Goal: Task Accomplishment & Management: Use online tool/utility

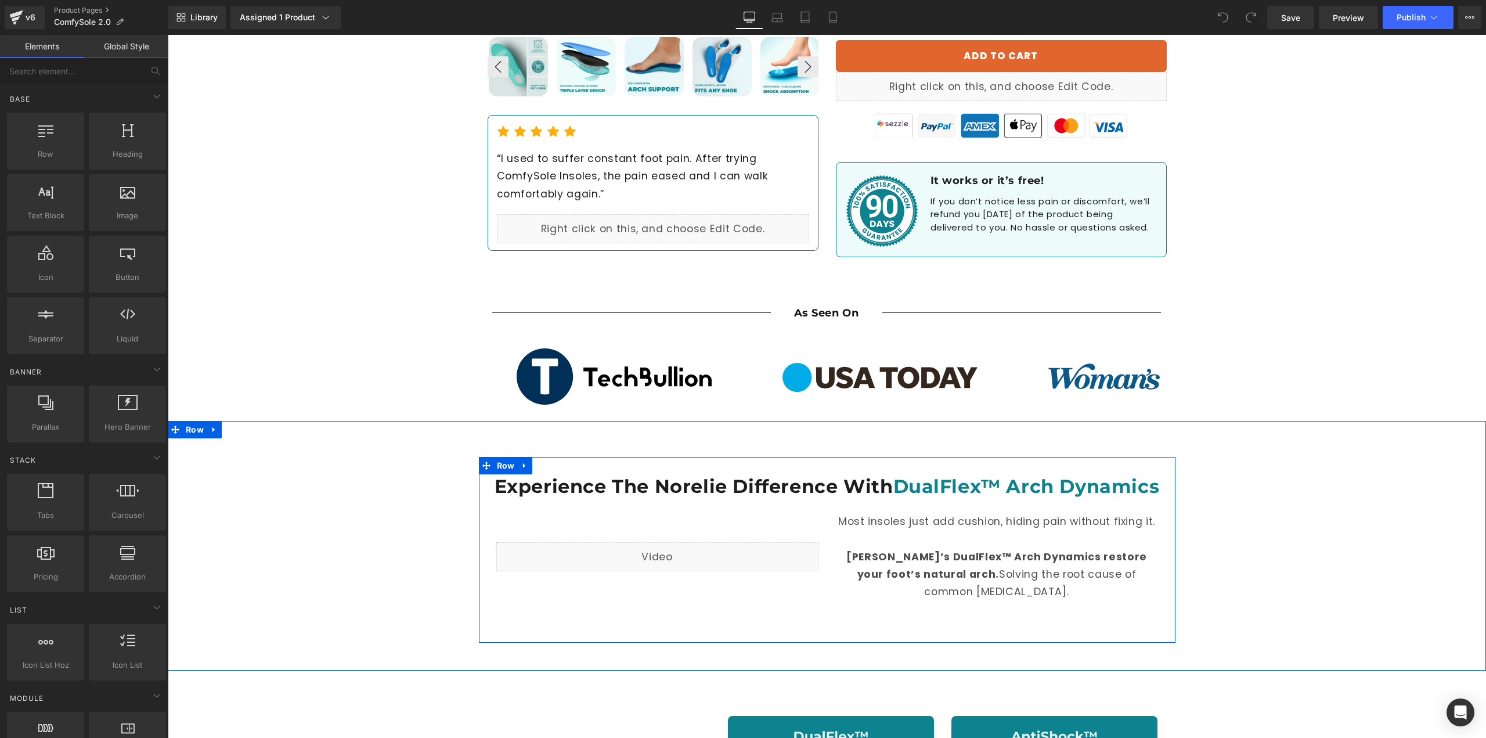
scroll to position [522, 0]
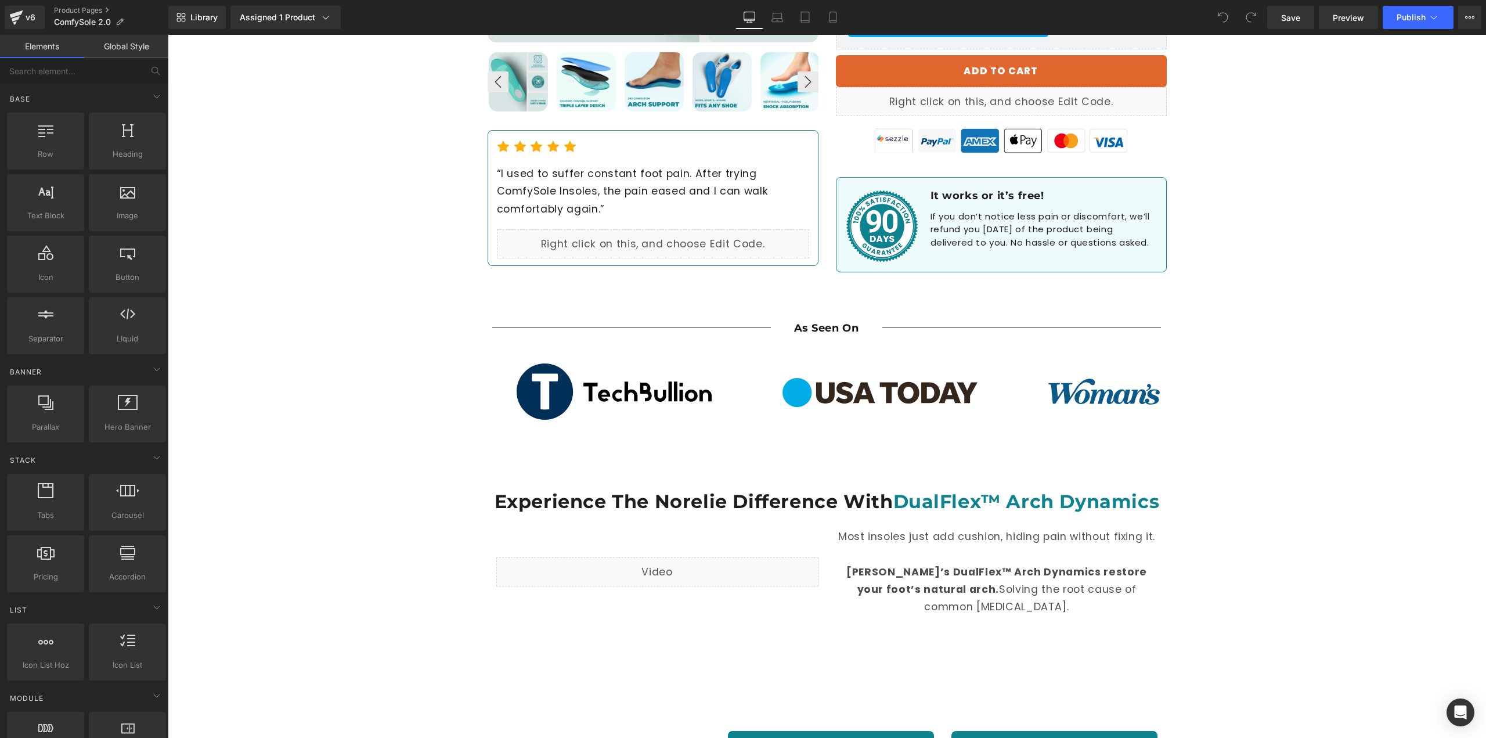
click at [1037, 391] on div at bounding box center [1146, 392] width 244 height 66
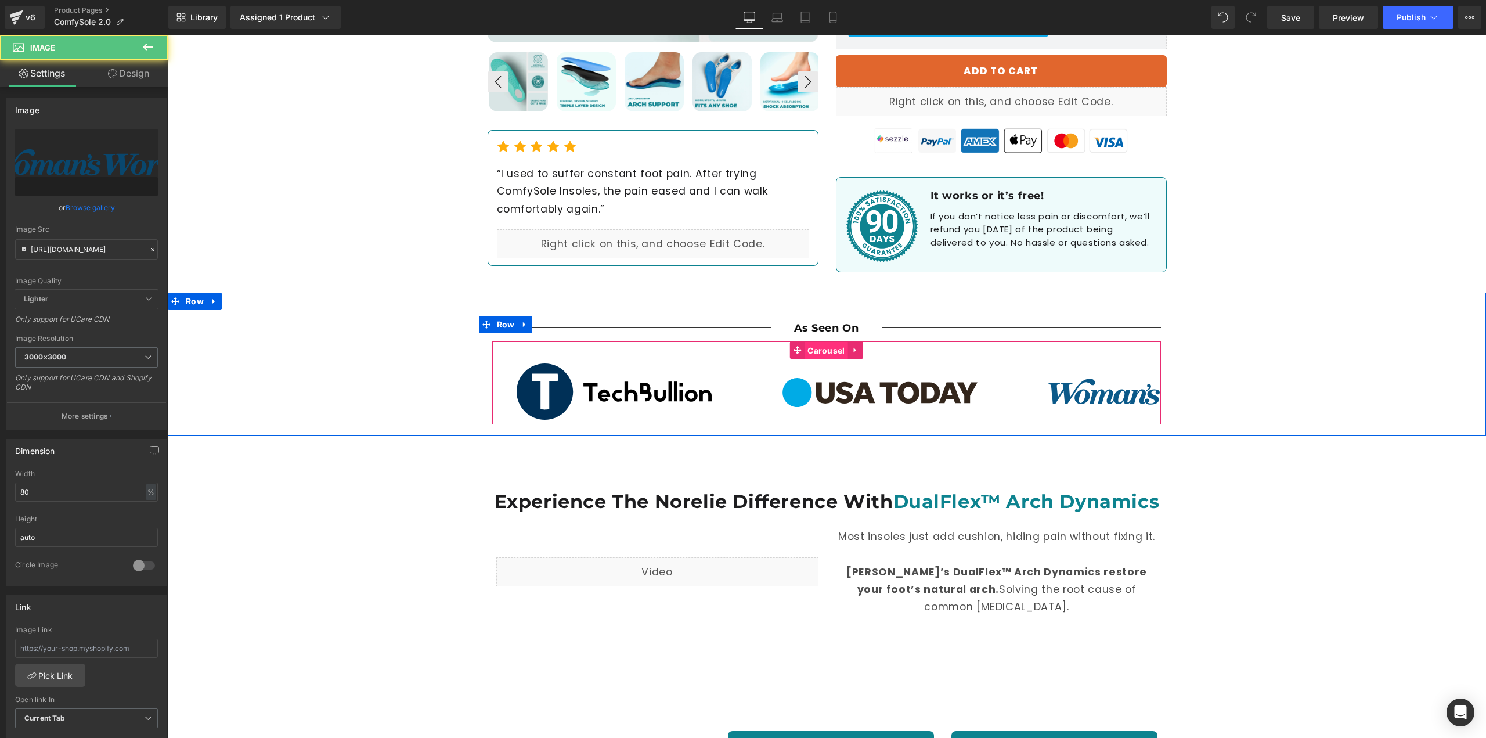
click at [840, 355] on span "Carousel" at bounding box center [825, 350] width 43 height 17
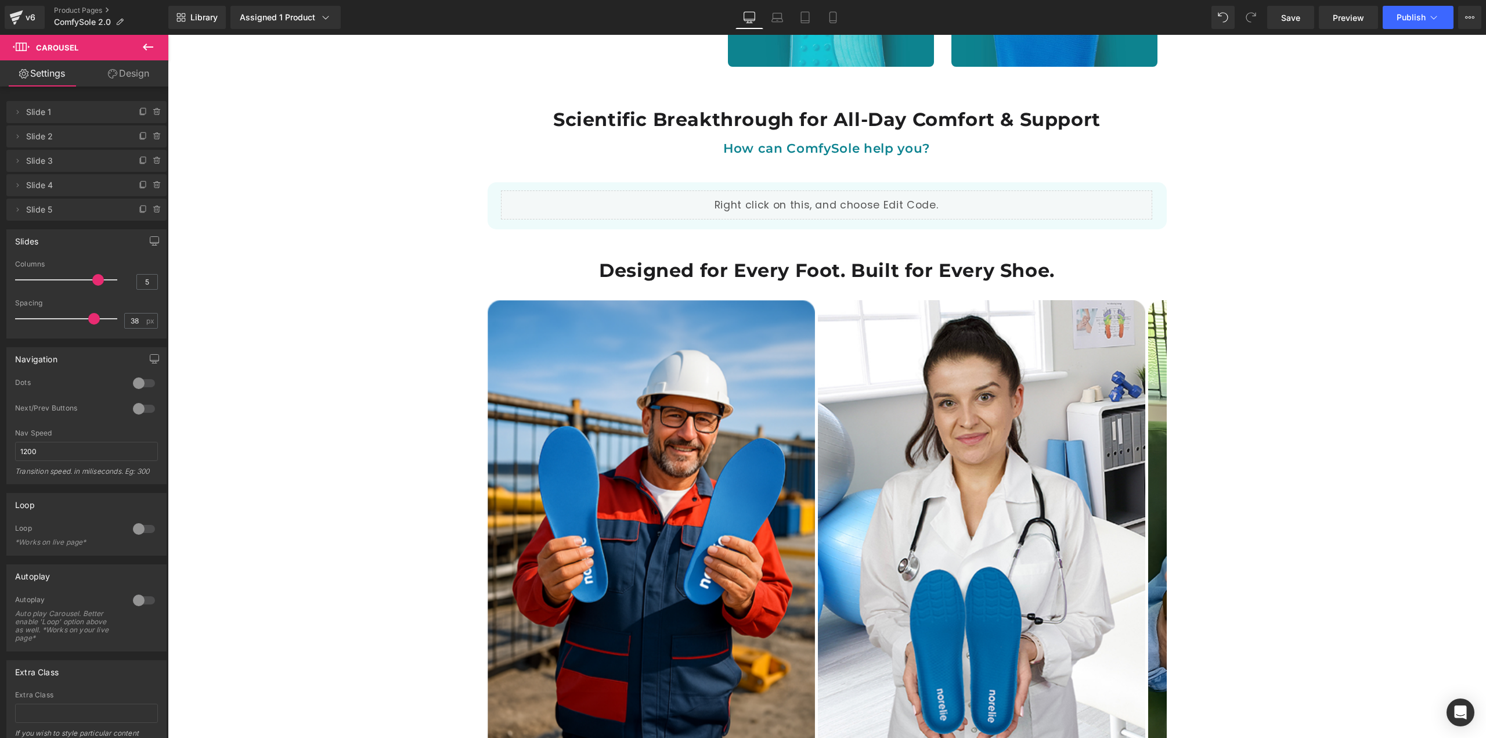
scroll to position [1451, 0]
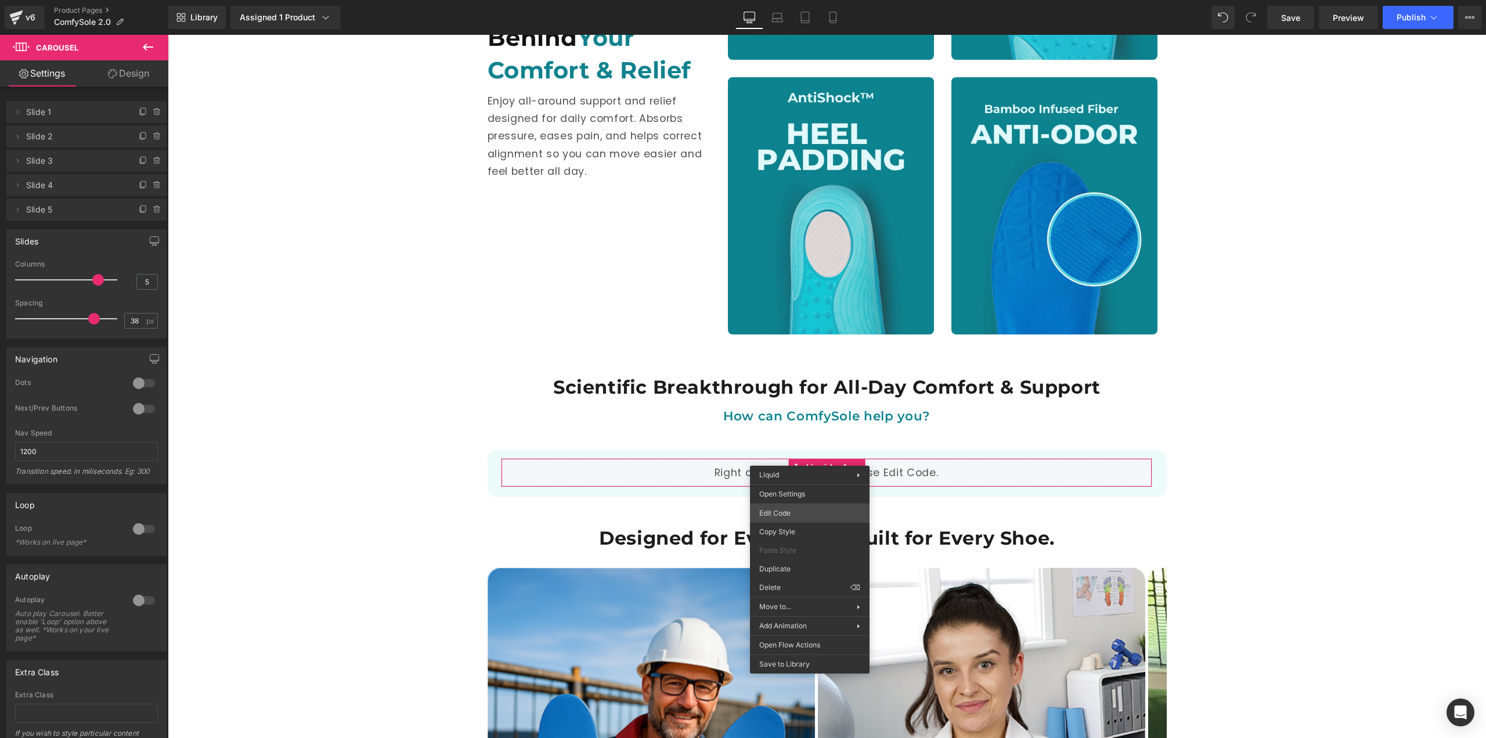
click at [783, 0] on div "Carousel You are previewing how the will restyle your page. You can not edit El…" at bounding box center [743, 0] width 1486 height 0
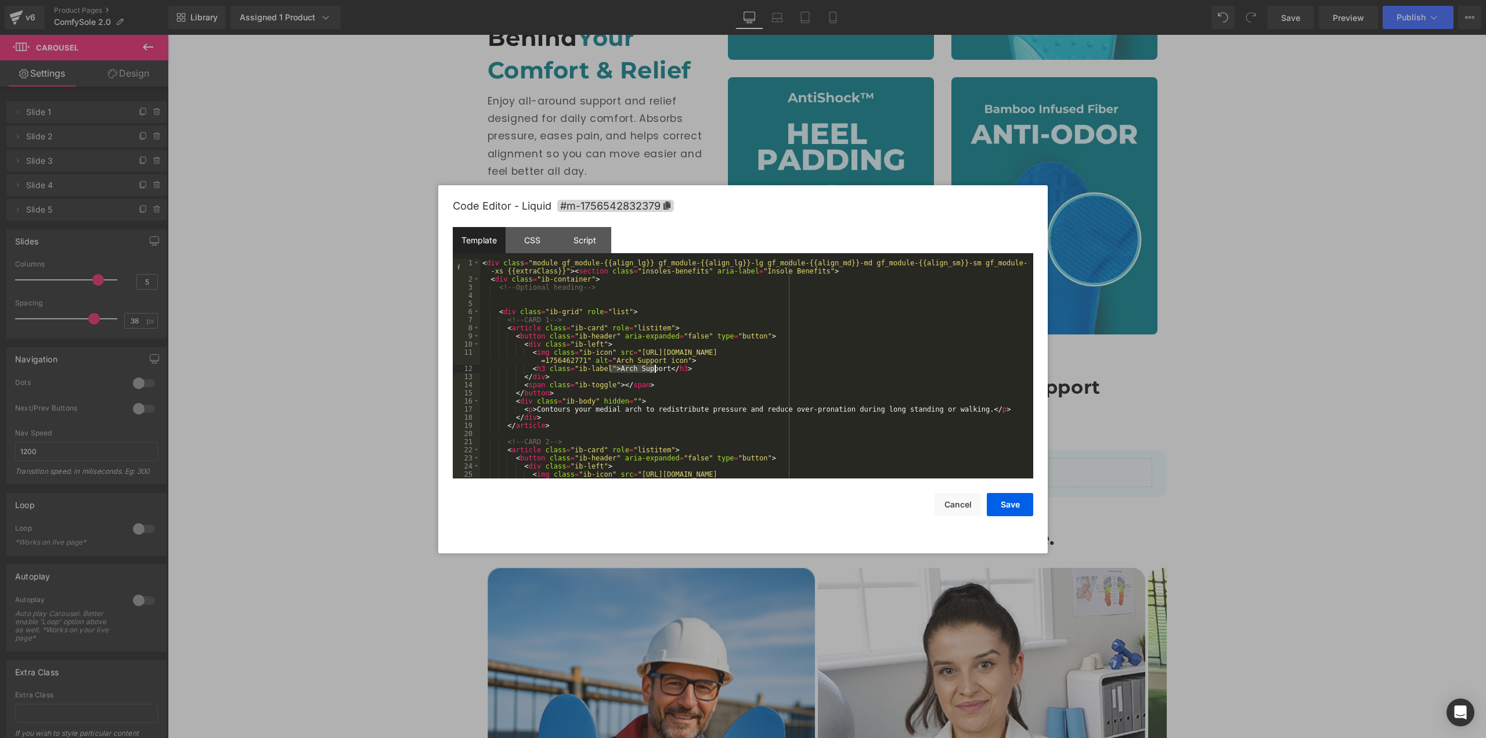
drag, startPoint x: 609, startPoint y: 370, endPoint x: 655, endPoint y: 368, distance: 46.5
click at [655, 368] on div "< div class = "module gf_module-{{align_lg}} gf_module-{{align_lg}}-lg gf_modul…" at bounding box center [754, 385] width 548 height 252
drag, startPoint x: 532, startPoint y: 409, endPoint x: 948, endPoint y: 413, distance: 416.2
click at [948, 413] on div "< div class = "module gf_module-{{align_lg}} gf_module-{{align_lg}}-lg gf_modul…" at bounding box center [754, 385] width 548 height 252
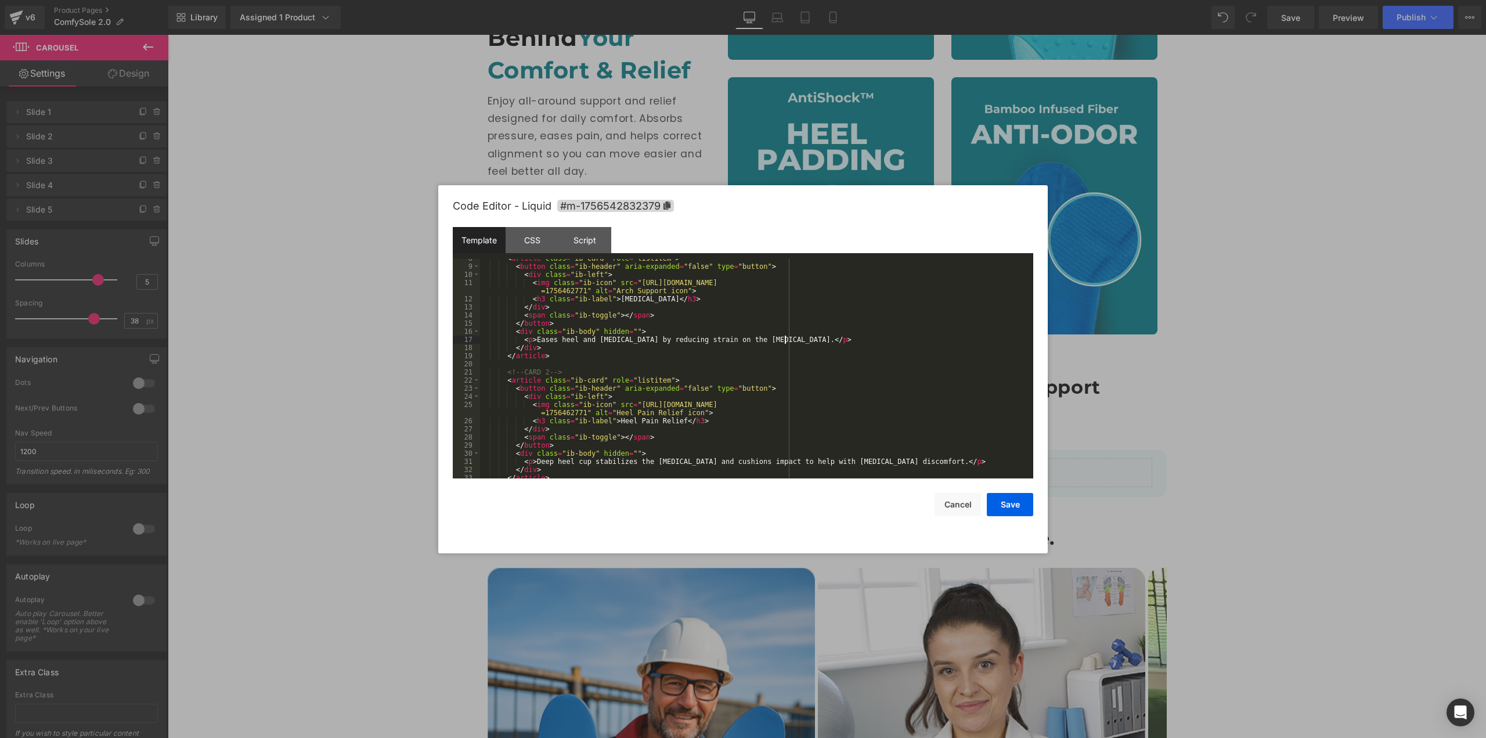
scroll to position [104, 0]
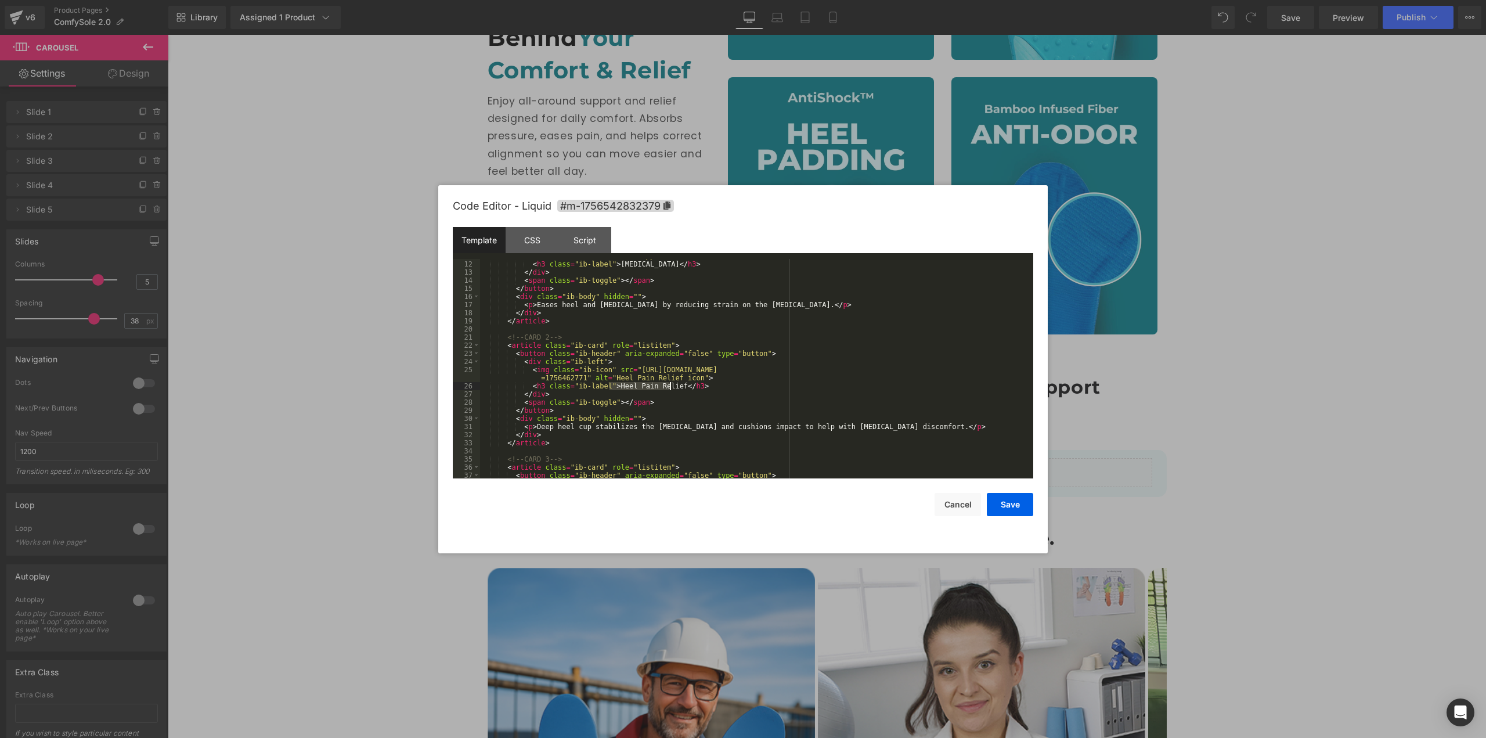
drag, startPoint x: 619, startPoint y: 385, endPoint x: 669, endPoint y: 385, distance: 49.9
click at [669, 385] on div "< img class = "ib-icon" src = "https://cdn.shopify.com/s/files/1/0729/7358/2601…" at bounding box center [754, 366] width 548 height 244
drag, startPoint x: 532, startPoint y: 425, endPoint x: 919, endPoint y: 429, distance: 387.7
click at [919, 429] on div "< img class = "ib-icon" src = "https://cdn.shopify.com/s/files/1/0729/7358/2601…" at bounding box center [754, 366] width 548 height 244
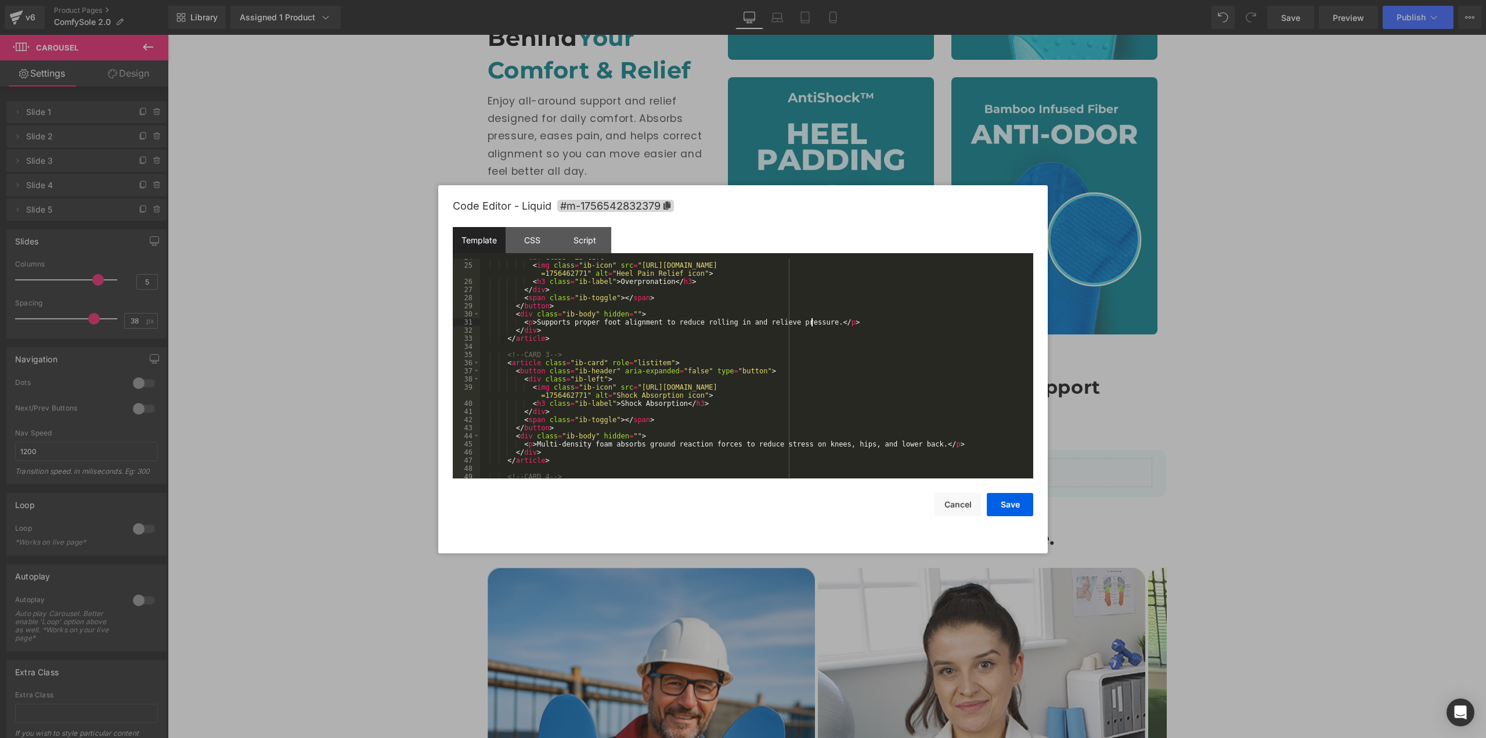
scroll to position [209, 0]
drag, startPoint x: 609, startPoint y: 403, endPoint x: 671, endPoint y: 400, distance: 61.6
click at [671, 400] on div "< div class = "ib-left" > < img class = "ib-icon" src = "https://cdn.shopify.co…" at bounding box center [754, 371] width 548 height 236
drag, startPoint x: 533, startPoint y: 445, endPoint x: 907, endPoint y: 443, distance: 374.4
click at [907, 443] on div "< div class = "ib-left" > < img class = "ib-icon" src = "https://cdn.shopify.co…" at bounding box center [754, 371] width 548 height 236
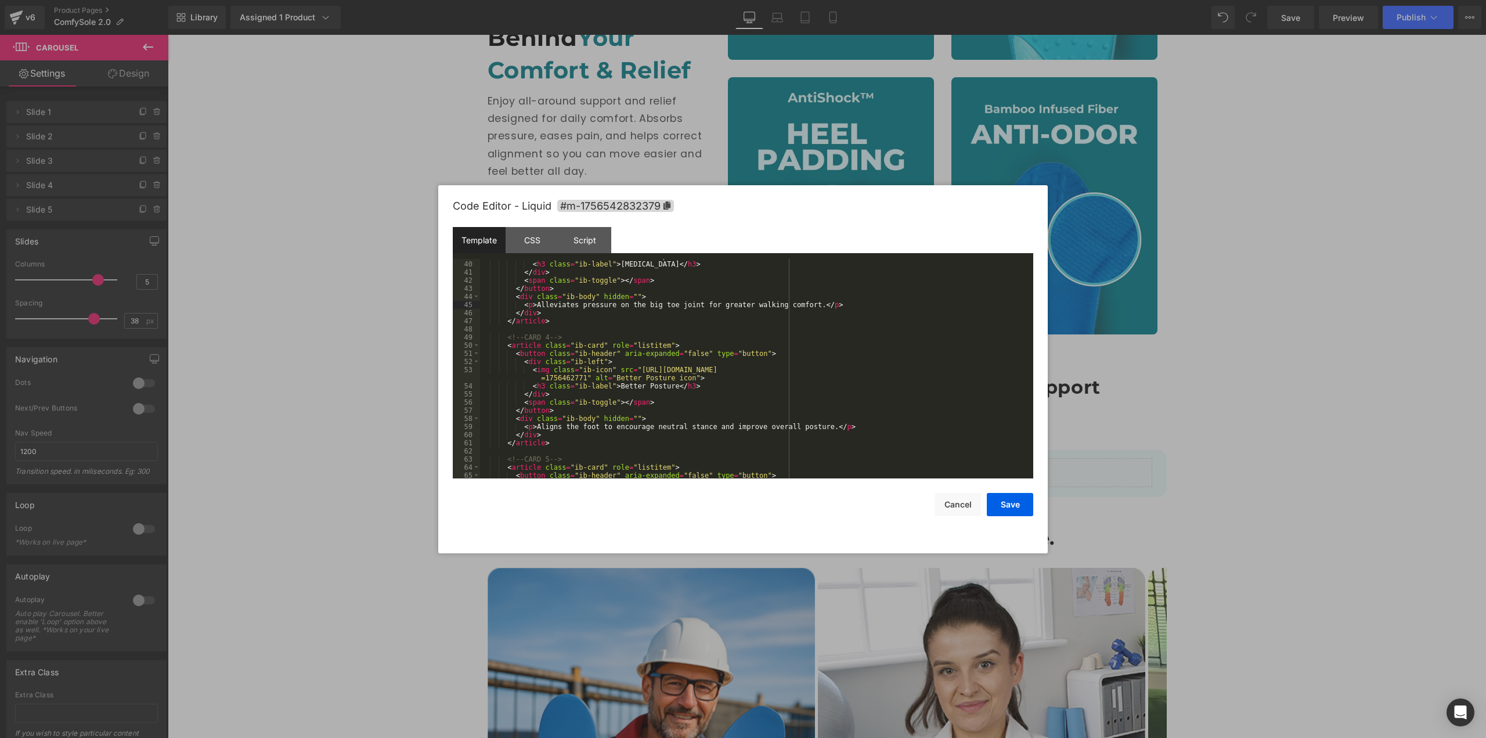
scroll to position [383, 0]
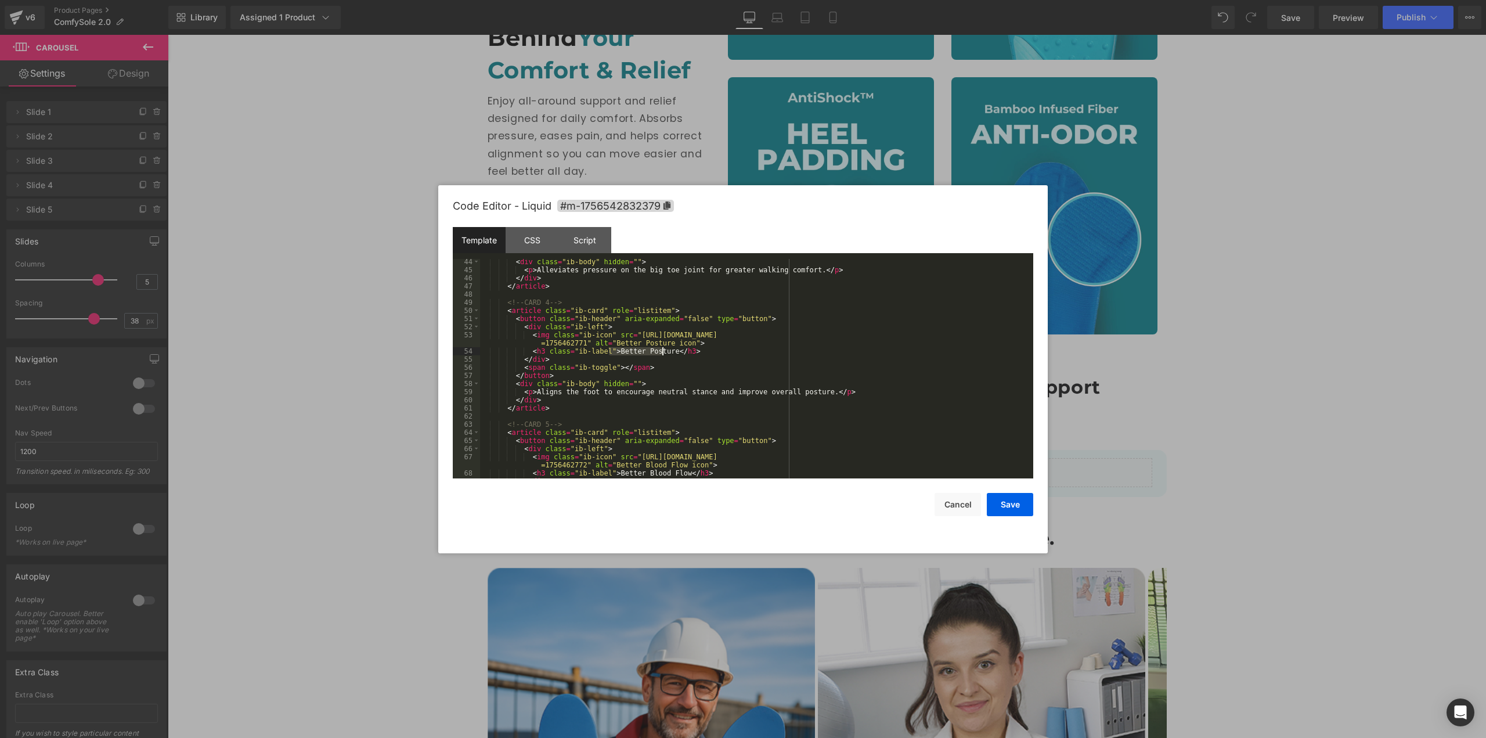
drag, startPoint x: 610, startPoint y: 352, endPoint x: 661, endPoint y: 352, distance: 51.1
click at [661, 352] on div "< div class = "ib-body" hidden = "" > < p > Alleviates pressure on the big toe …" at bounding box center [754, 376] width 548 height 236
drag, startPoint x: 532, startPoint y: 391, endPoint x: 807, endPoint y: 394, distance: 275.1
click at [807, 394] on div "< div class = "ib-body" hidden = "" > < p > Alleviates pressure on the big toe …" at bounding box center [754, 376] width 548 height 236
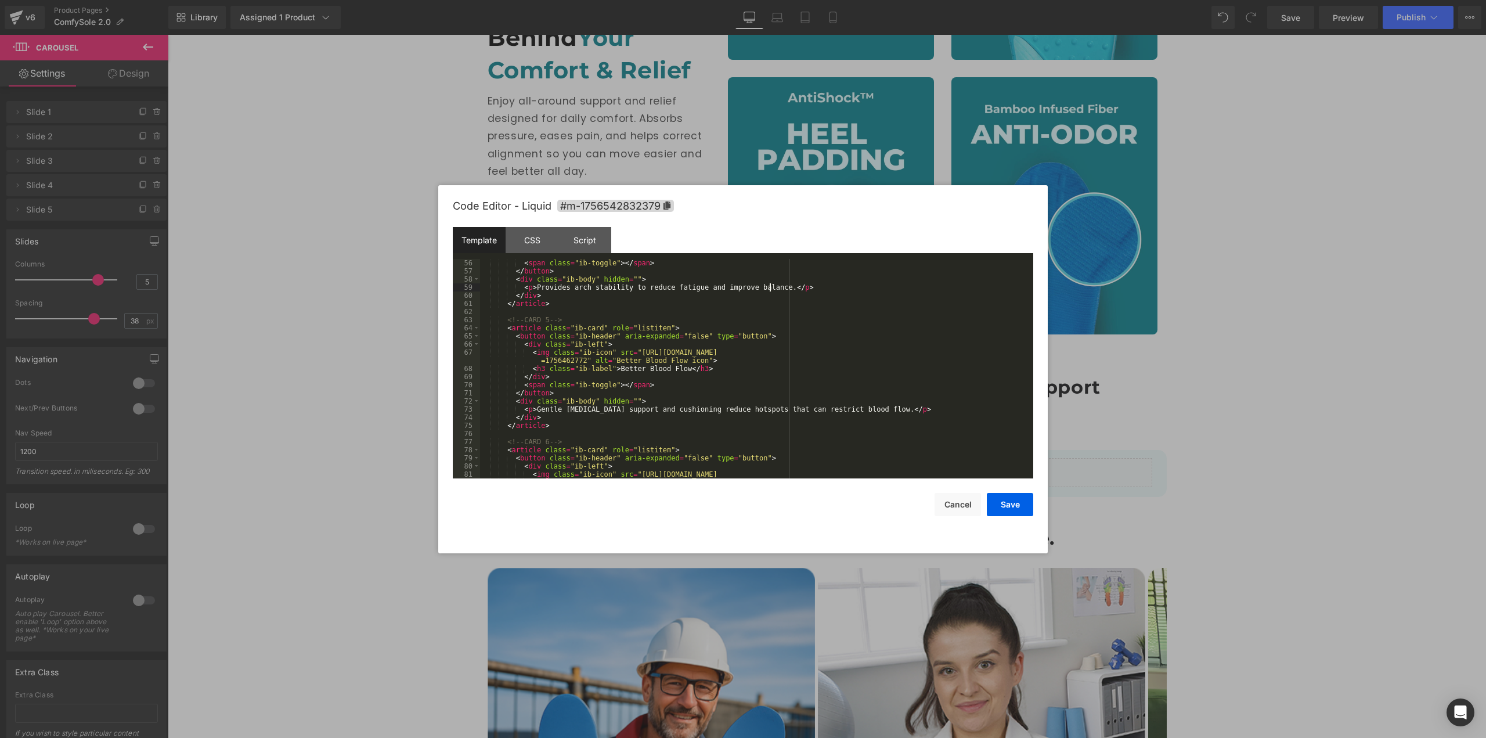
scroll to position [522, 0]
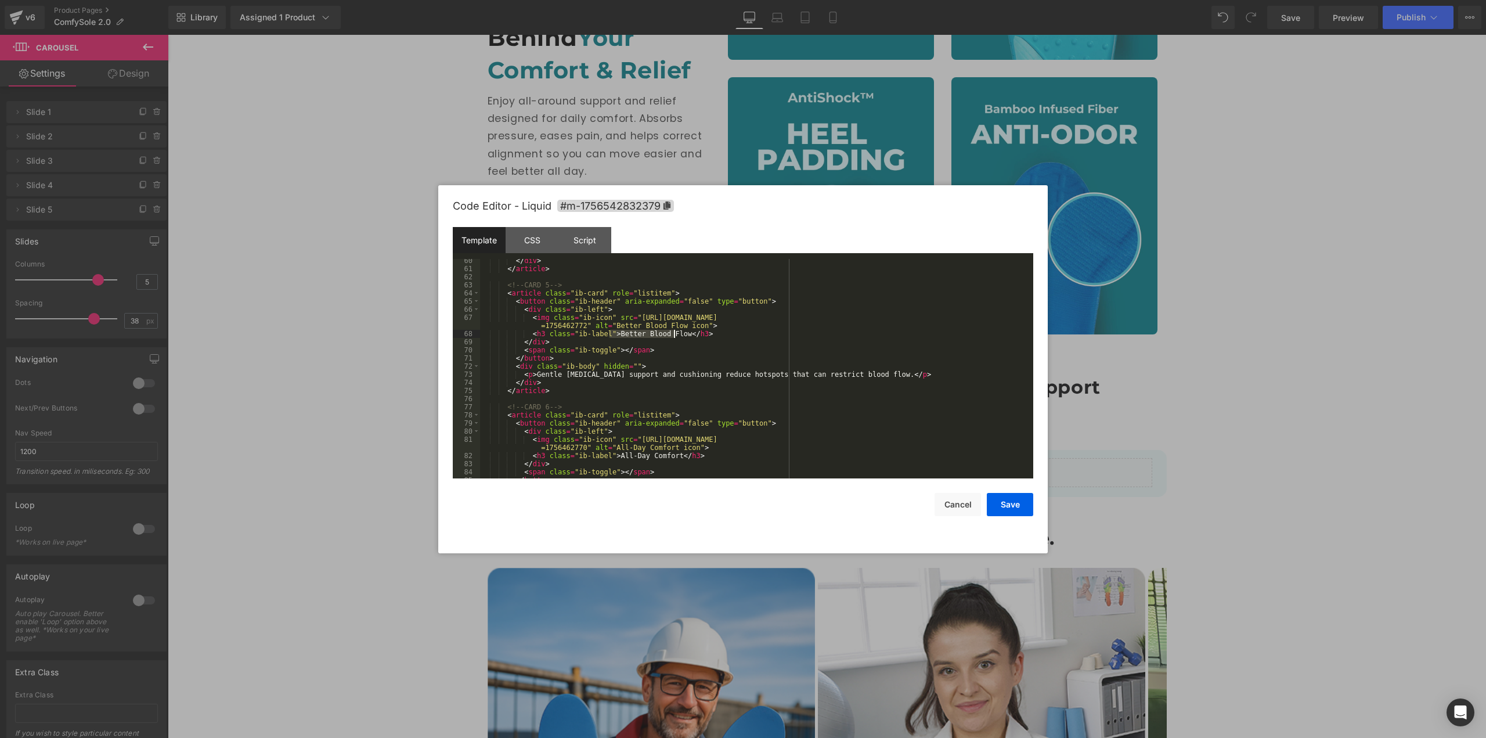
drag, startPoint x: 610, startPoint y: 333, endPoint x: 675, endPoint y: 336, distance: 65.1
click at [675, 336] on div "</ div > </ article > <!-- CARD 5 --> < article class = "ib-card" role = "listi…" at bounding box center [754, 375] width 548 height 236
drag, startPoint x: 532, startPoint y: 378, endPoint x: 862, endPoint y: 377, distance: 330.3
click at [862, 377] on div "</ div > </ article > <!-- CARD 5 --> < article class = "ib-card" role = "listi…" at bounding box center [754, 375] width 548 height 236
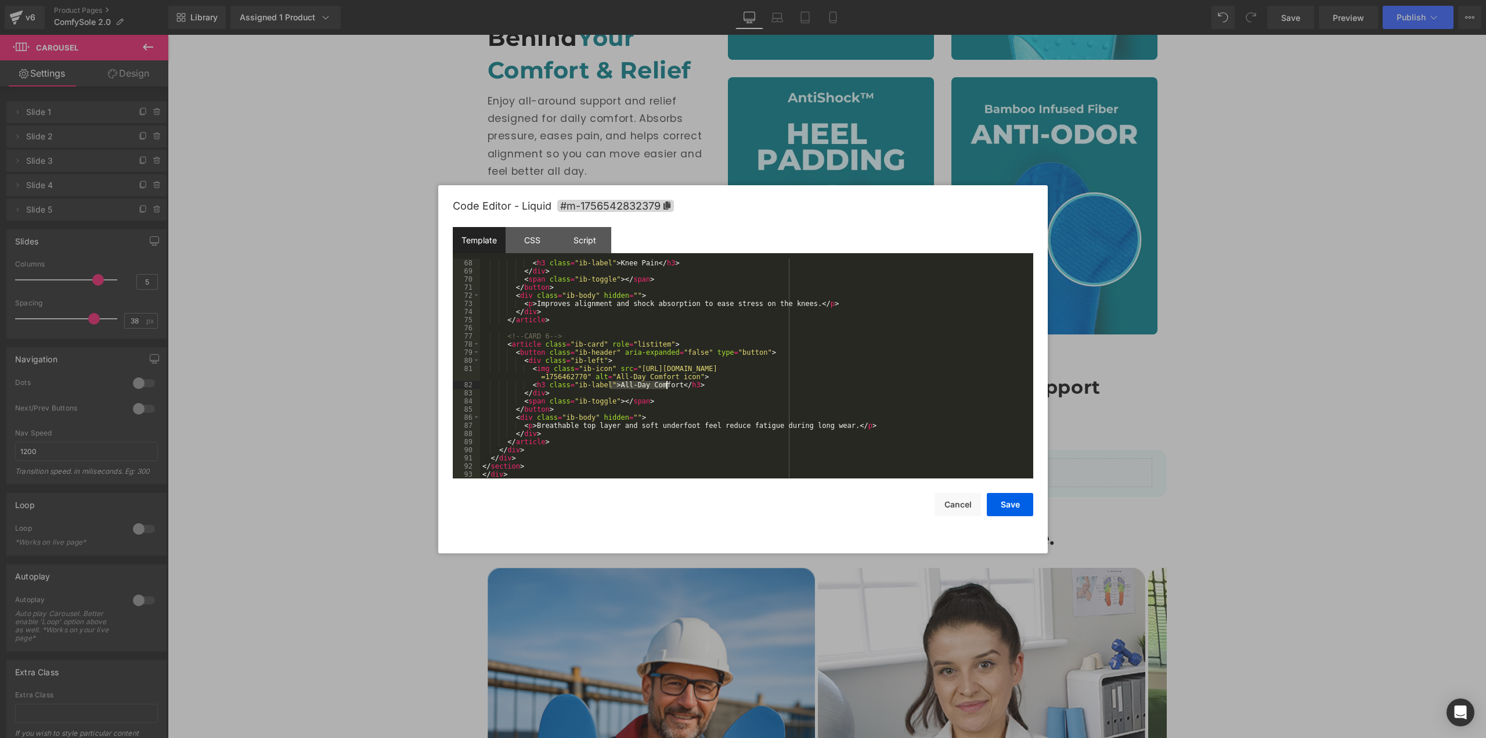
drag, startPoint x: 608, startPoint y: 383, endPoint x: 667, endPoint y: 384, distance: 59.2
click at [667, 384] on div "< h3 class = "ib-label" > Knee Pain </ h3 > </ div > < span class = "ib-toggle"…" at bounding box center [754, 377] width 548 height 236
drag, startPoint x: 549, startPoint y: 425, endPoint x: 827, endPoint y: 429, distance: 277.5
click at [827, 429] on div "< h3 class = "ib-label" > Knee Pain </ h3 > </ div > < span class = "ib-toggle"…" at bounding box center [754, 377] width 548 height 236
click at [1006, 507] on button "Save" at bounding box center [1010, 504] width 46 height 23
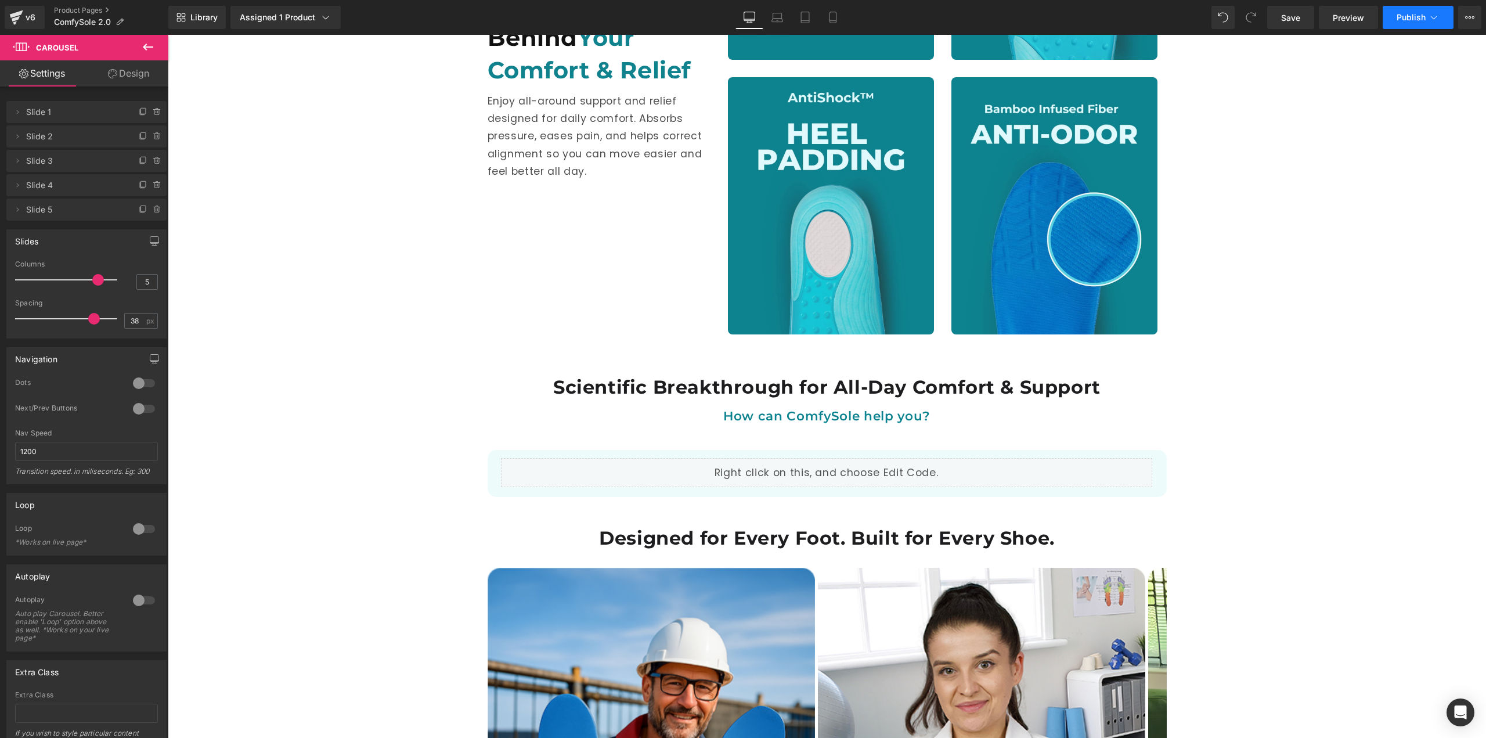
click at [1399, 13] on span "Publish" at bounding box center [1410, 17] width 29 height 9
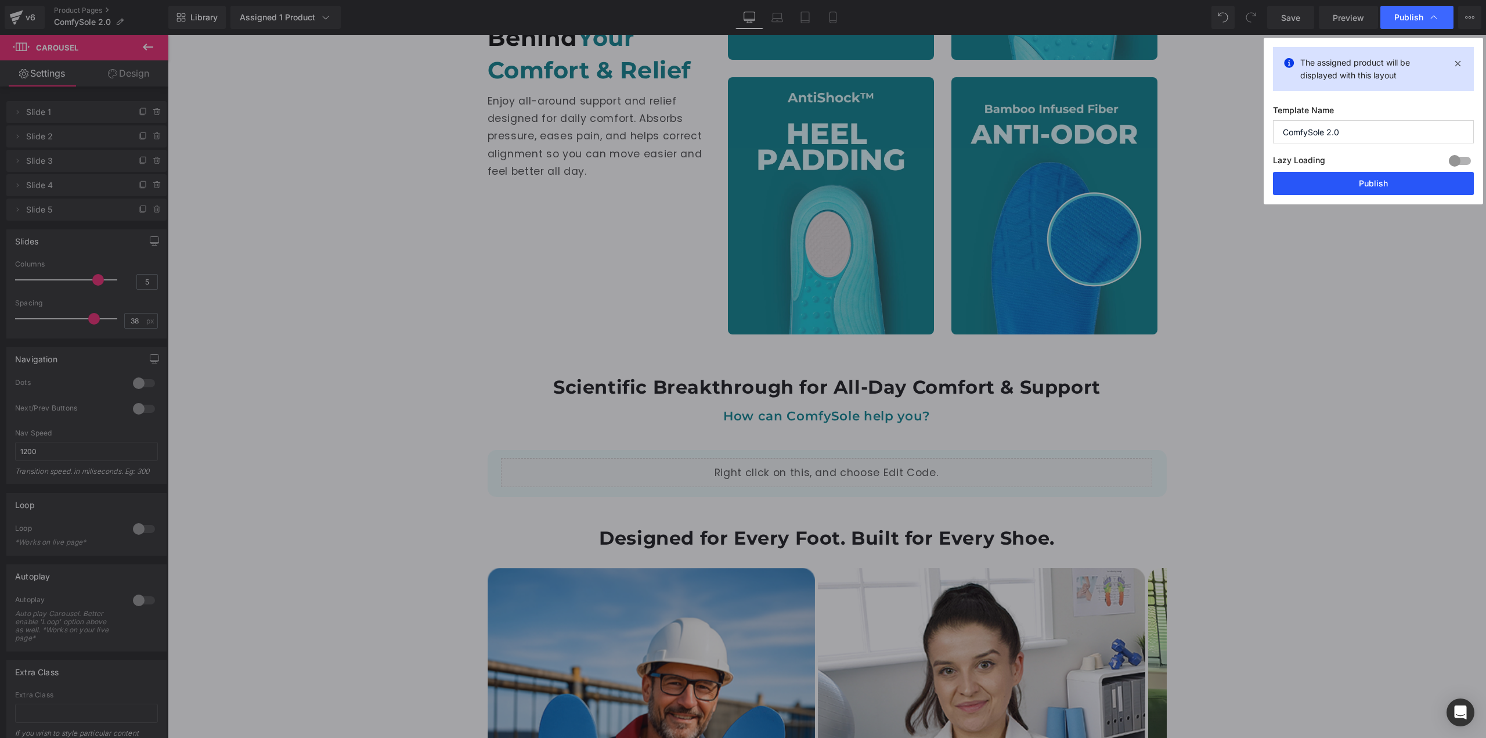
drag, startPoint x: 1363, startPoint y: 179, endPoint x: 1190, endPoint y: 178, distance: 173.0
click at [1363, 179] on button "Publish" at bounding box center [1373, 183] width 201 height 23
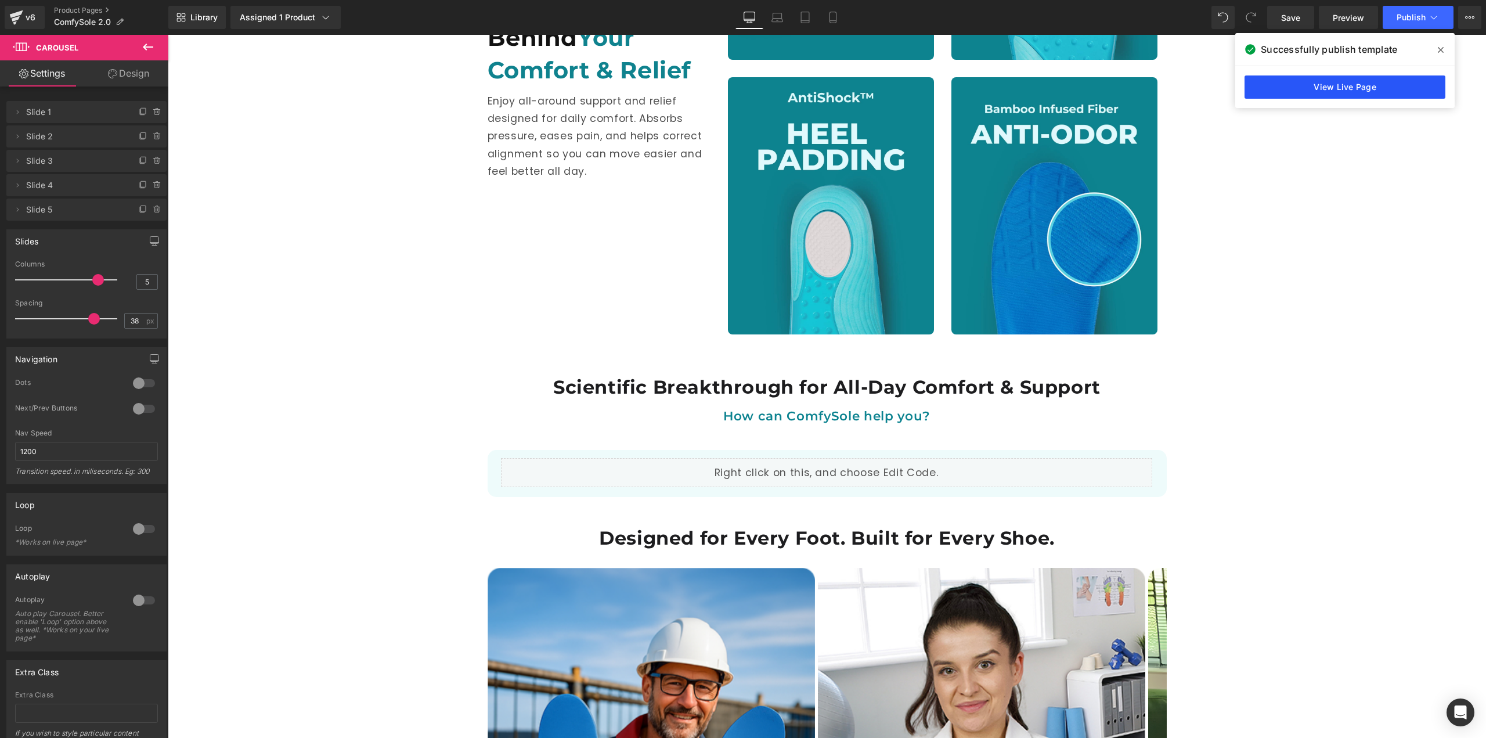
click at [1345, 86] on link "View Live Page" at bounding box center [1344, 86] width 201 height 23
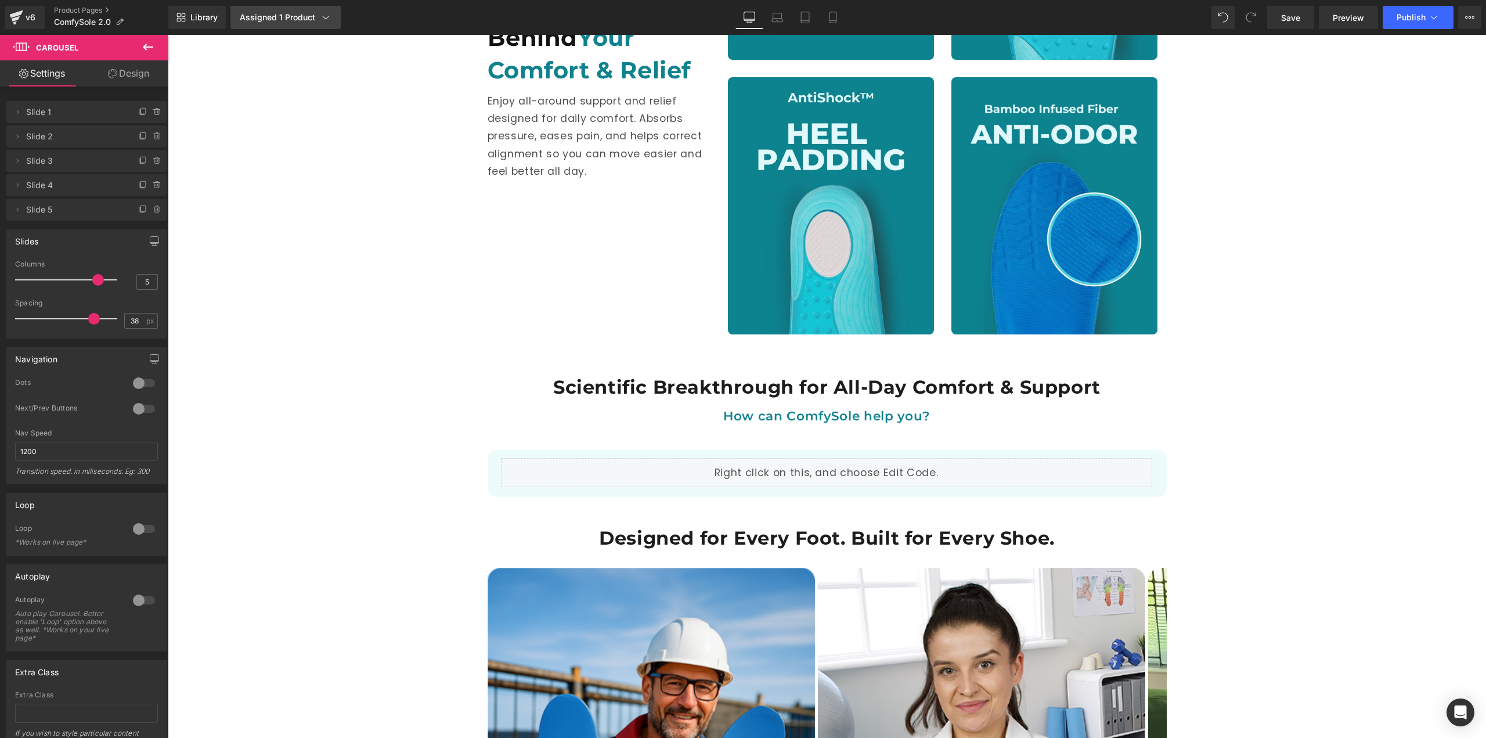
click at [269, 18] on div "Assigned 1 Product" at bounding box center [286, 18] width 92 height 12
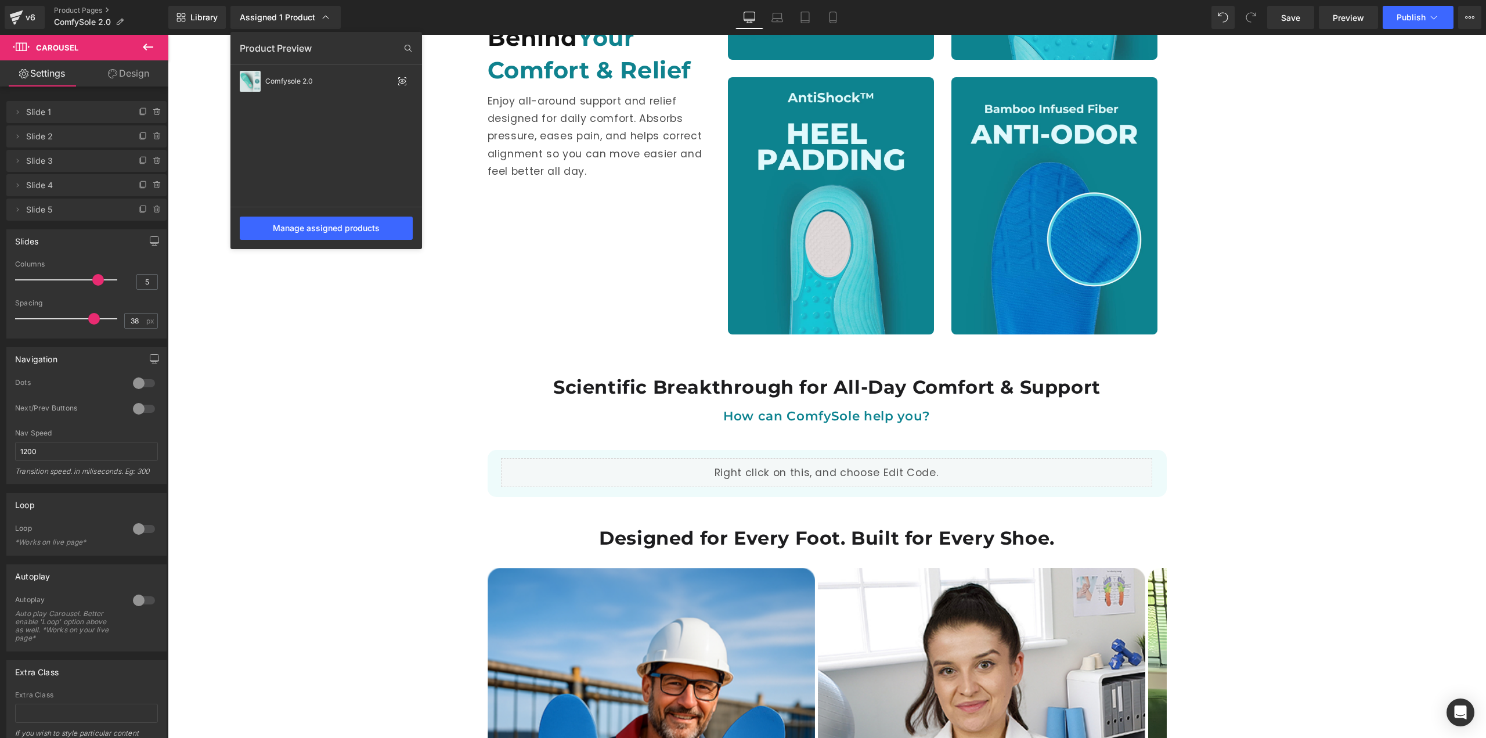
click at [341, 381] on div at bounding box center [827, 386] width 1318 height 703
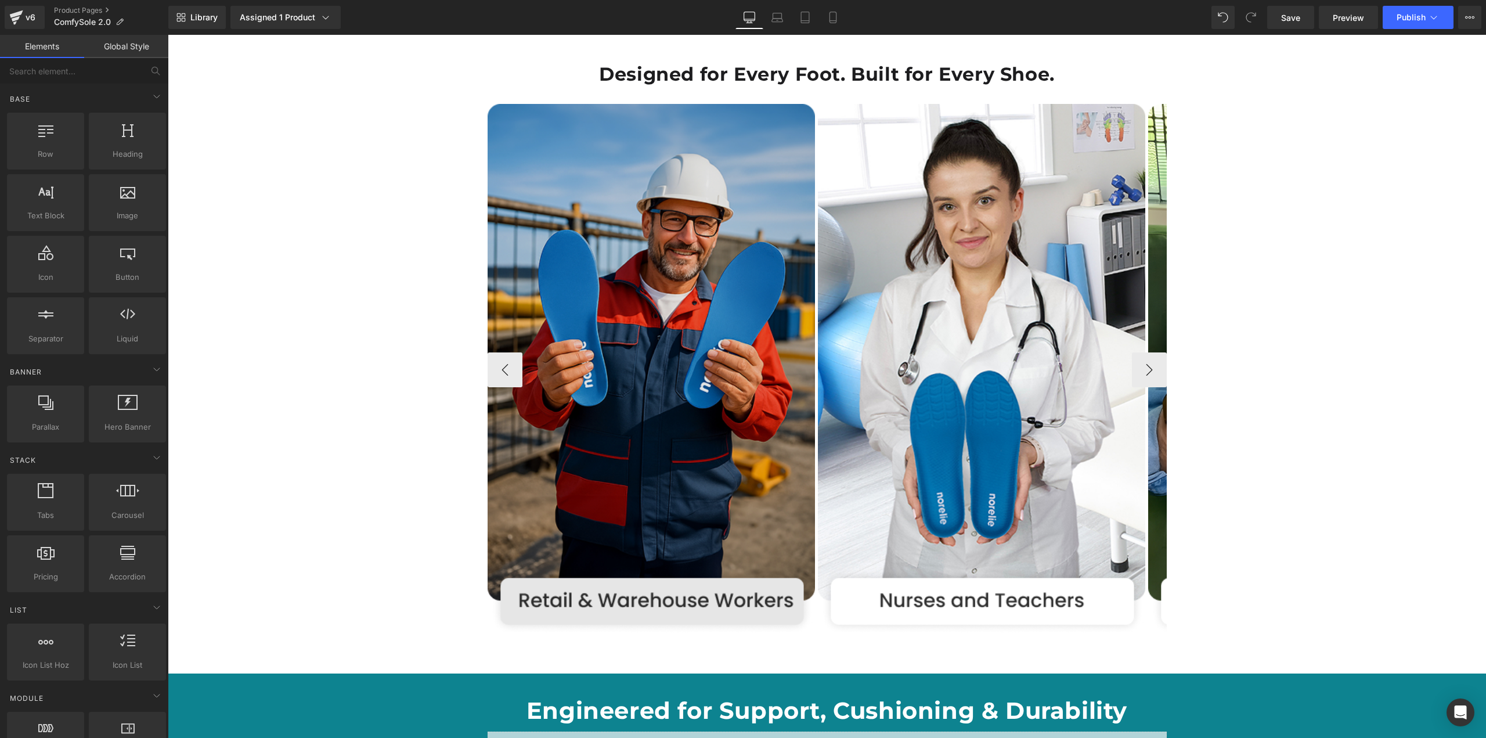
scroll to position [1915, 0]
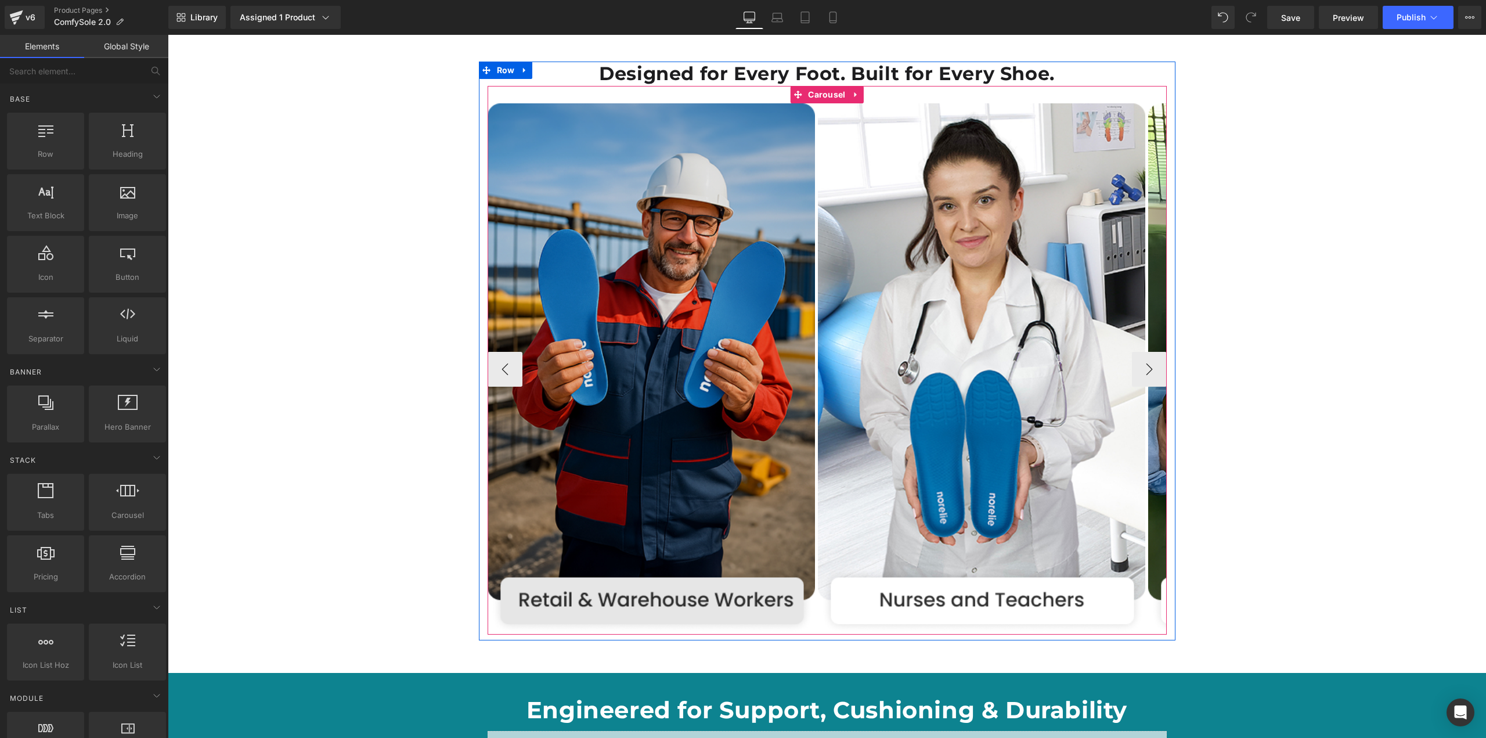
click at [813, 86] on div "Image Image Image" at bounding box center [827, 360] width 679 height 548
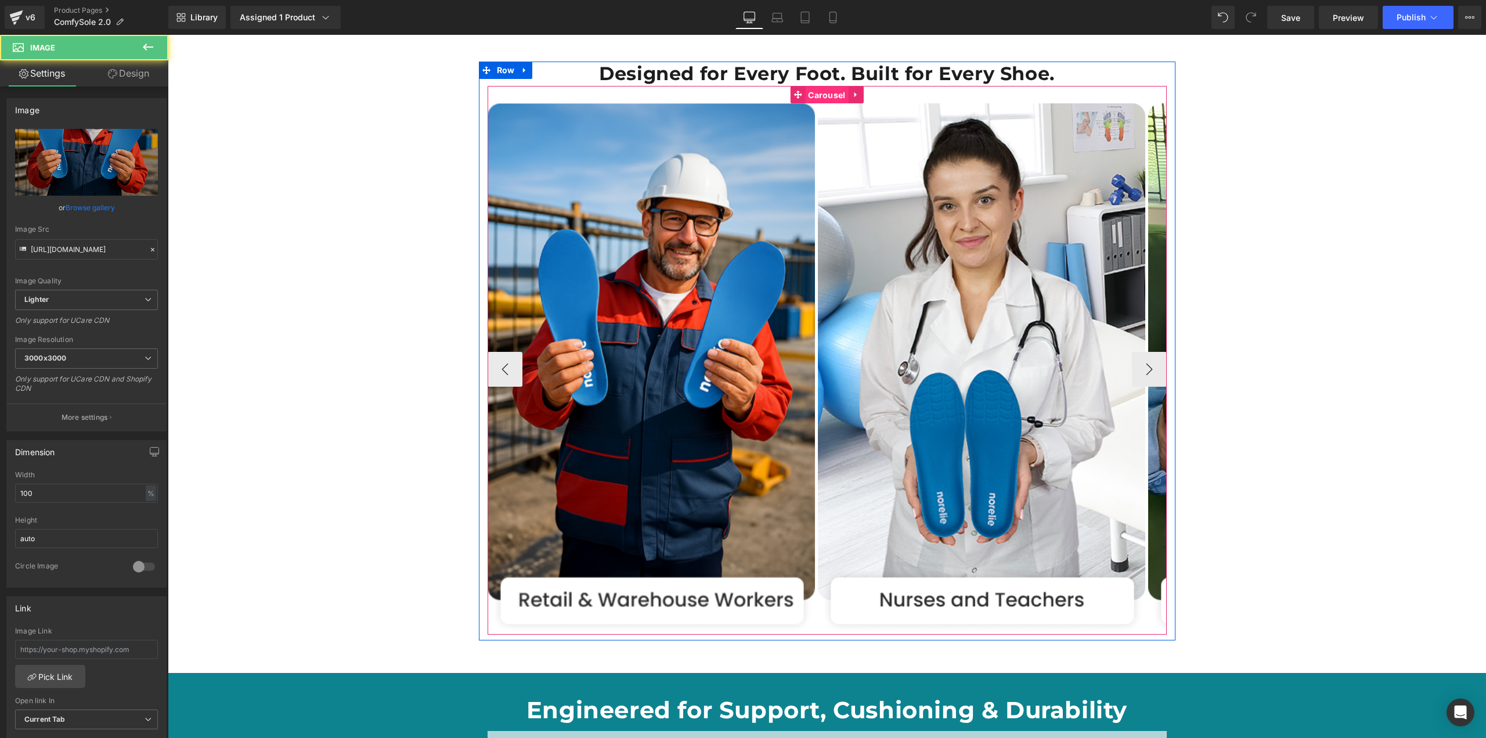
click at [833, 86] on span "Carousel" at bounding box center [826, 94] width 43 height 17
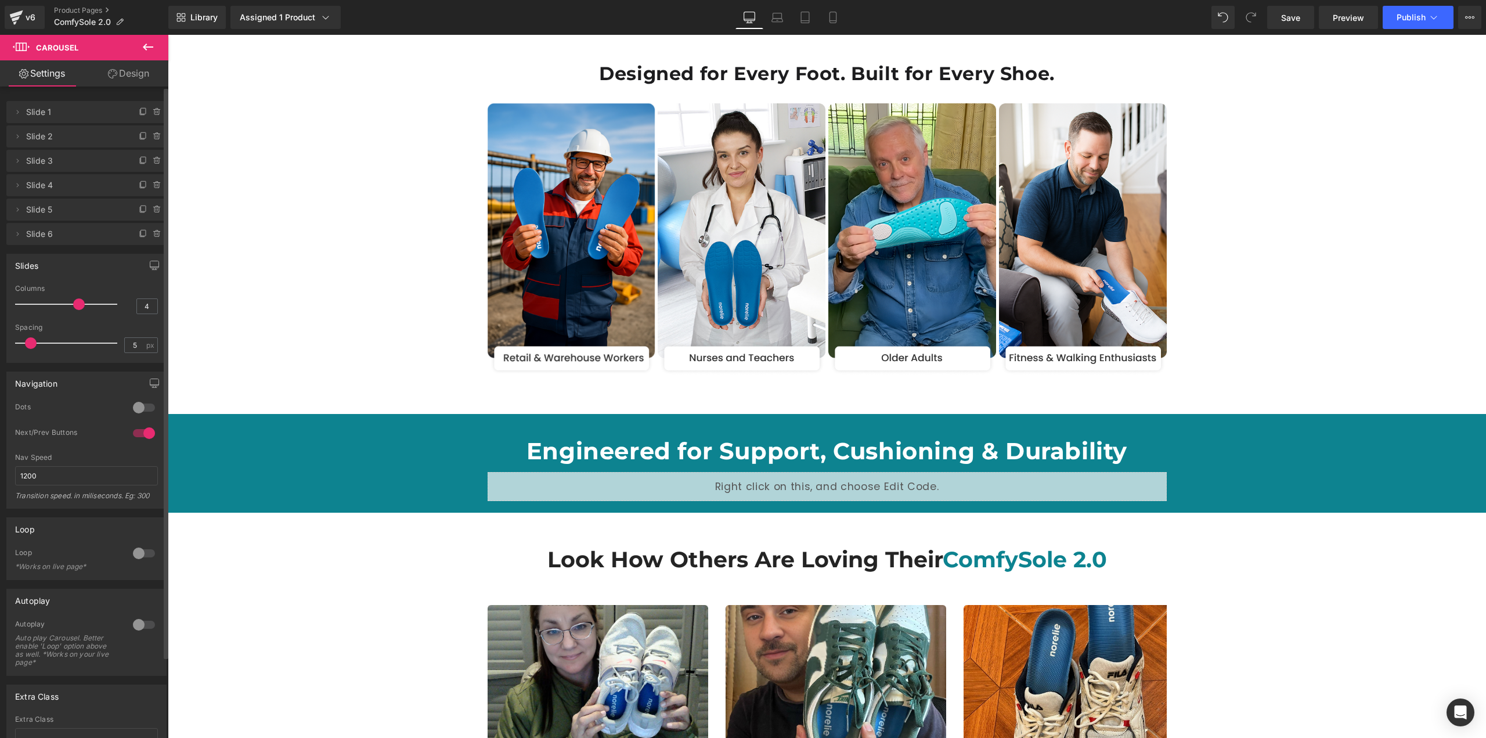
drag, startPoint x: 77, startPoint y: 304, endPoint x: 84, endPoint y: 304, distance: 6.4
click at [84, 304] on div at bounding box center [69, 304] width 96 height 23
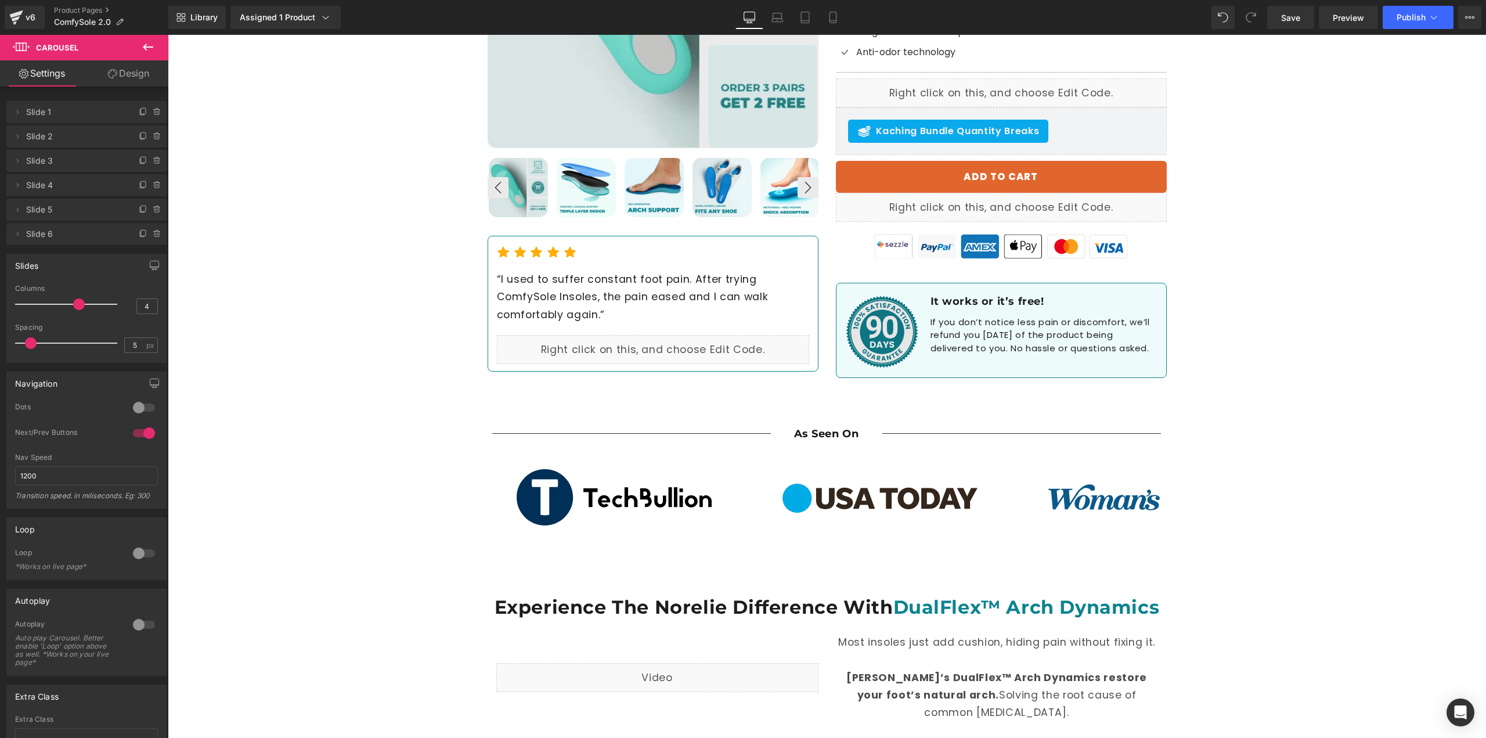
scroll to position [464, 0]
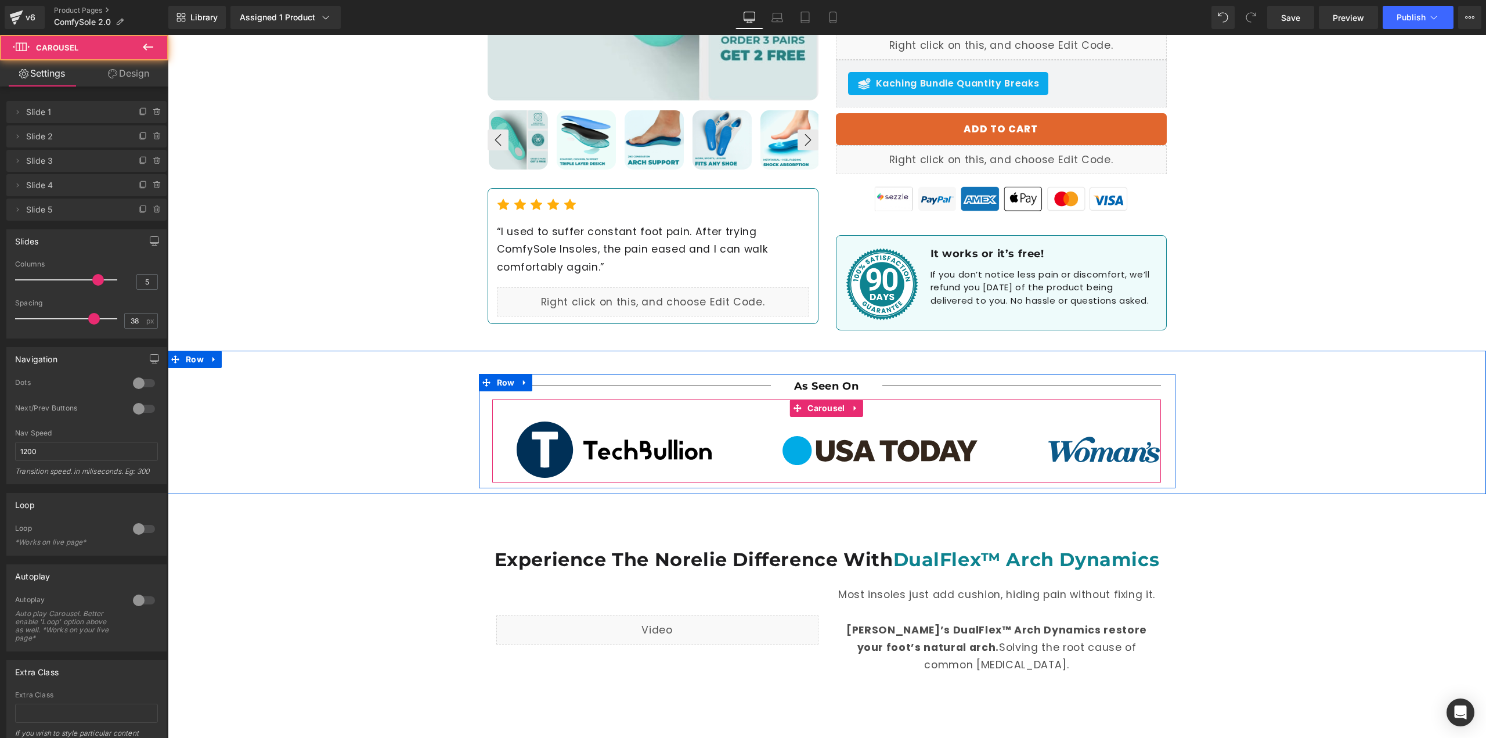
click at [873, 414] on div "Image Image Image Image Image ‹ › Carousel" at bounding box center [826, 440] width 669 height 83
click at [833, 404] on span "Carousel" at bounding box center [825, 408] width 43 height 17
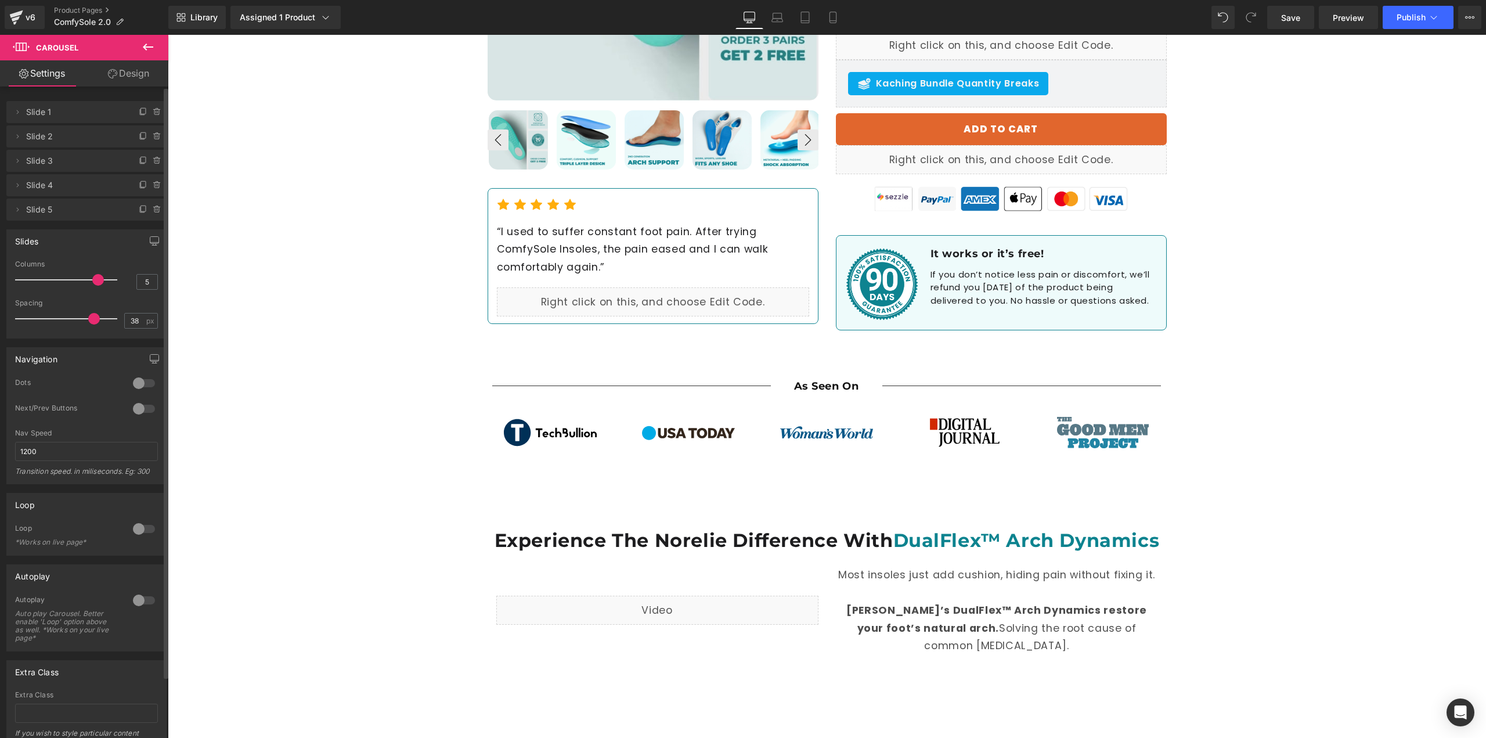
drag, startPoint x: 94, startPoint y: 279, endPoint x: 100, endPoint y: 280, distance: 5.9
click at [100, 280] on div at bounding box center [69, 279] width 96 height 23
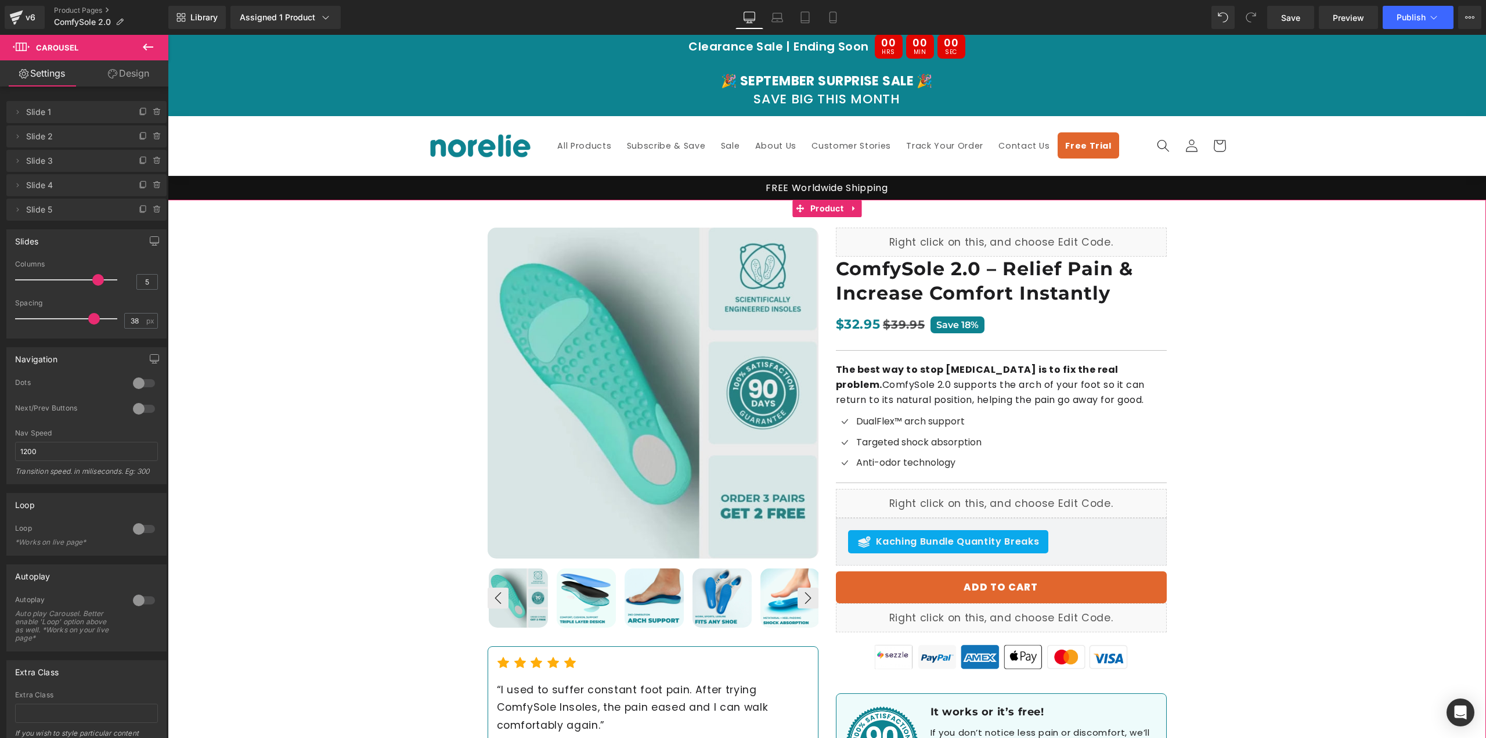
scroll to position [0, 0]
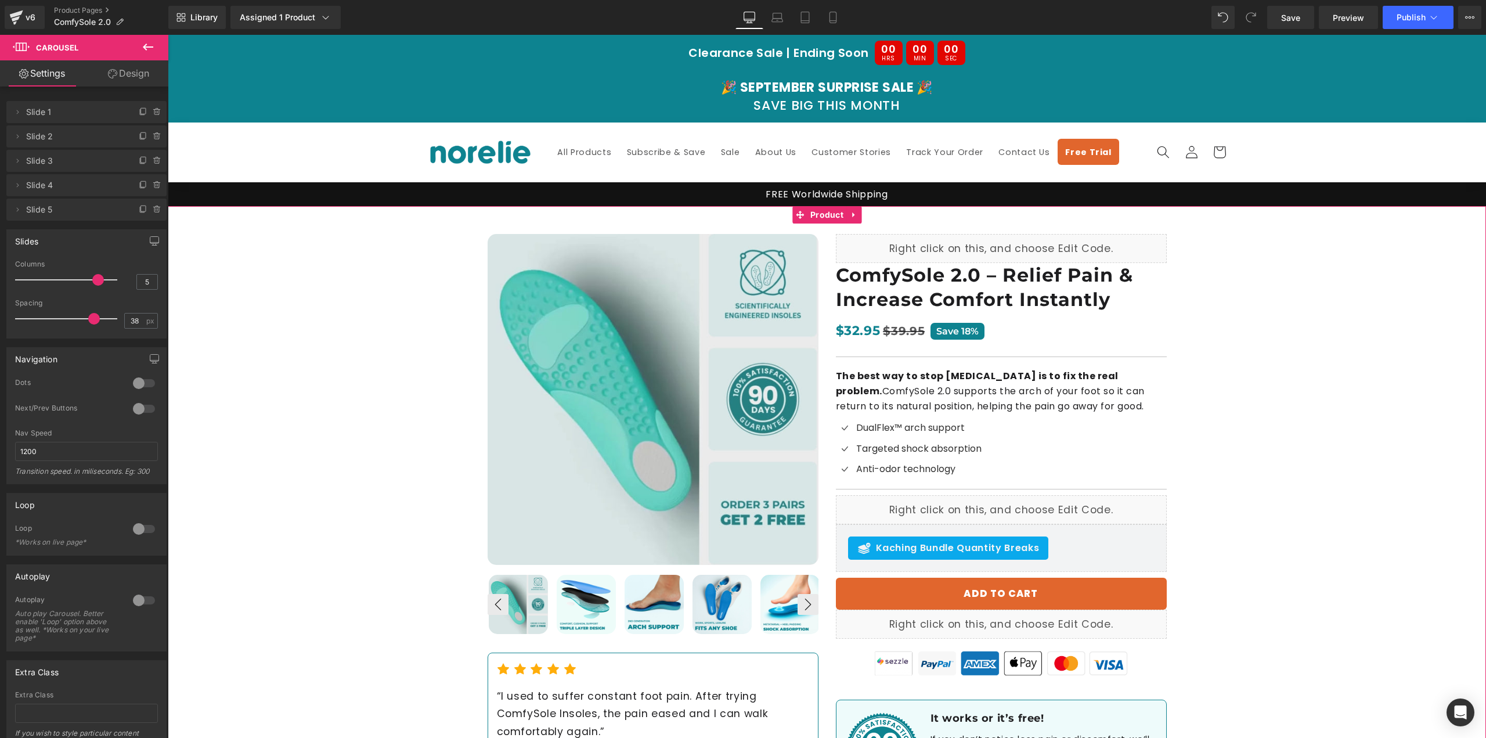
drag, startPoint x: 812, startPoint y: 221, endPoint x: 784, endPoint y: 218, distance: 28.0
click at [812, 221] on span "Product" at bounding box center [826, 214] width 39 height 17
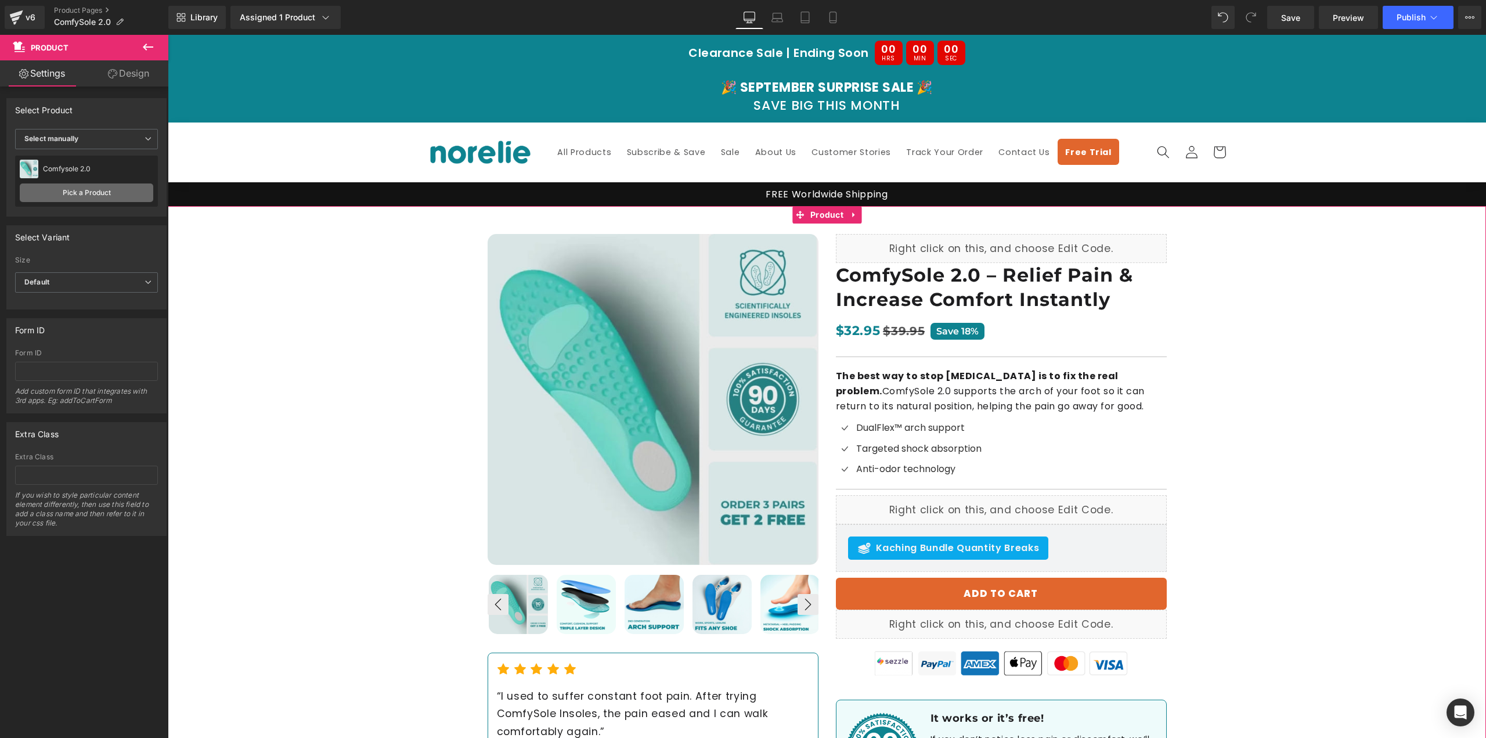
click at [84, 196] on link "Pick a Product" at bounding box center [86, 192] width 133 height 19
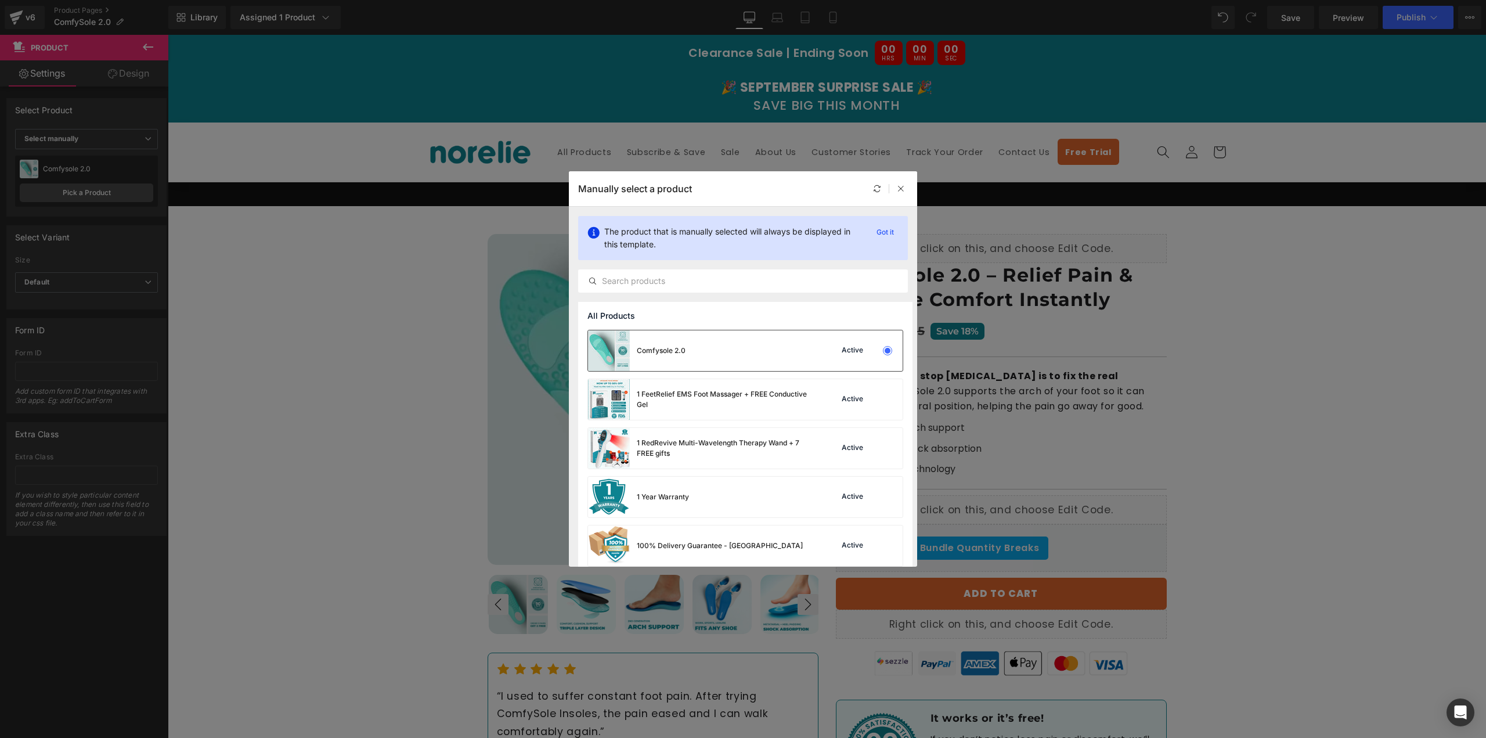
click at [805, 355] on div "Comfysole 2.0 Active" at bounding box center [745, 350] width 315 height 41
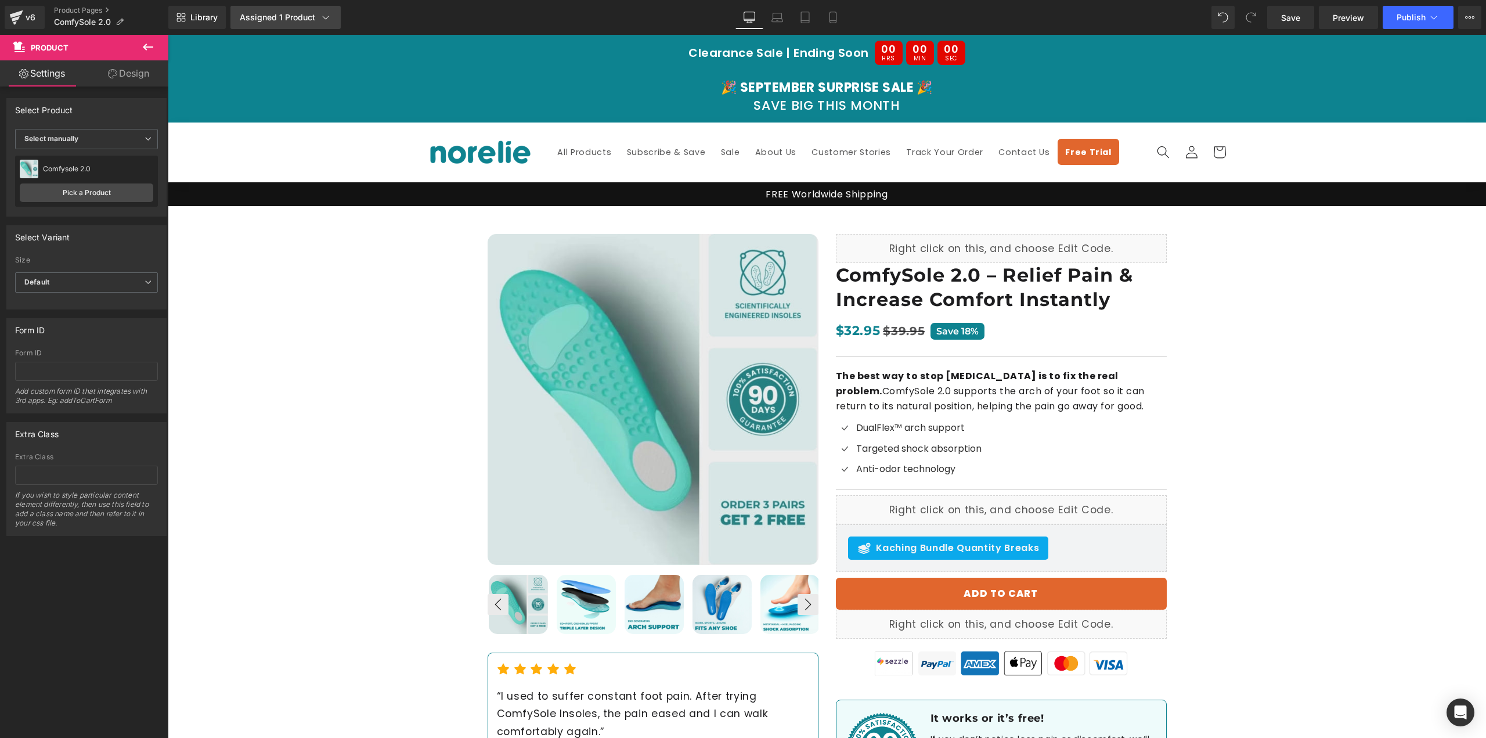
click at [280, 17] on div "Assigned 1 Product" at bounding box center [286, 18] width 92 height 12
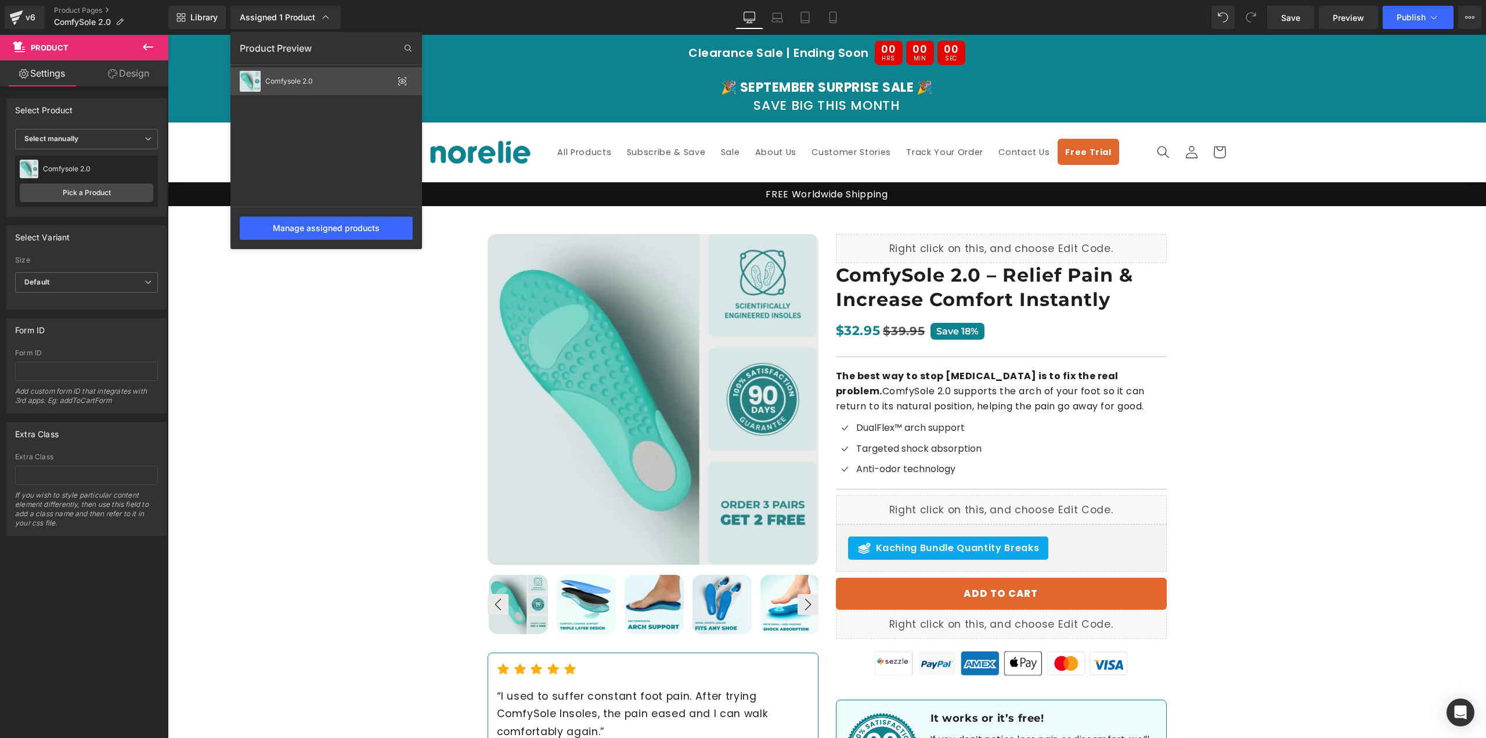
click at [312, 80] on div "Comfysole 2.0" at bounding box center [329, 81] width 128 height 8
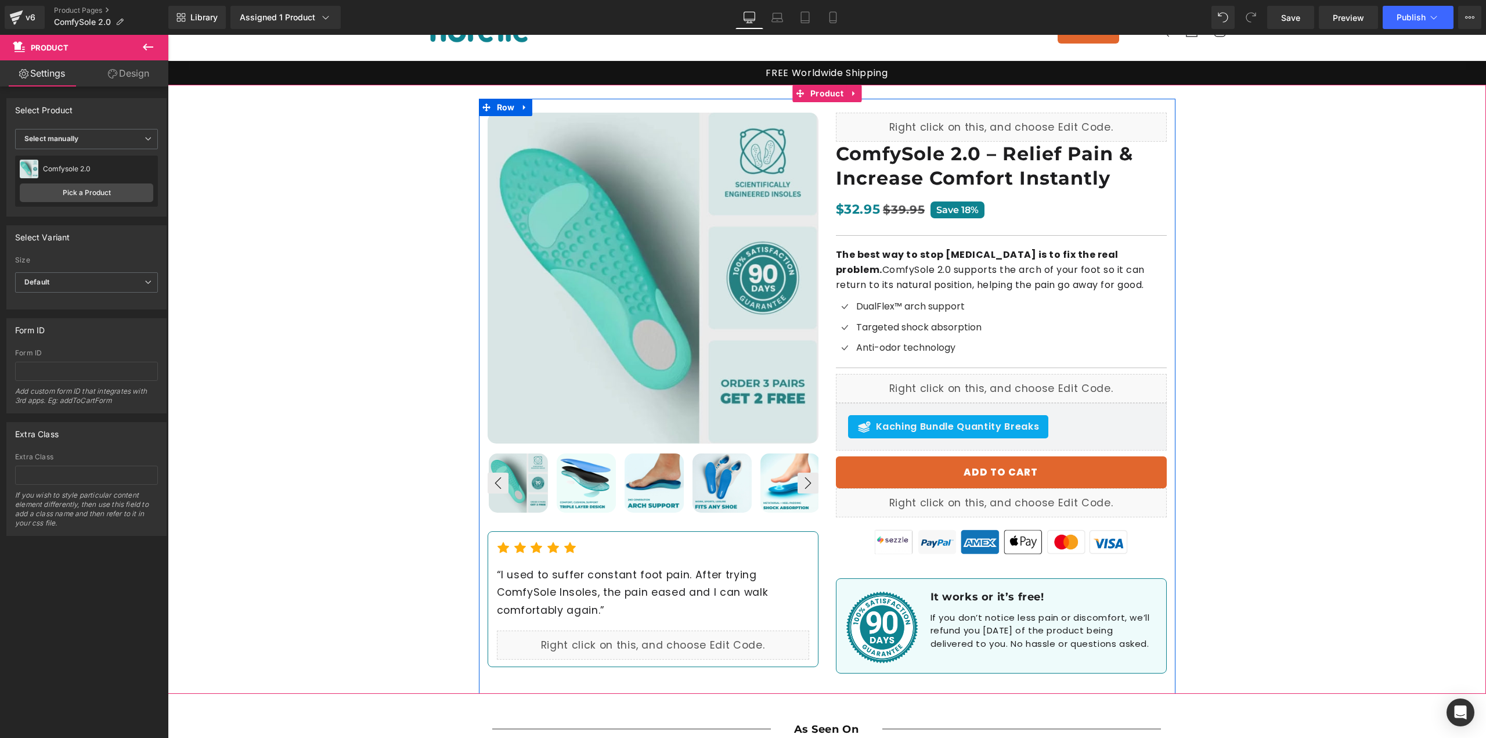
scroll to position [116, 0]
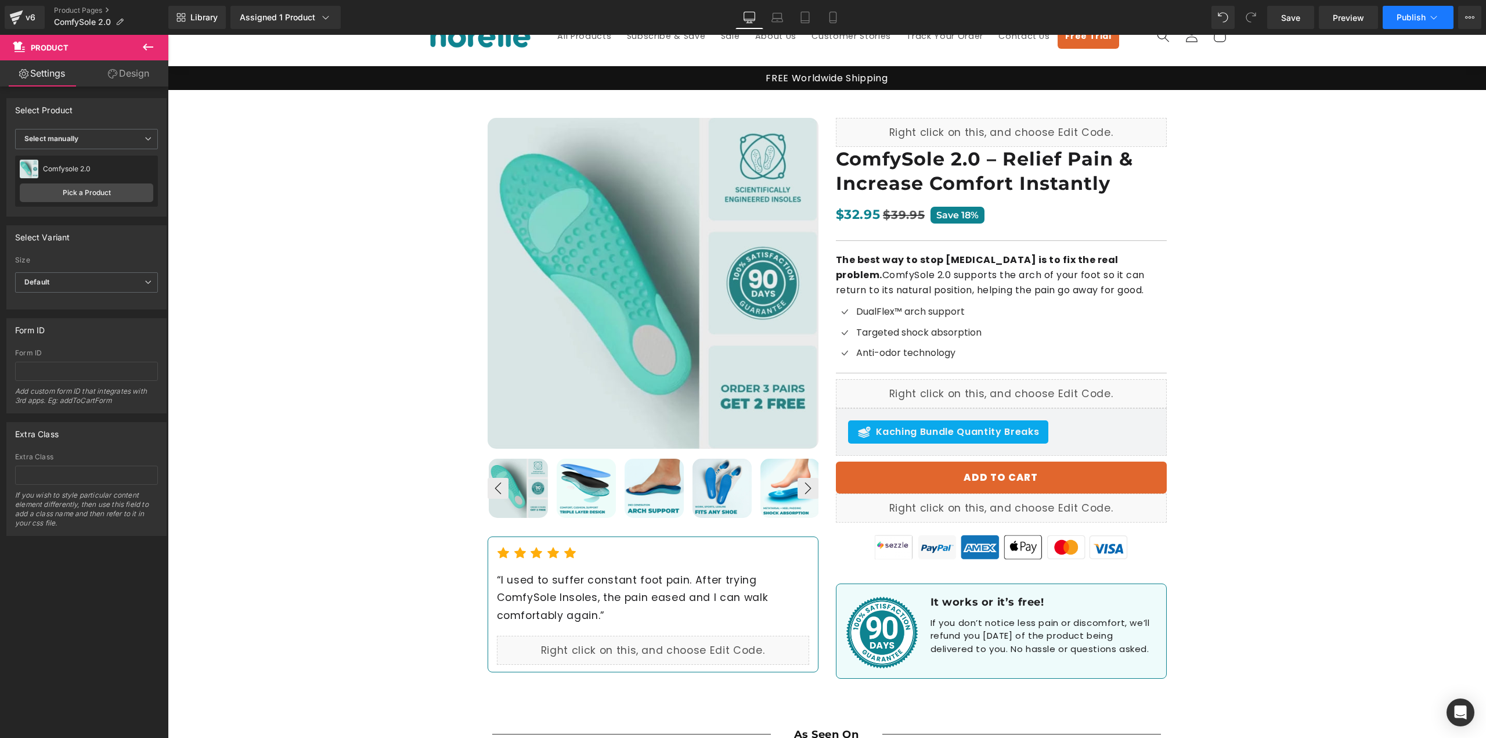
click at [1417, 20] on span "Publish" at bounding box center [1410, 17] width 29 height 9
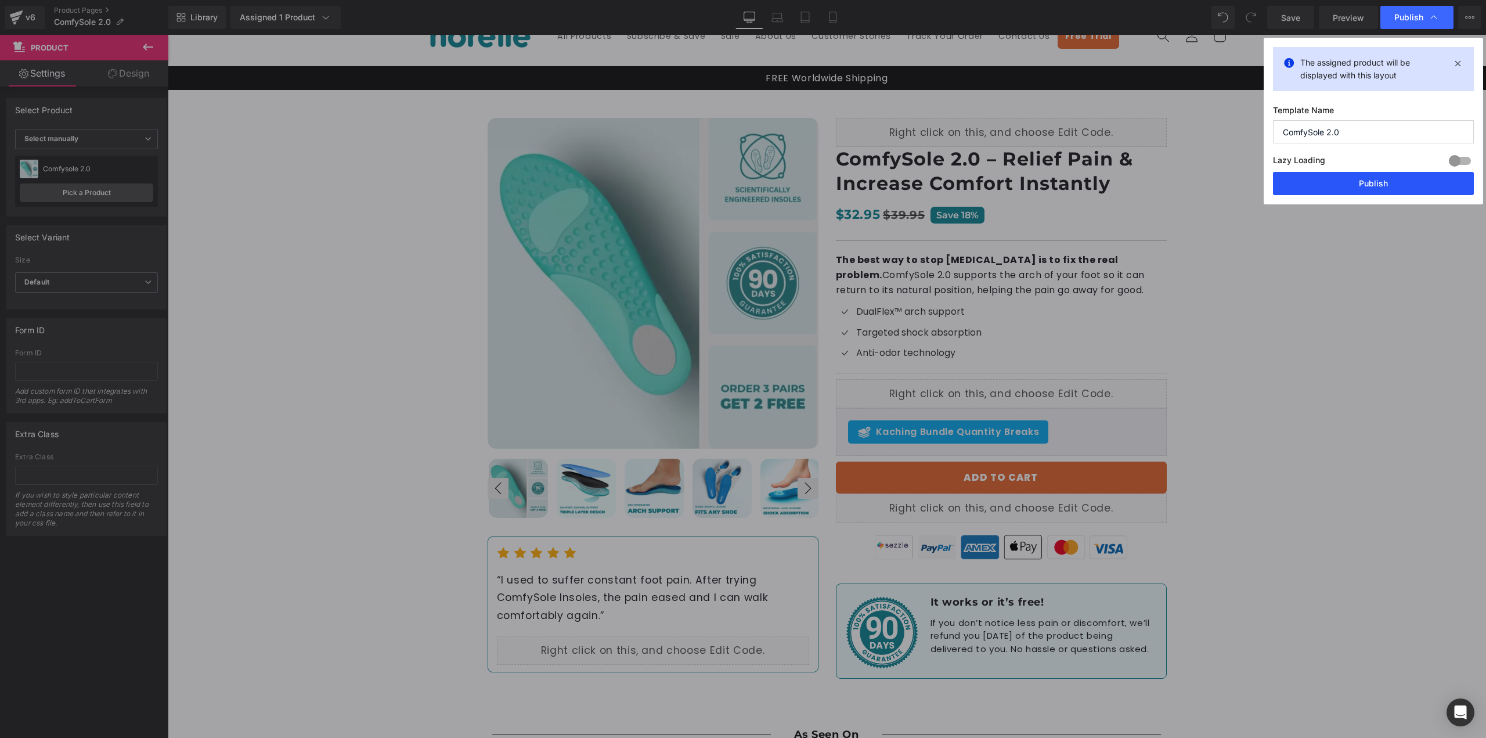
click at [1362, 186] on button "Publish" at bounding box center [1373, 183] width 201 height 23
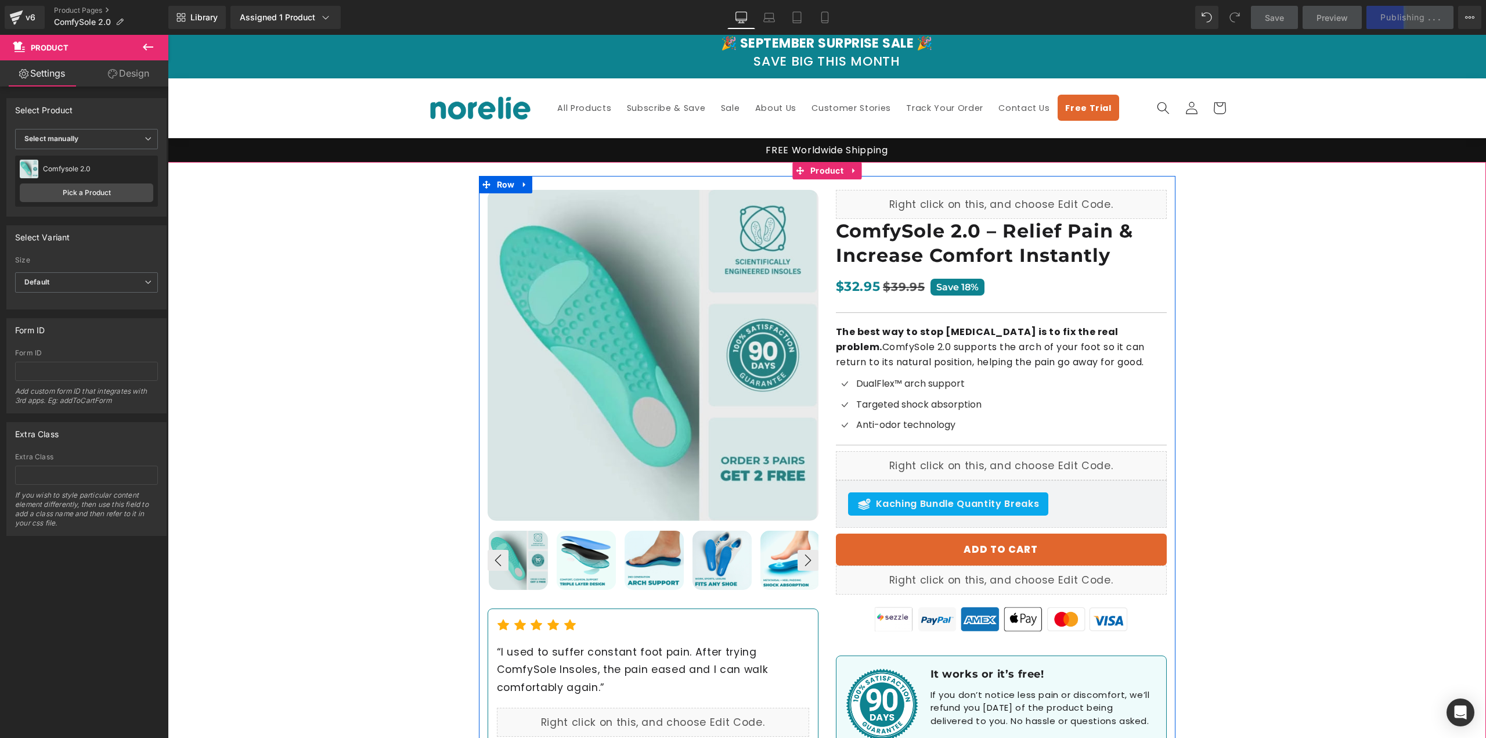
scroll to position [0, 0]
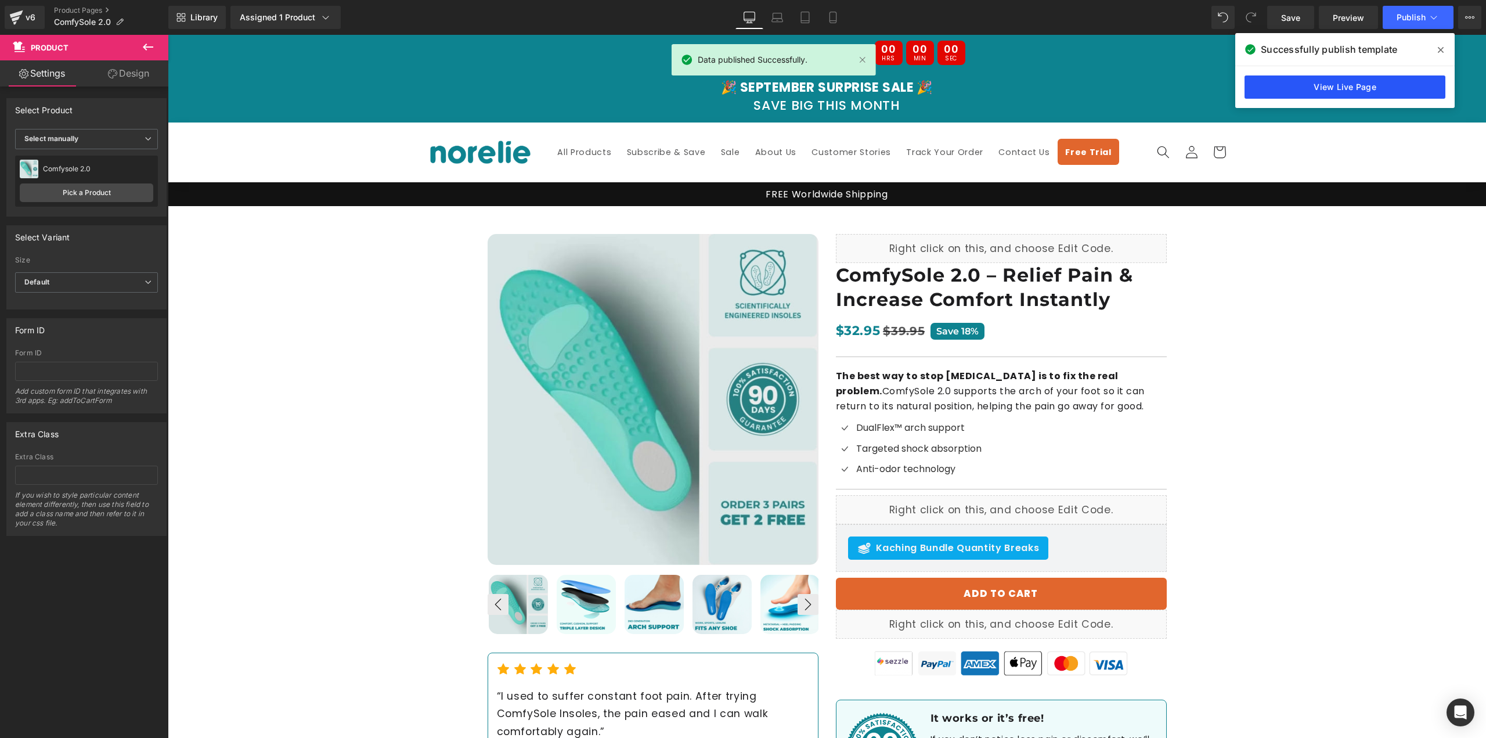
click at [1358, 82] on link "View Live Page" at bounding box center [1344, 86] width 201 height 23
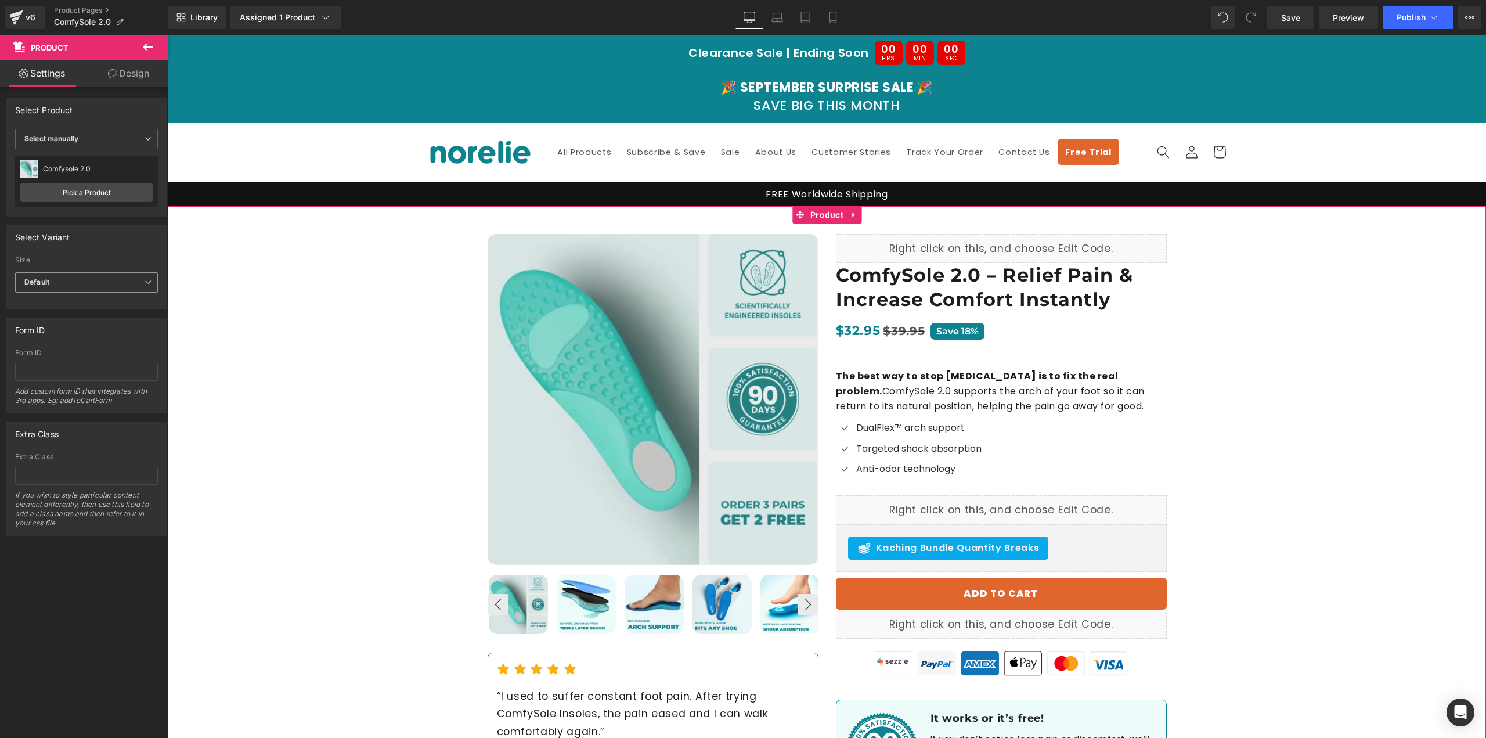
click at [100, 289] on span "Default" at bounding box center [86, 282] width 143 height 20
click at [100, 289] on span "Default" at bounding box center [84, 282] width 138 height 20
click at [288, 287] on div "Best Seller (P) Image ‹ ›" at bounding box center [827, 510] width 1318 height 609
click at [16, 14] on icon at bounding box center [16, 14] width 13 height 8
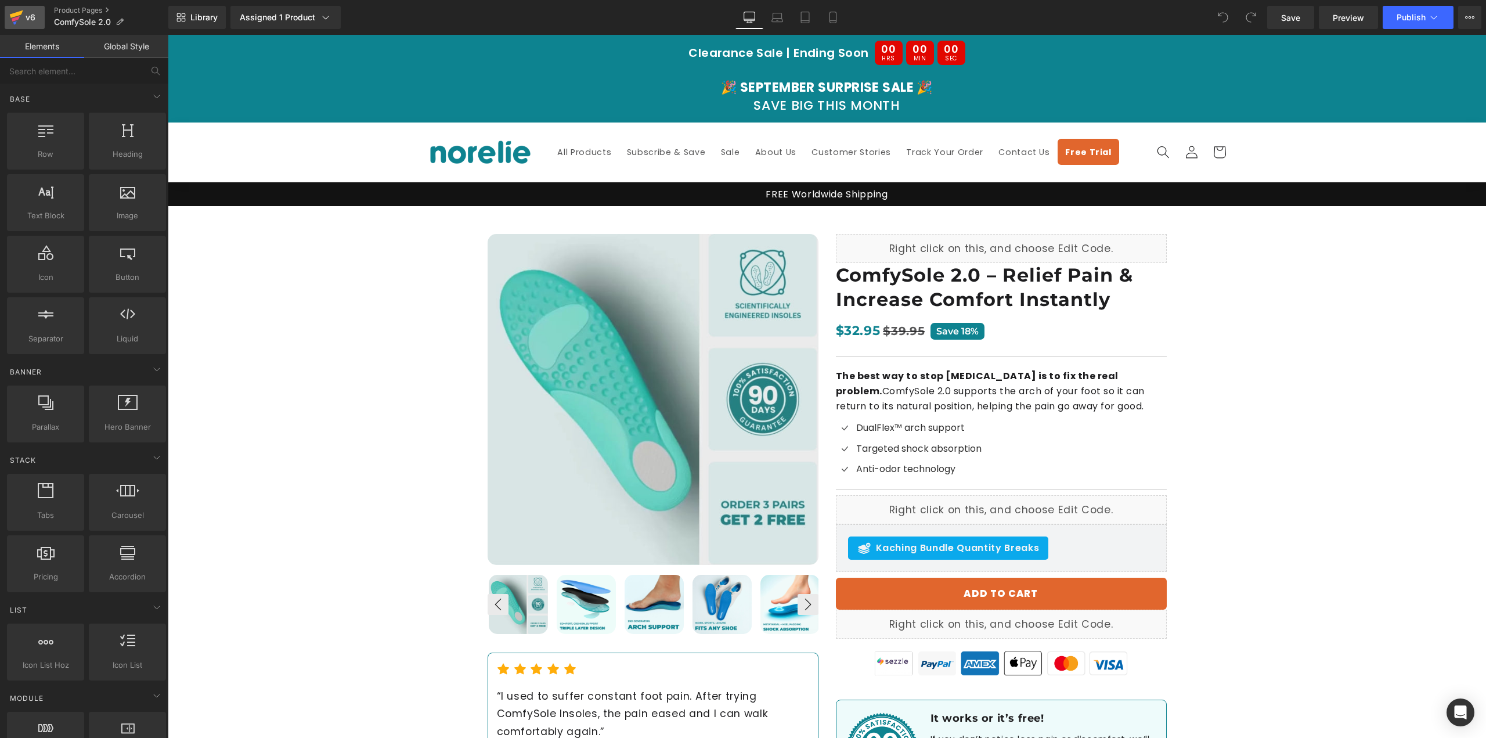
click at [25, 19] on div "v6" at bounding box center [30, 17] width 15 height 15
click at [241, 3] on div "Library Assigned 1 Product Product Preview Comfysole 2.0 Manage assigned produc…" at bounding box center [827, 17] width 1318 height 35
click at [251, 9] on link "Assigned 1 Product" at bounding box center [285, 17] width 110 height 23
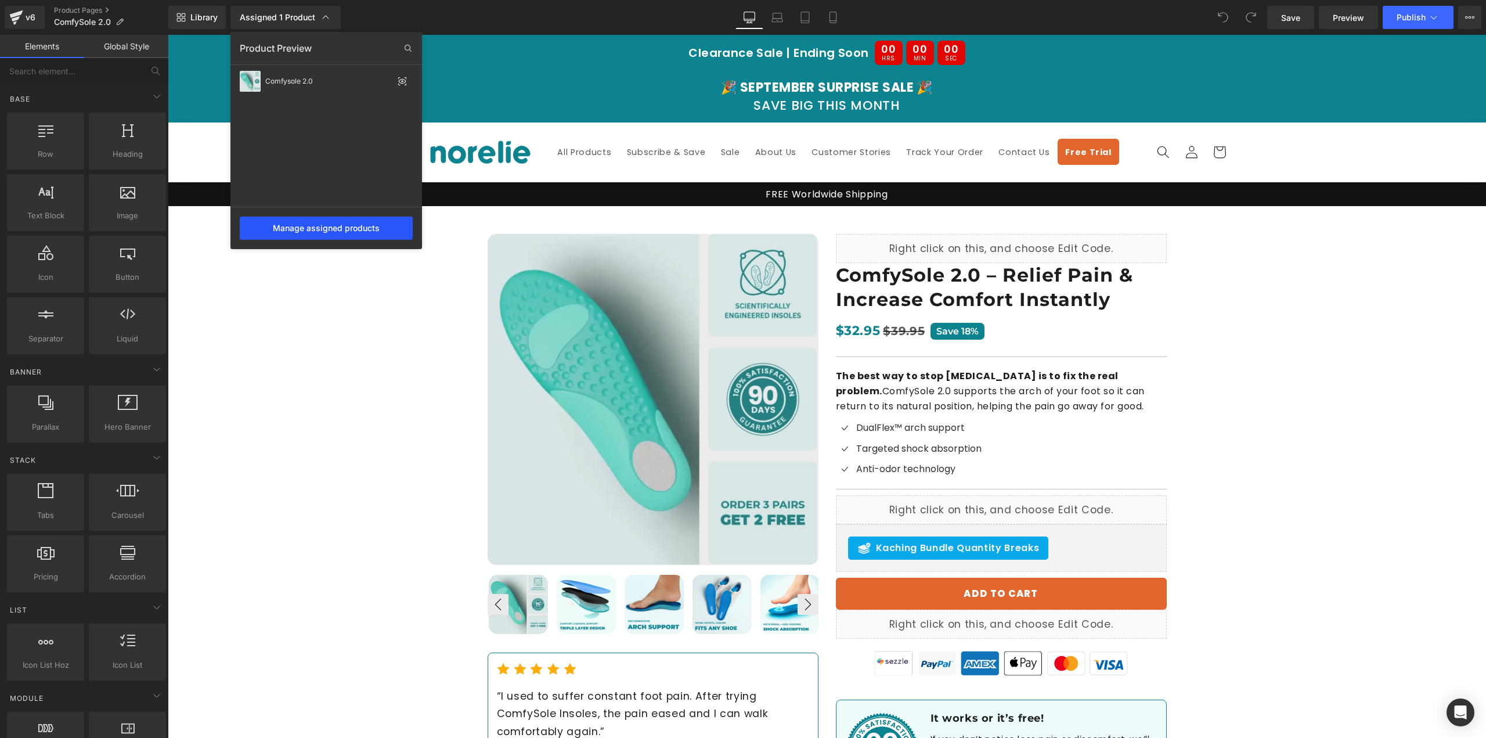
click at [327, 225] on div "Manage assigned products" at bounding box center [326, 227] width 173 height 23
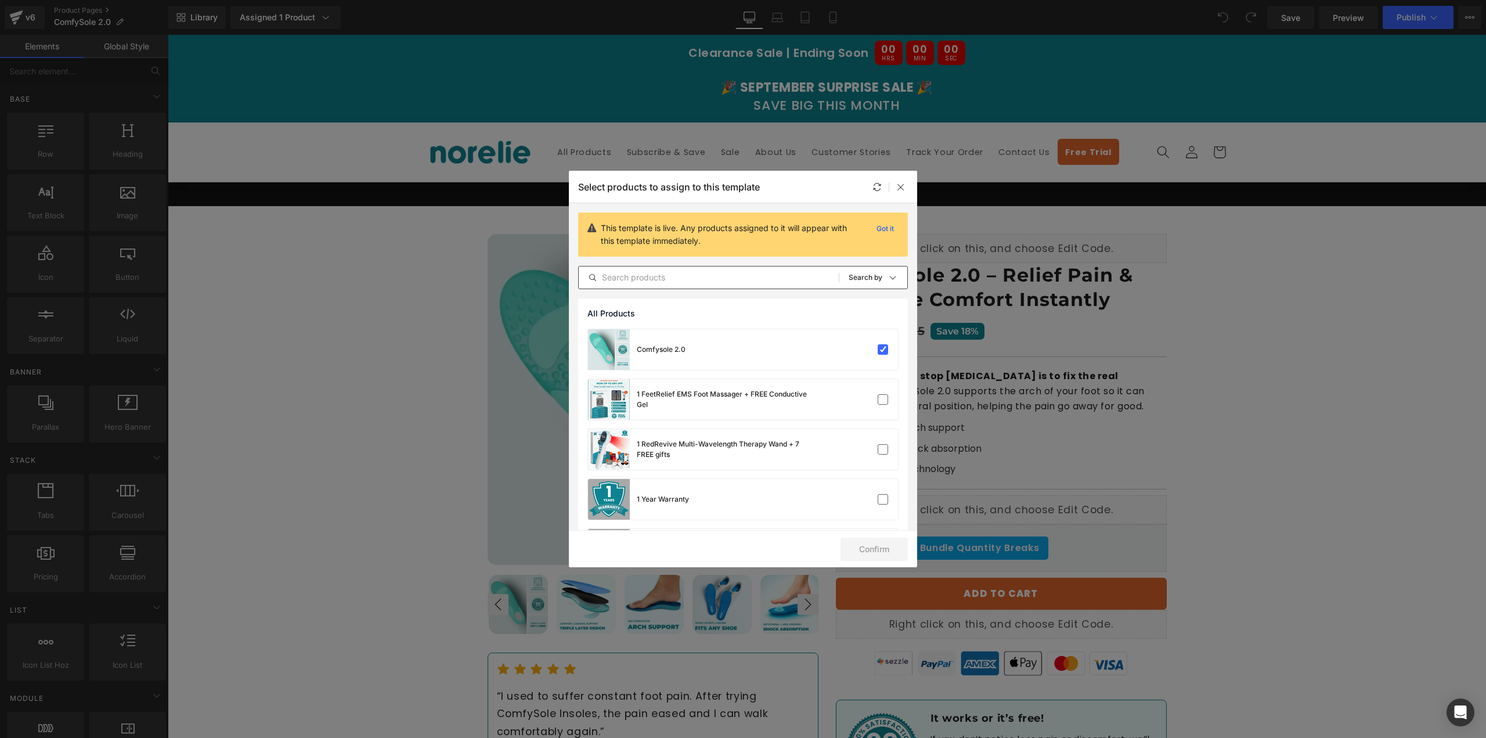
click at [683, 275] on input "text" at bounding box center [709, 277] width 260 height 14
type input "ComfySole"
click at [878, 499] on label at bounding box center [883, 499] width 10 height 10
click at [883, 499] on input "checkbox" at bounding box center [883, 499] width 0 height 0
click at [879, 354] on label at bounding box center [883, 349] width 10 height 10
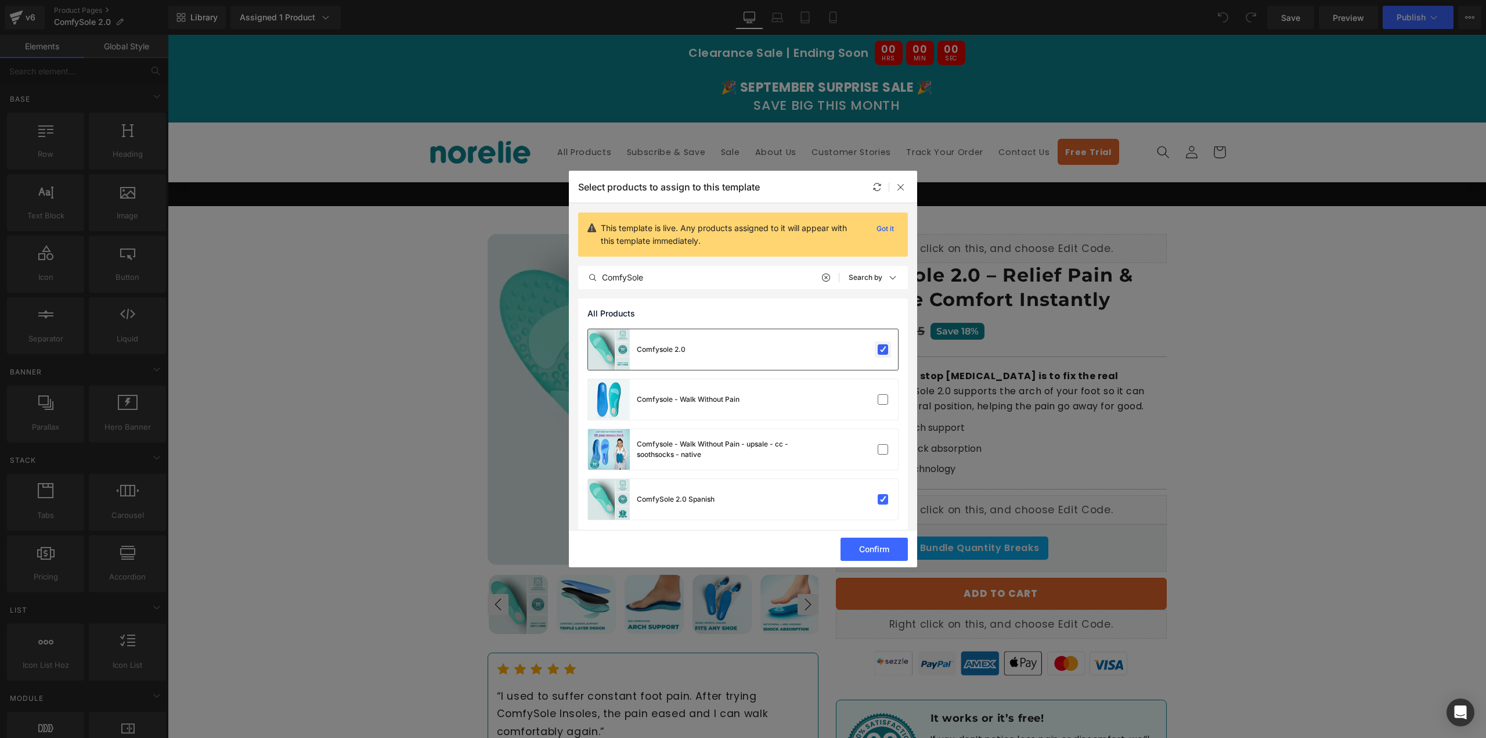
click at [883, 349] on input "checkbox" at bounding box center [883, 349] width 0 height 0
click at [887, 548] on button "Confirm" at bounding box center [873, 548] width 67 height 23
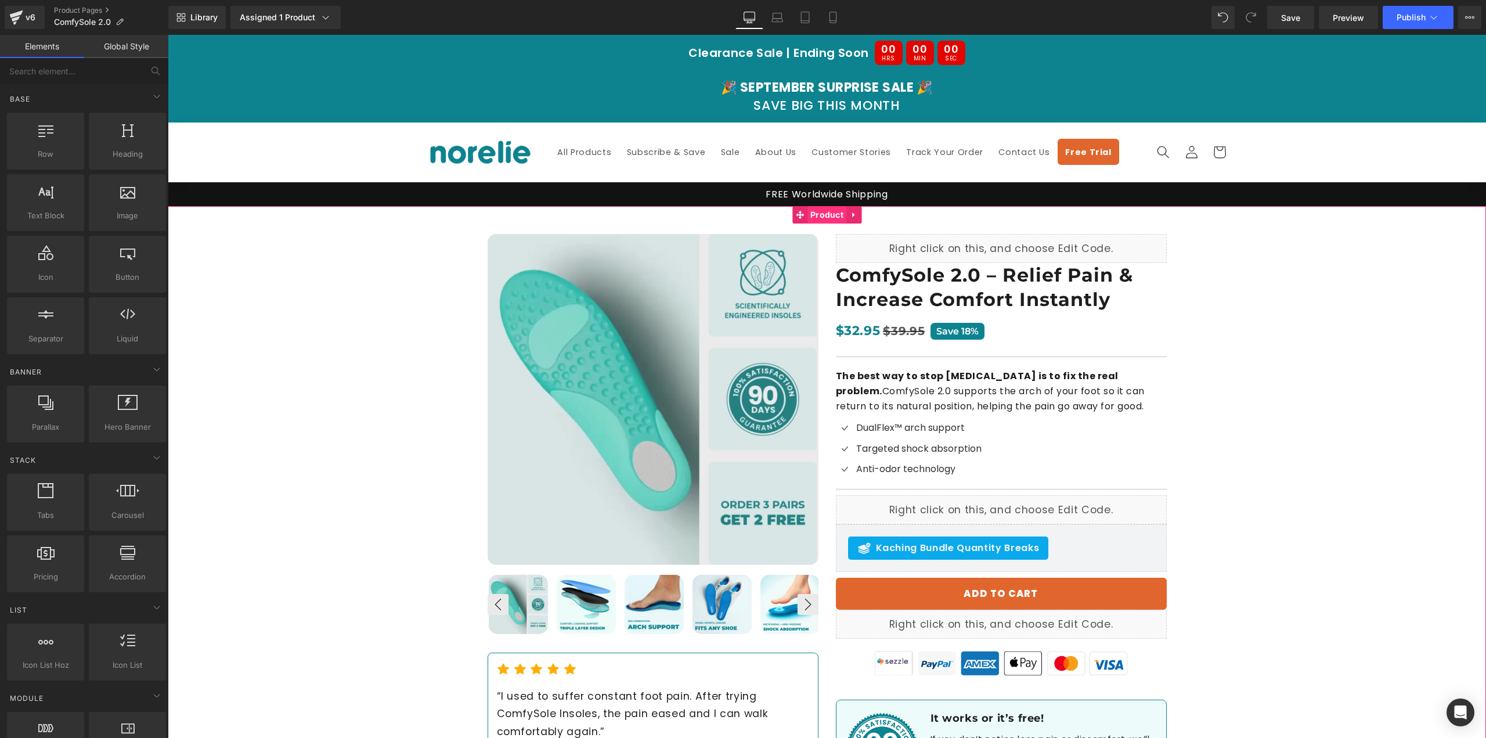
click at [829, 209] on span "Product" at bounding box center [826, 214] width 39 height 17
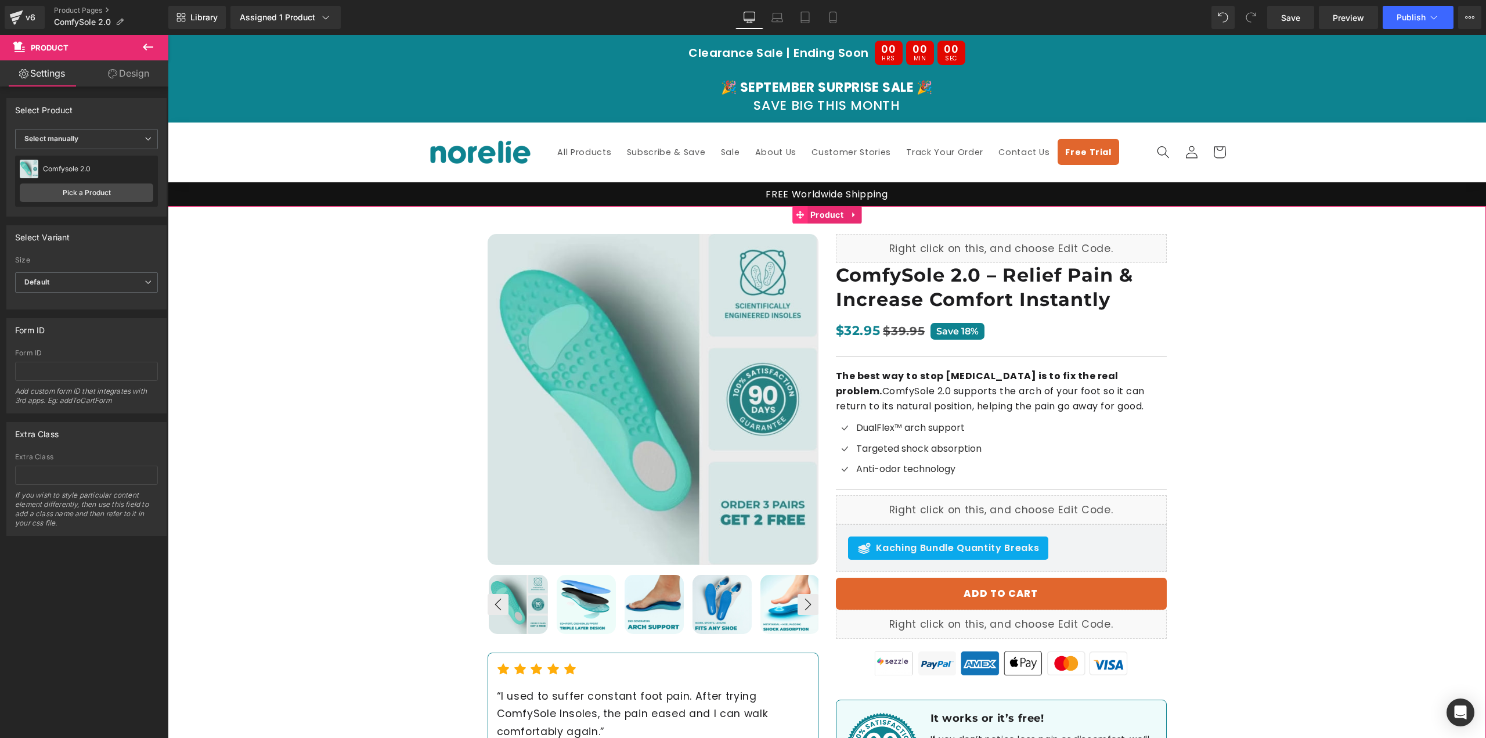
click at [806, 220] on span at bounding box center [799, 214] width 15 height 17
click at [57, 194] on link "Pick a Product" at bounding box center [86, 192] width 133 height 19
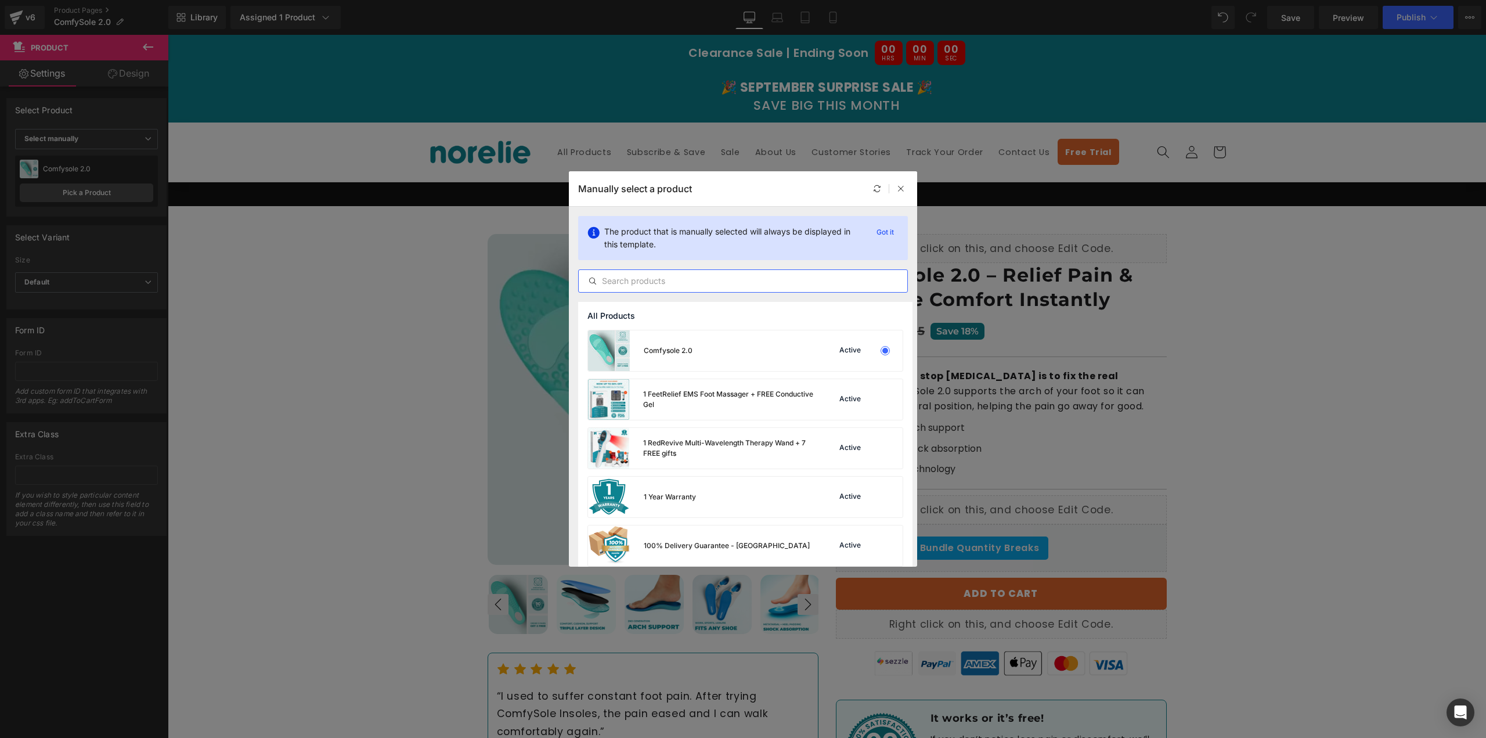
click at [654, 282] on input "text" at bounding box center [743, 281] width 329 height 14
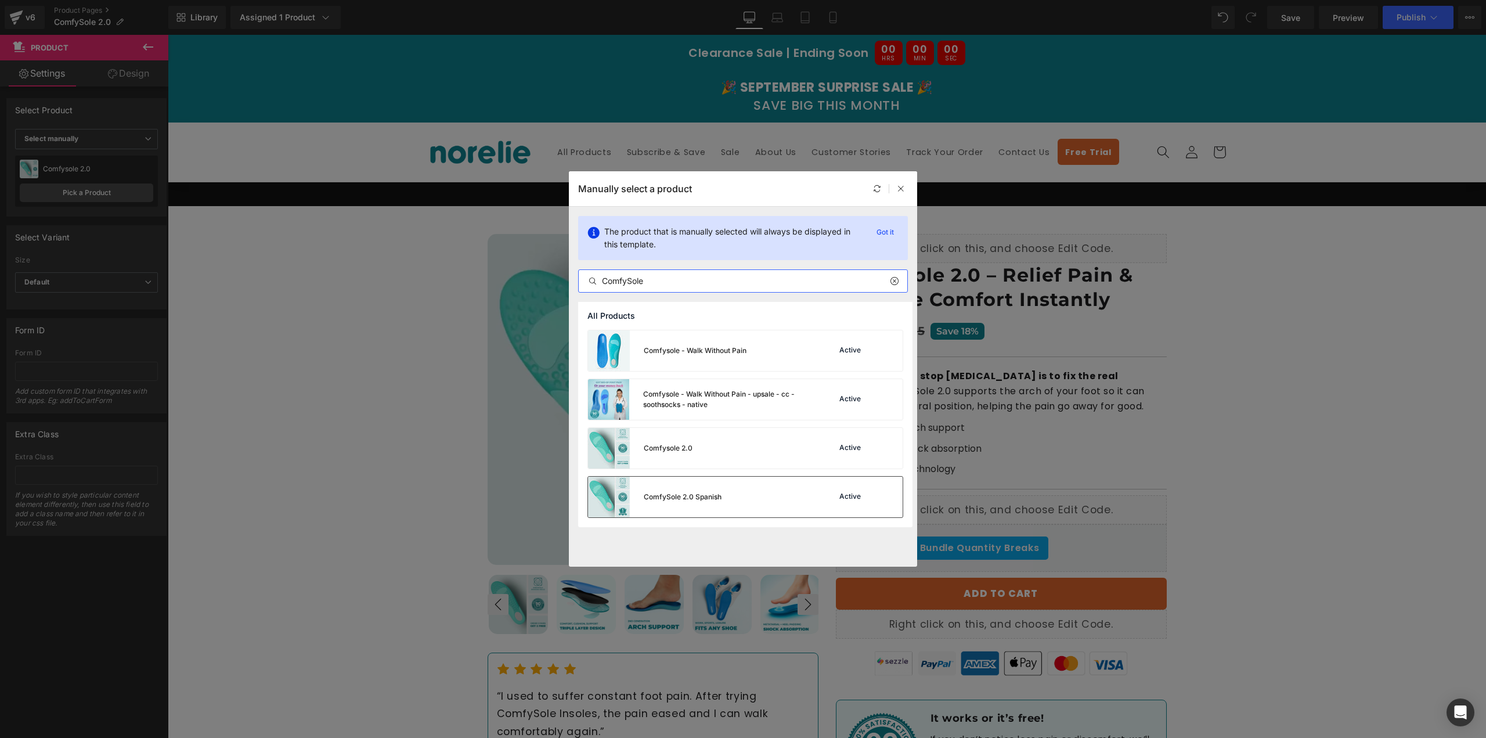
type input "ComfySole"
click at [864, 493] on div "Active" at bounding box center [854, 497] width 79 height 16
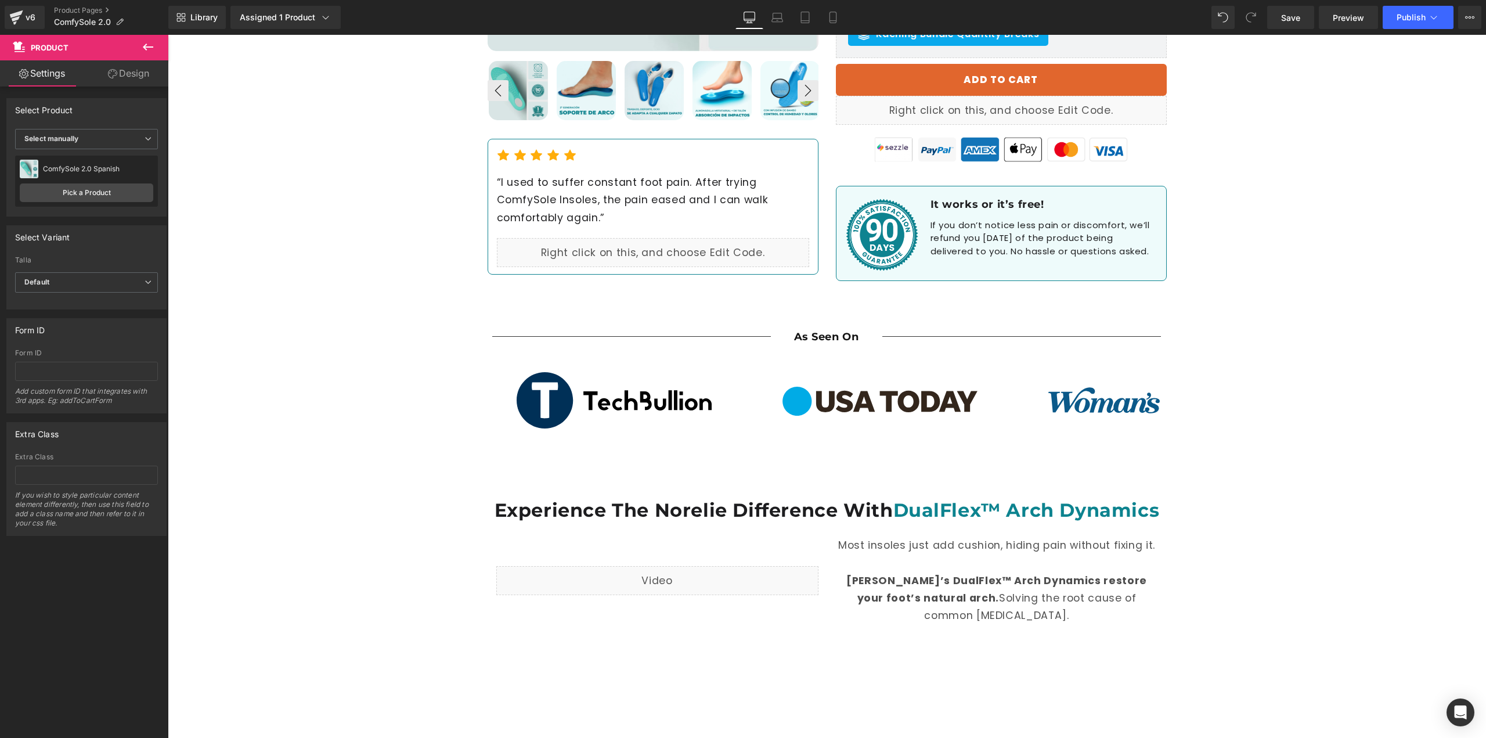
scroll to position [522, 0]
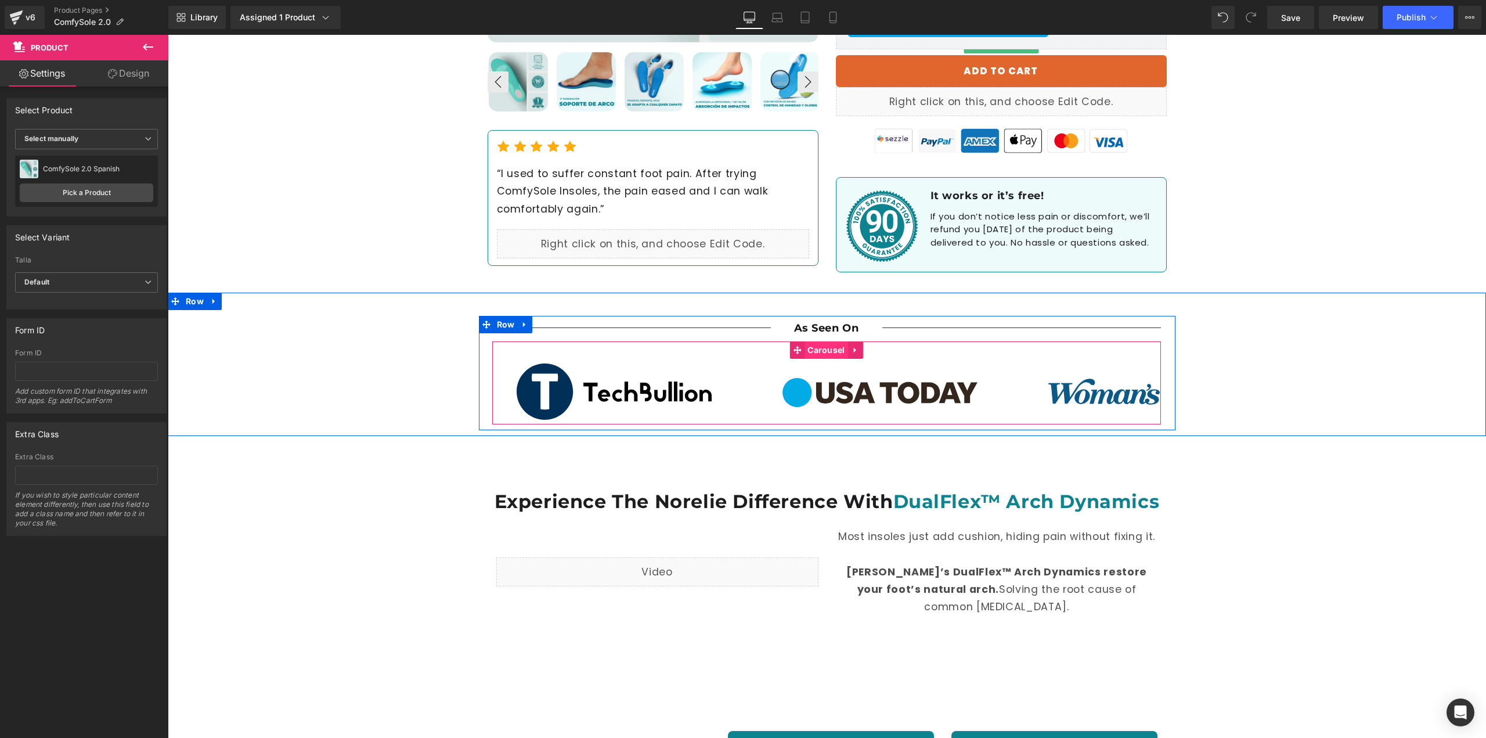
click at [822, 346] on span "Carousel" at bounding box center [825, 349] width 43 height 17
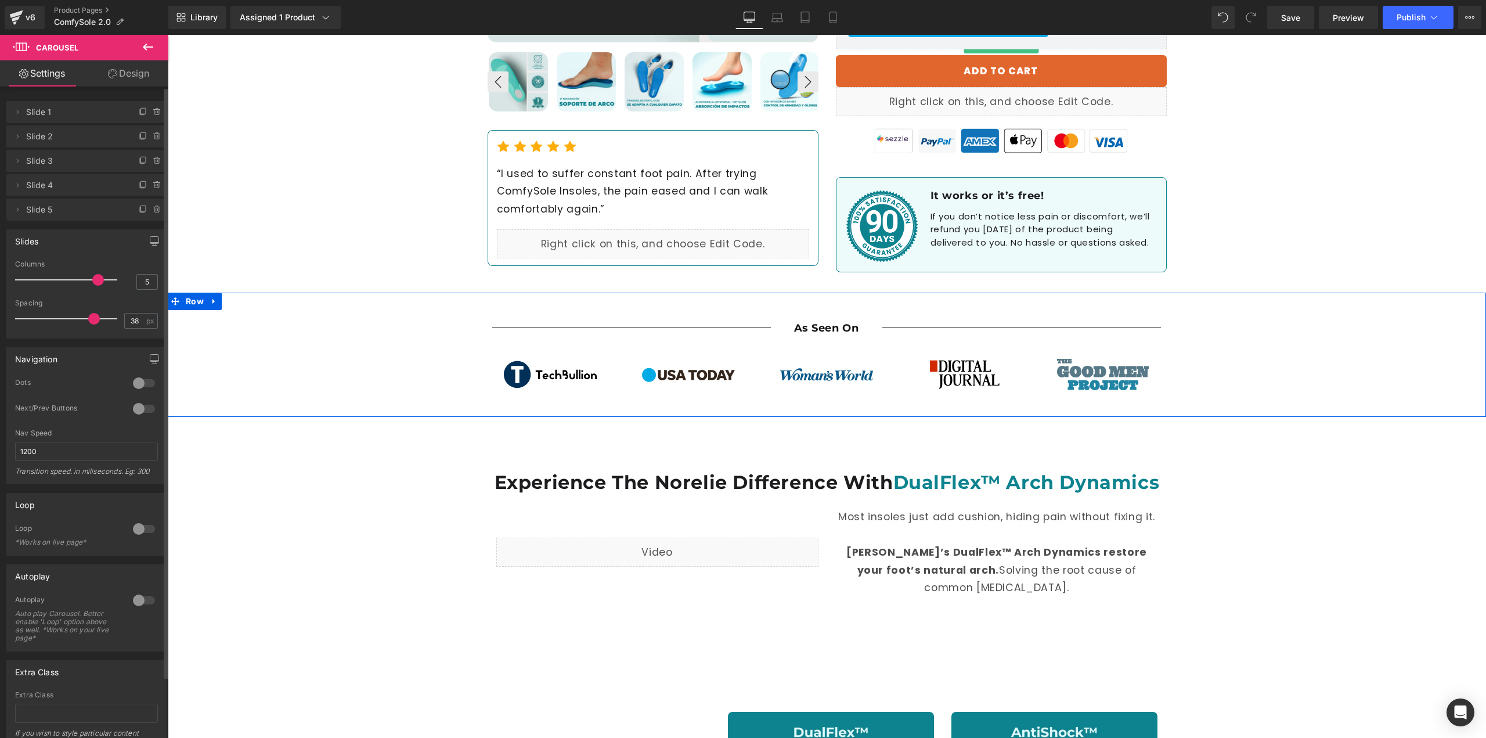
drag, startPoint x: 91, startPoint y: 277, endPoint x: 85, endPoint y: 275, distance: 6.6
click at [85, 275] on div at bounding box center [69, 279] width 96 height 23
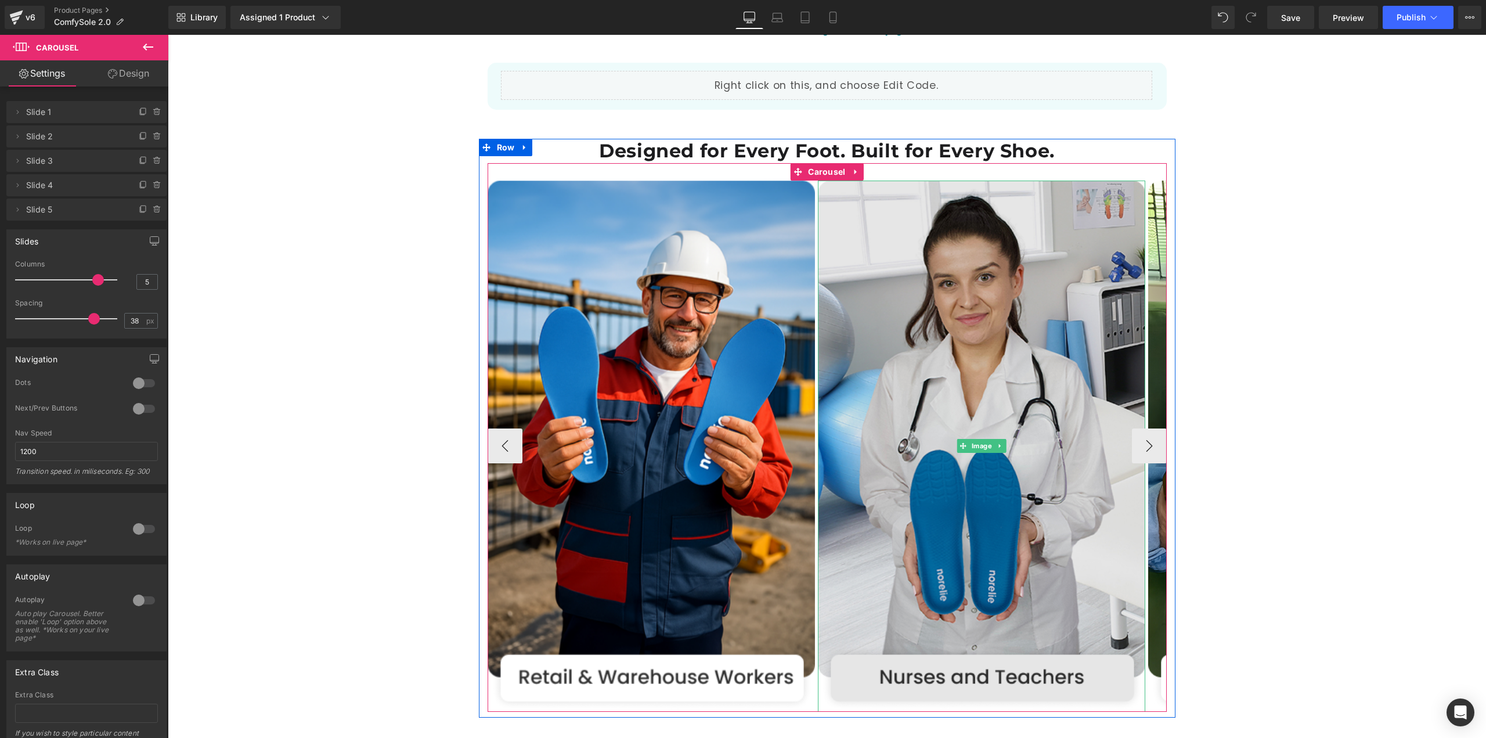
scroll to position [1741, 0]
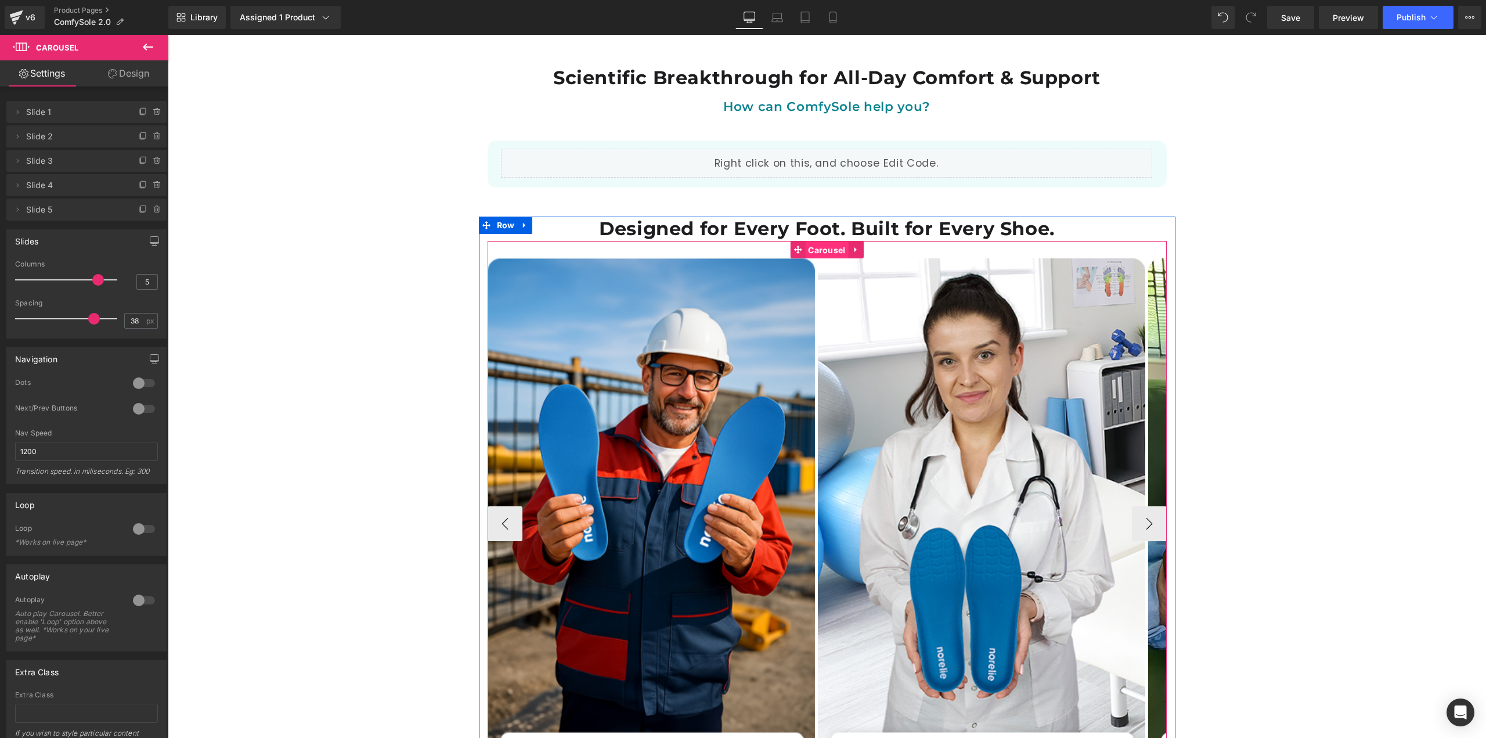
click at [816, 241] on span "Carousel" at bounding box center [826, 249] width 43 height 17
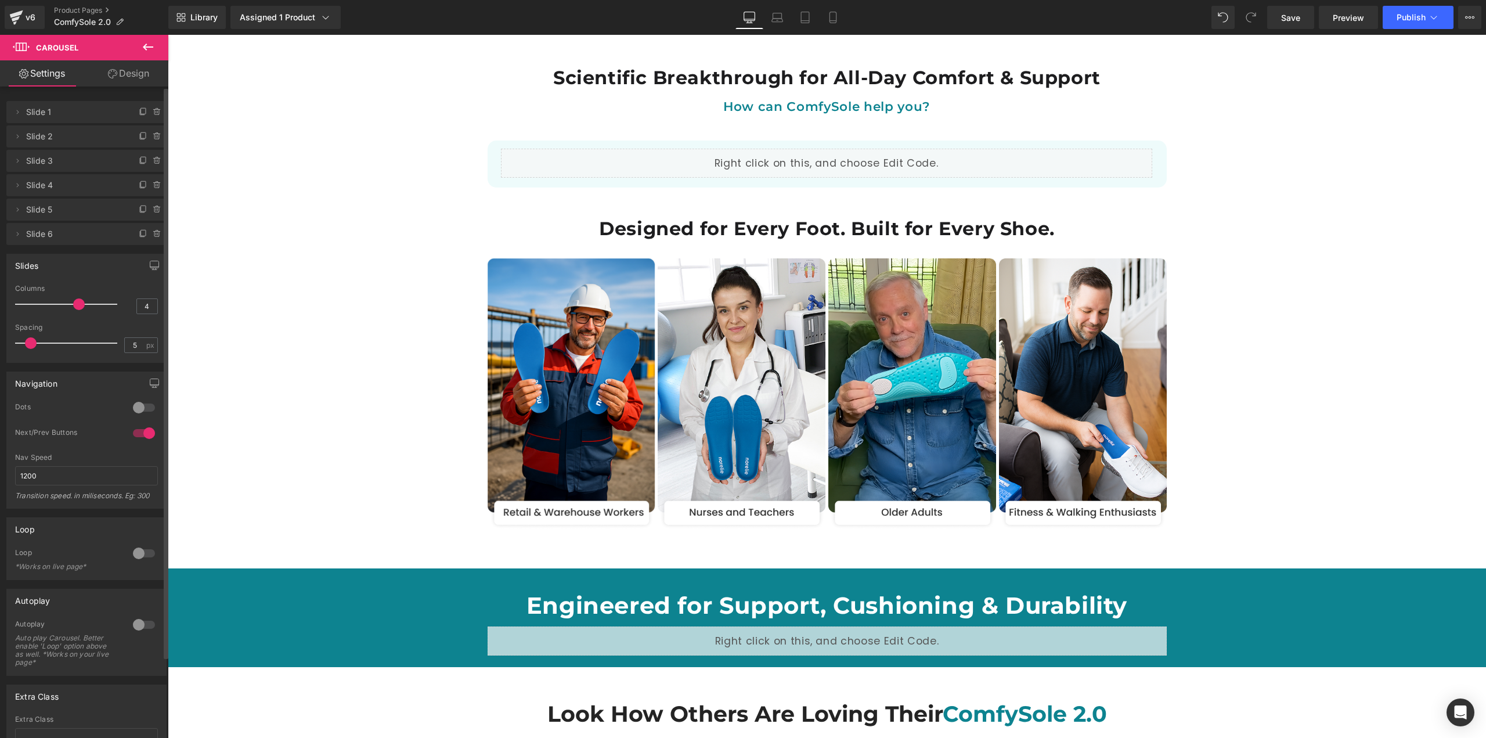
click at [75, 301] on span at bounding box center [79, 304] width 12 height 12
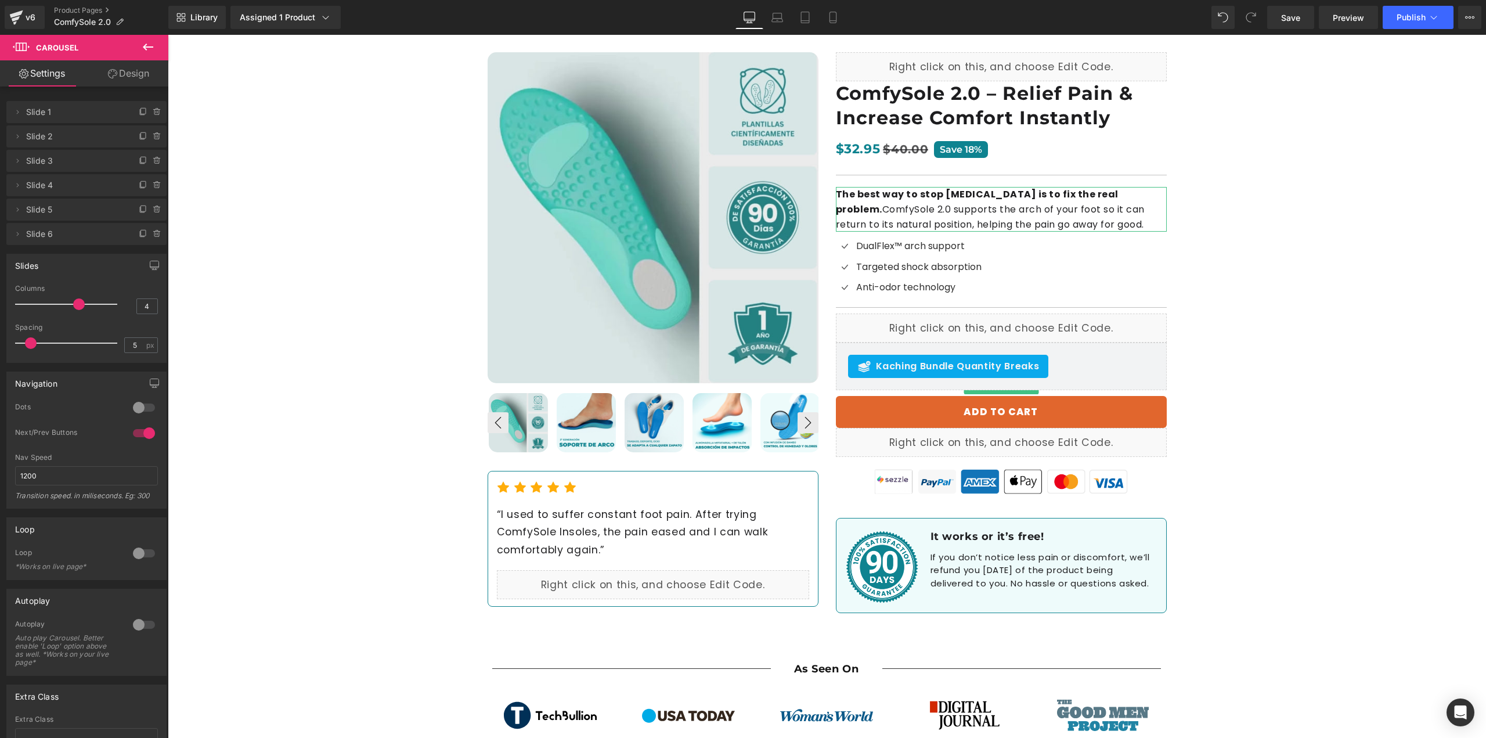
scroll to position [174, 0]
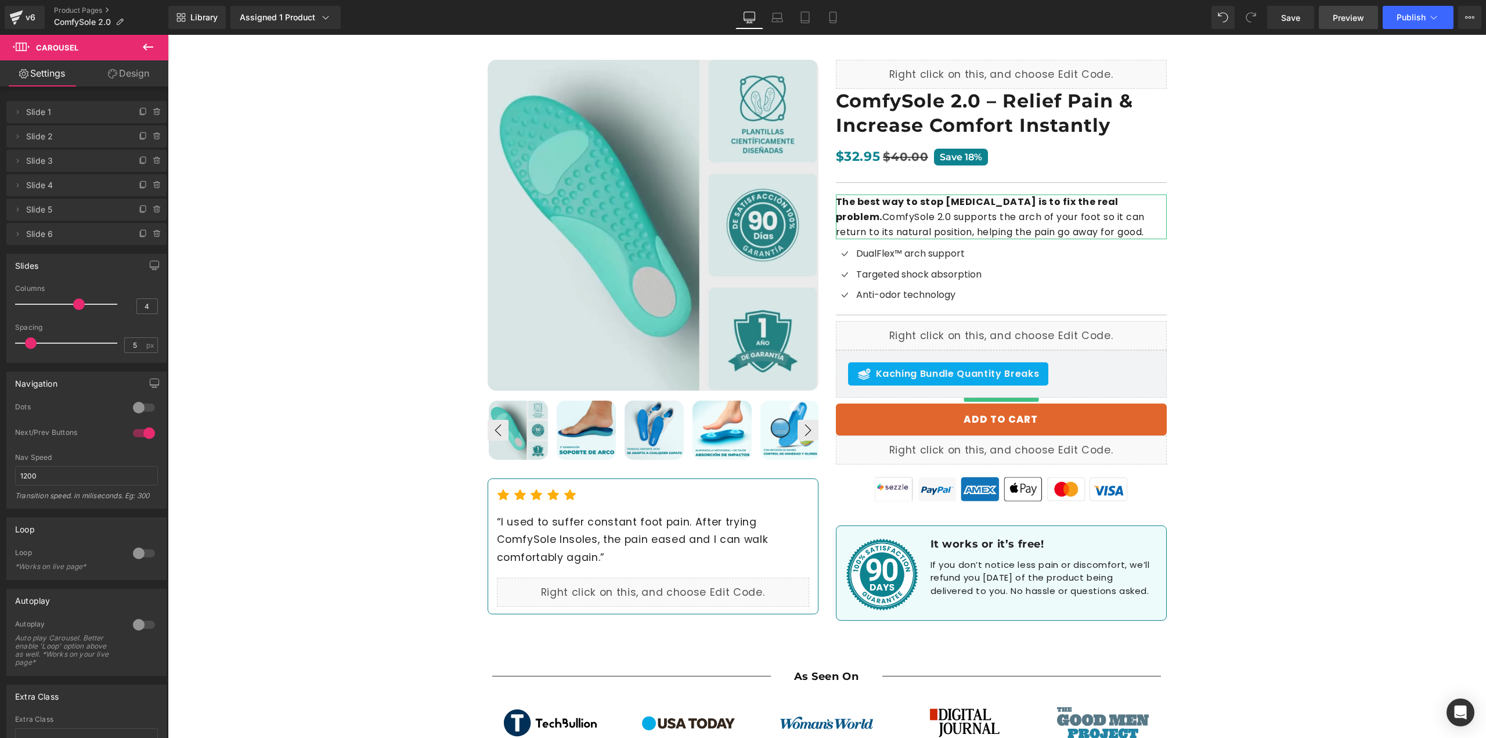
click at [1349, 21] on span "Preview" at bounding box center [1348, 18] width 31 height 12
click at [1288, 13] on span "Save" at bounding box center [1290, 18] width 19 height 12
click at [1406, 15] on span "Publish" at bounding box center [1410, 17] width 29 height 9
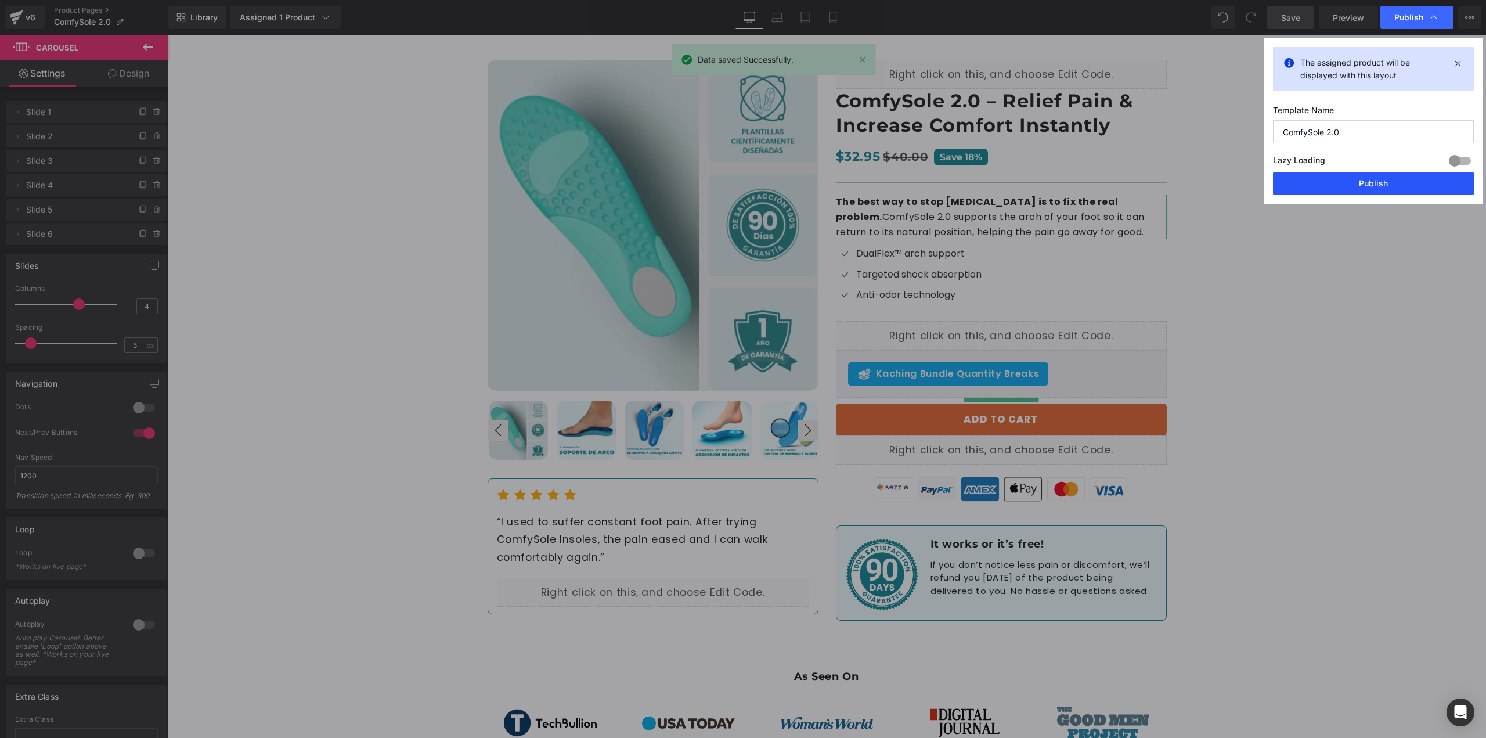
click at [1383, 181] on button "Publish" at bounding box center [1373, 183] width 201 height 23
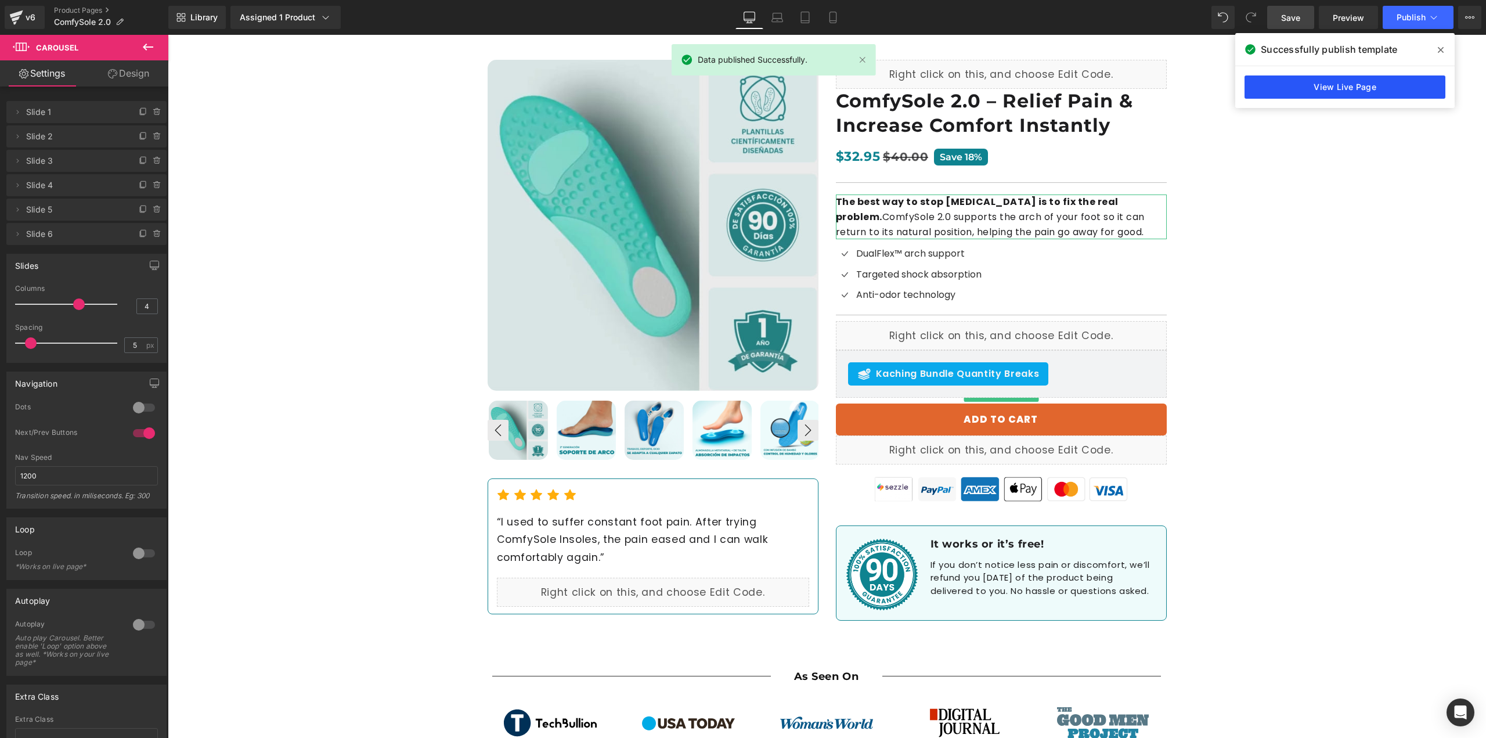
click at [1371, 85] on link "View Live Page" at bounding box center [1344, 86] width 201 height 23
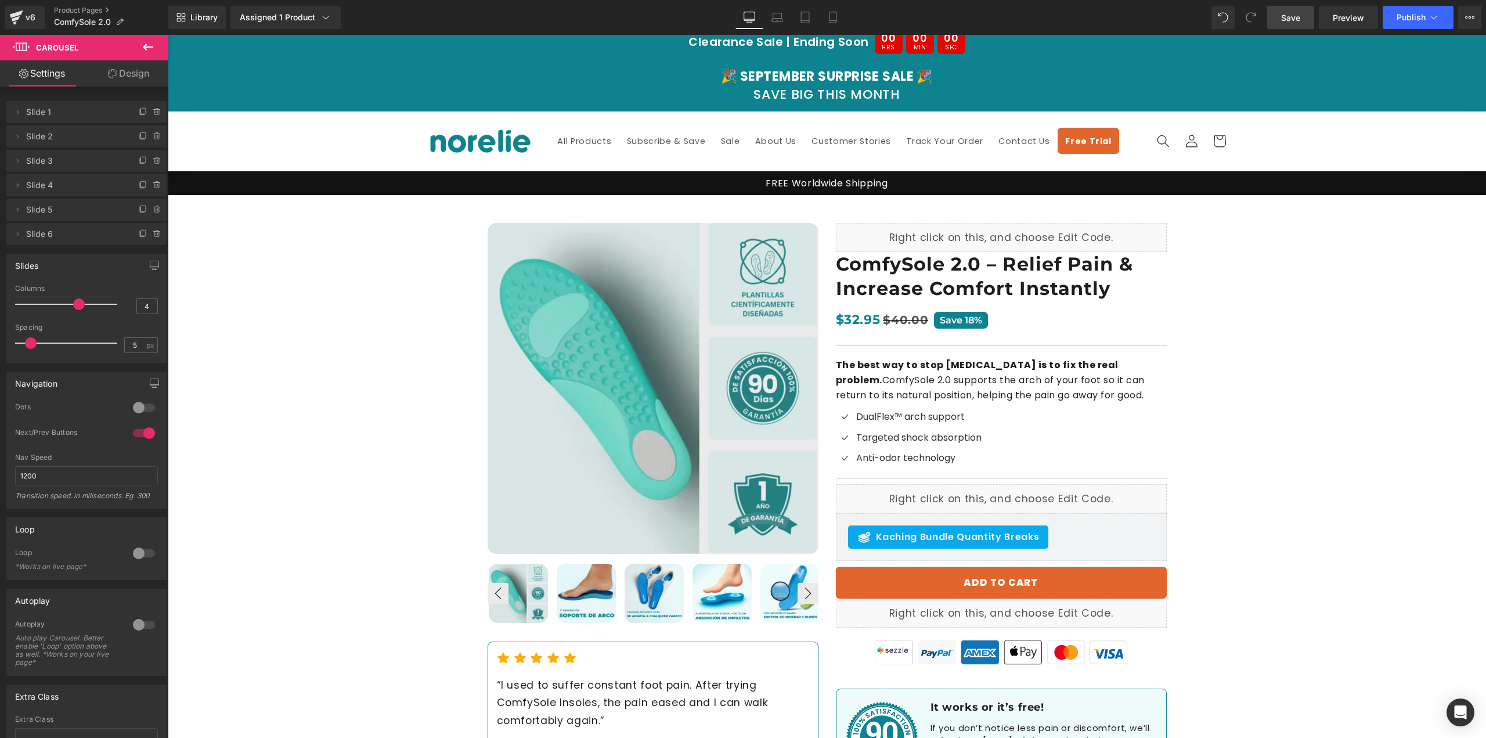
scroll to position [0, 0]
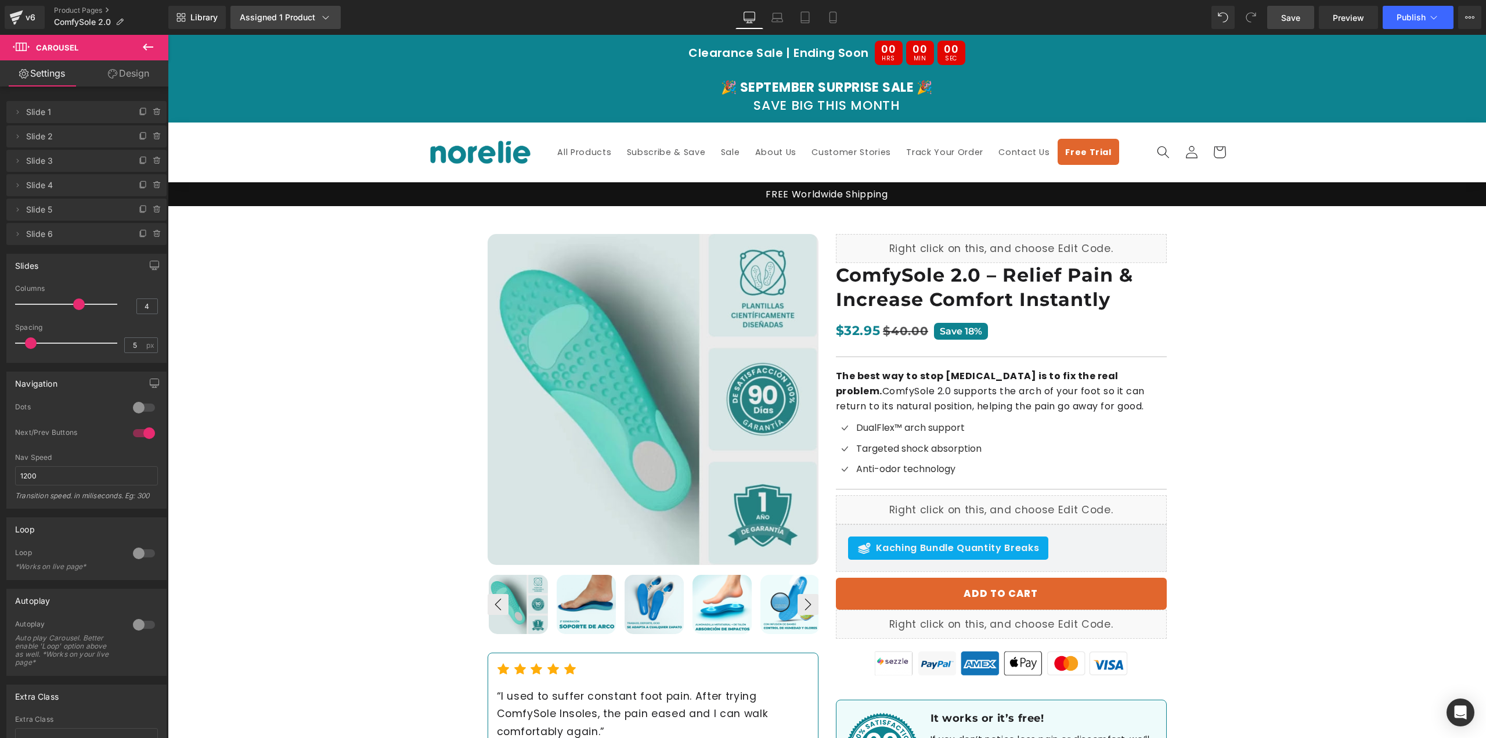
click at [304, 19] on div "Assigned 1 Product" at bounding box center [286, 18] width 92 height 12
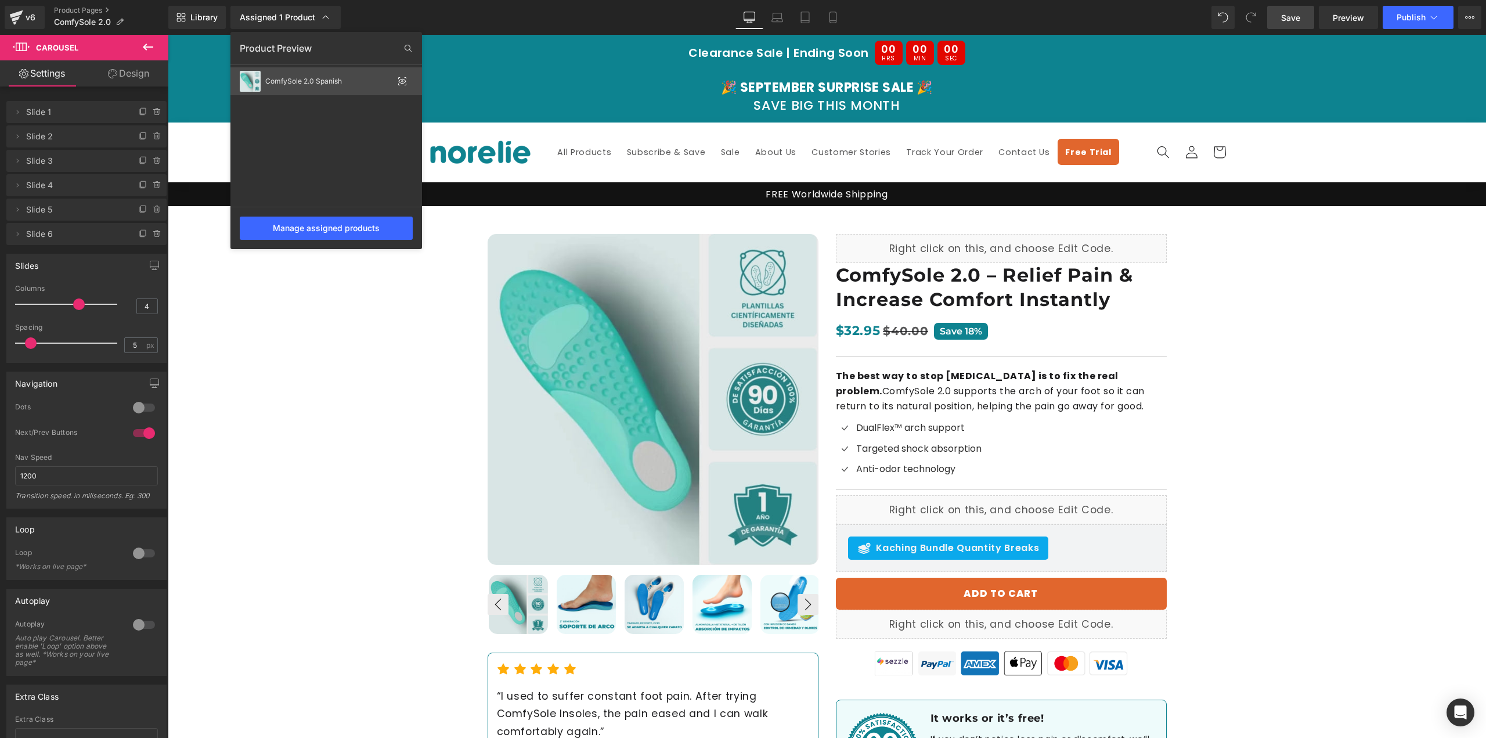
click at [341, 82] on div "ComfySole 2.0 Spanish" at bounding box center [329, 81] width 128 height 8
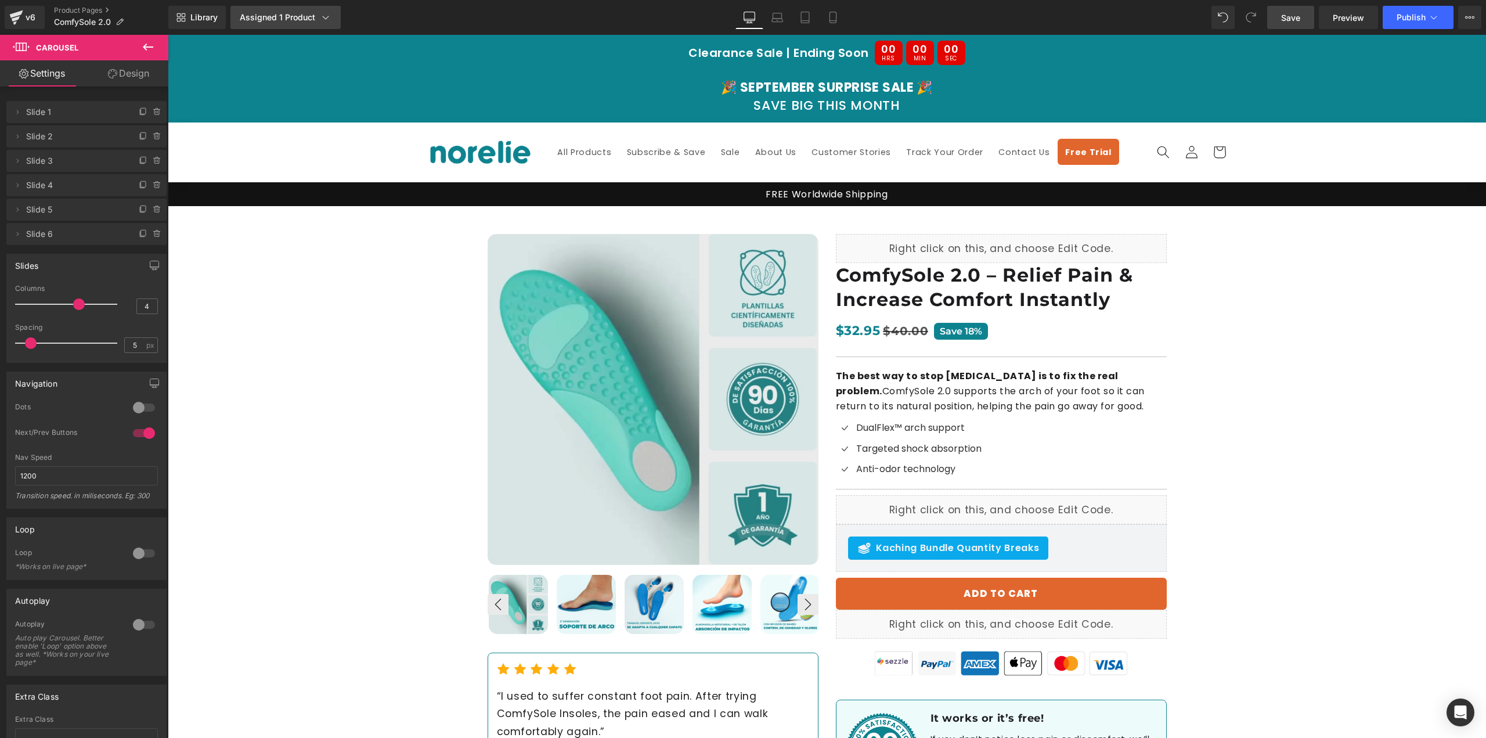
click at [328, 25] on link "Assigned 1 Product" at bounding box center [285, 17] width 110 height 23
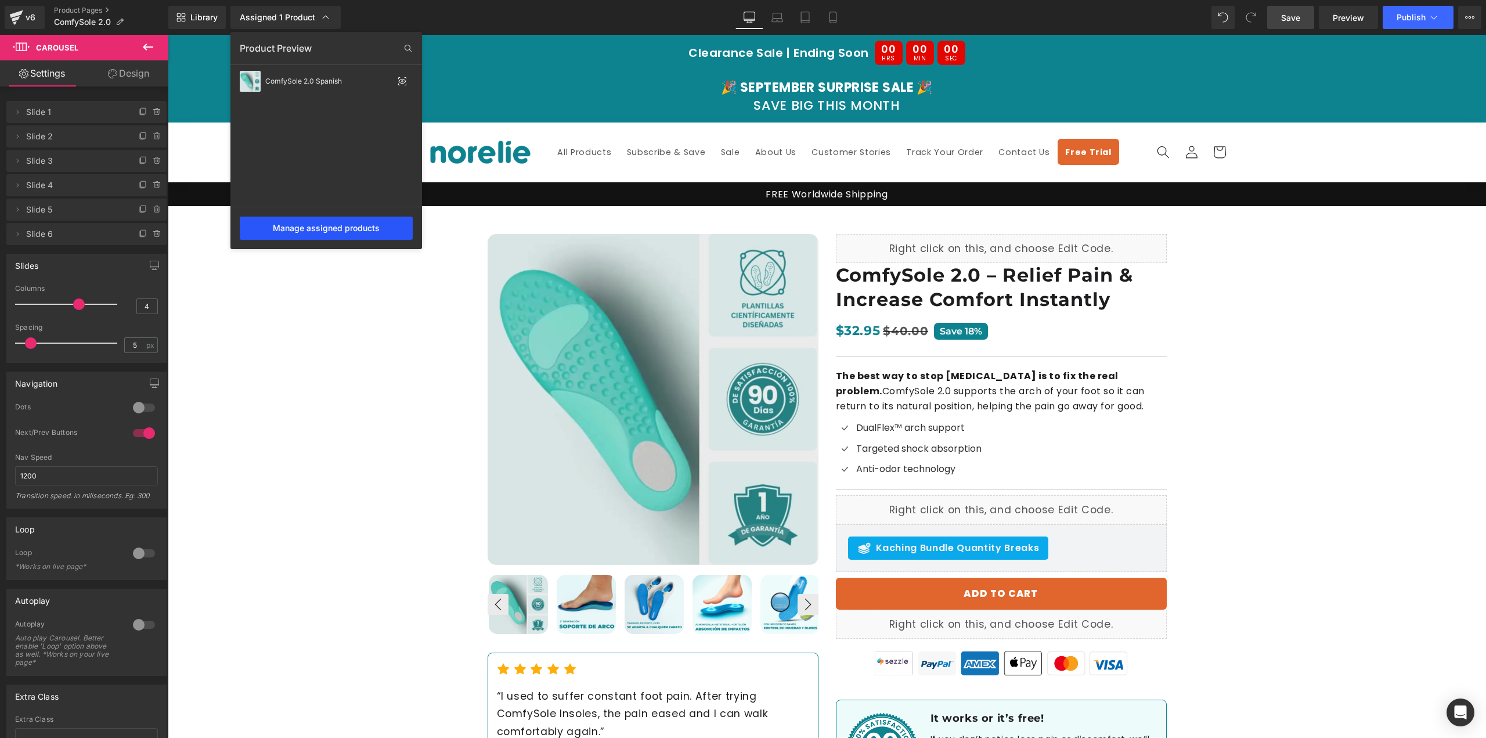
click at [322, 229] on div "Manage assigned products" at bounding box center [326, 227] width 173 height 23
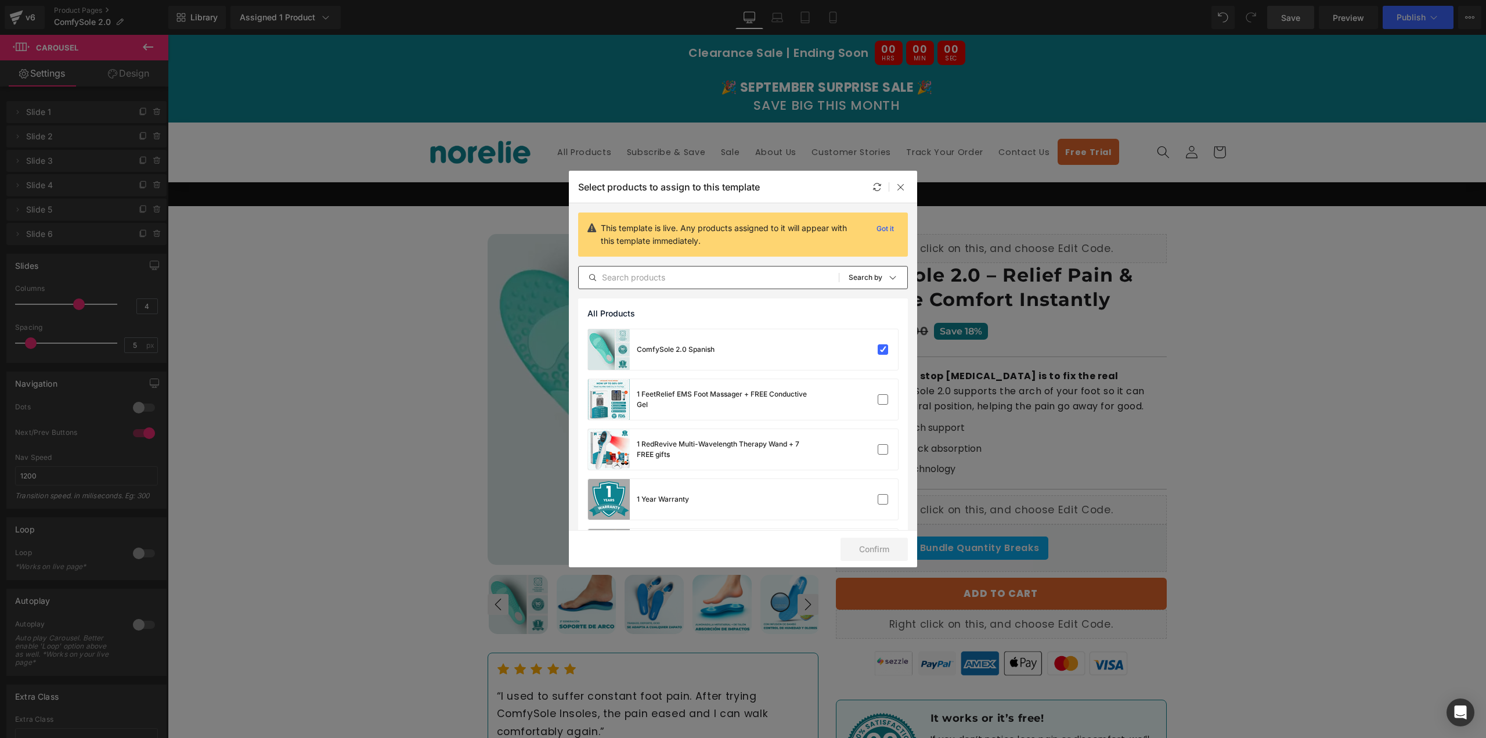
click at [677, 274] on input "text" at bounding box center [709, 277] width 260 height 14
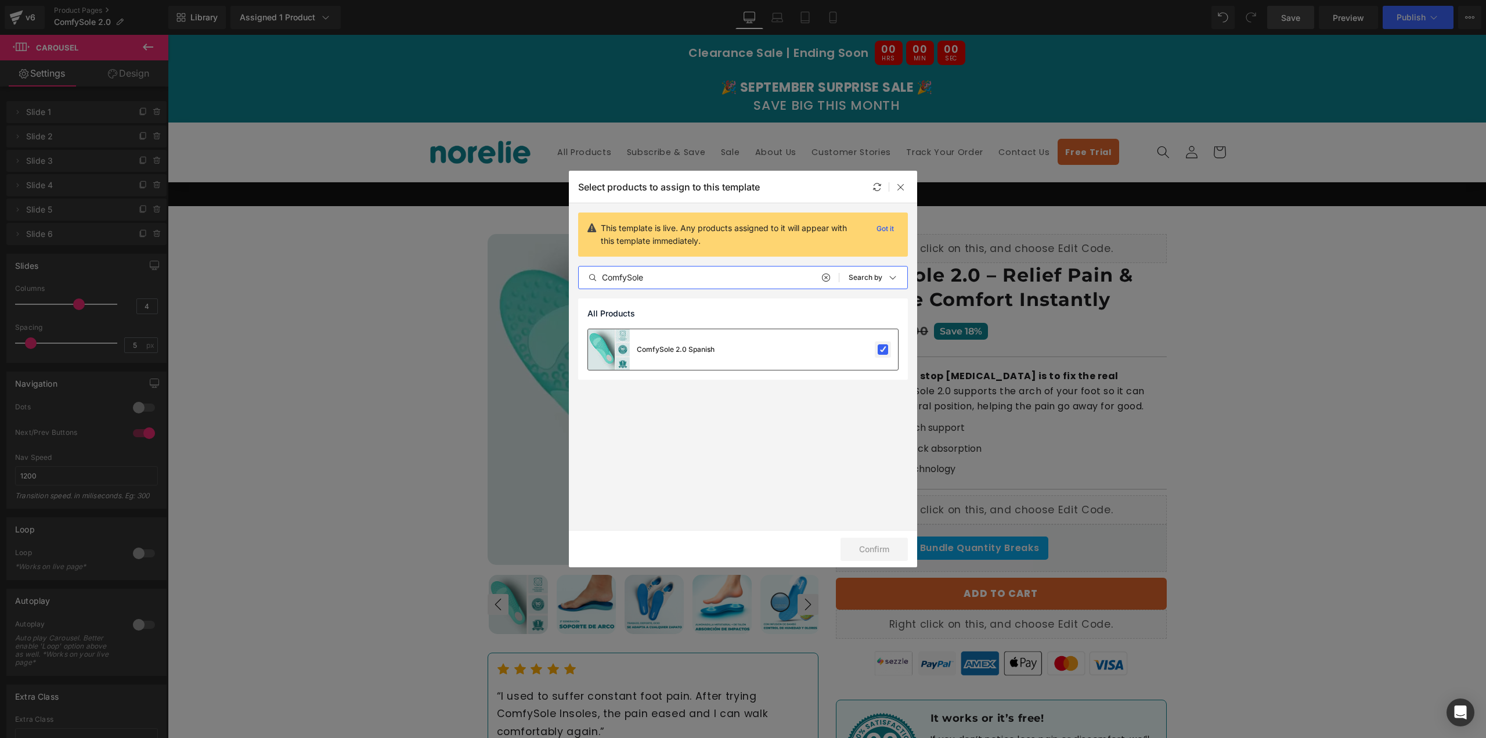
type input "ComfySole"
click at [881, 347] on label at bounding box center [883, 349] width 10 height 10
click at [883, 349] on input "checkbox" at bounding box center [883, 349] width 0 height 0
click at [901, 190] on icon at bounding box center [900, 186] width 9 height 9
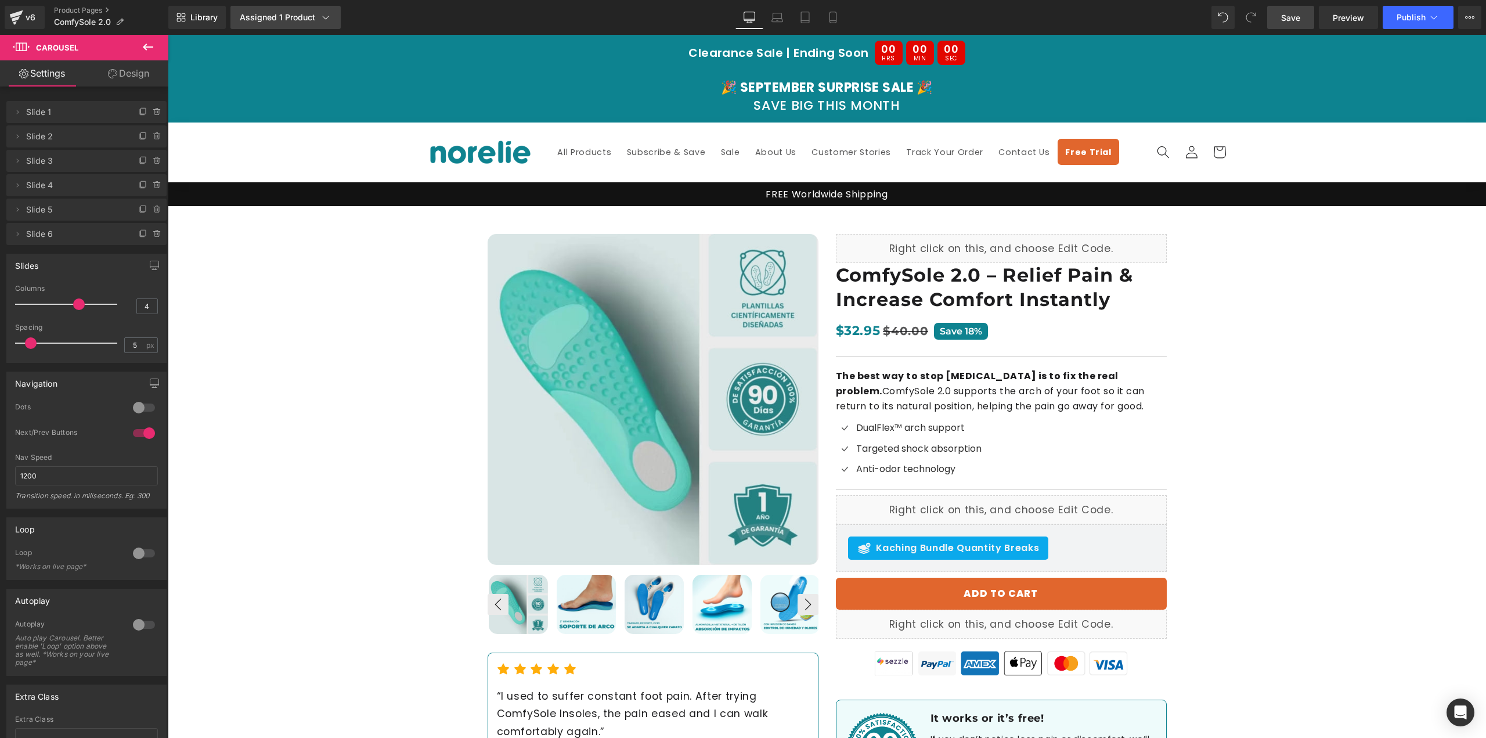
click at [274, 16] on div "Assigned 1 Product" at bounding box center [286, 18] width 92 height 12
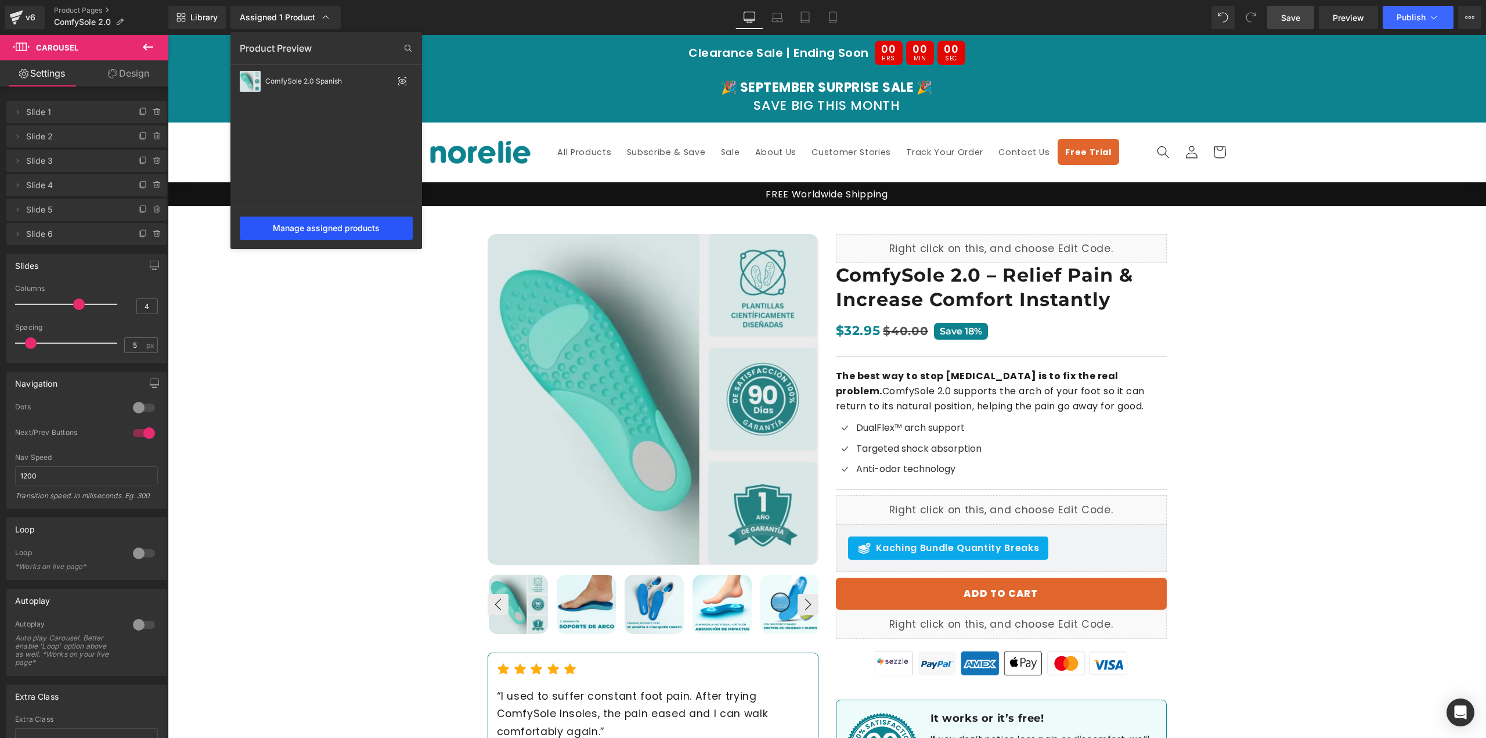
click at [333, 230] on div "Manage assigned products" at bounding box center [326, 227] width 173 height 23
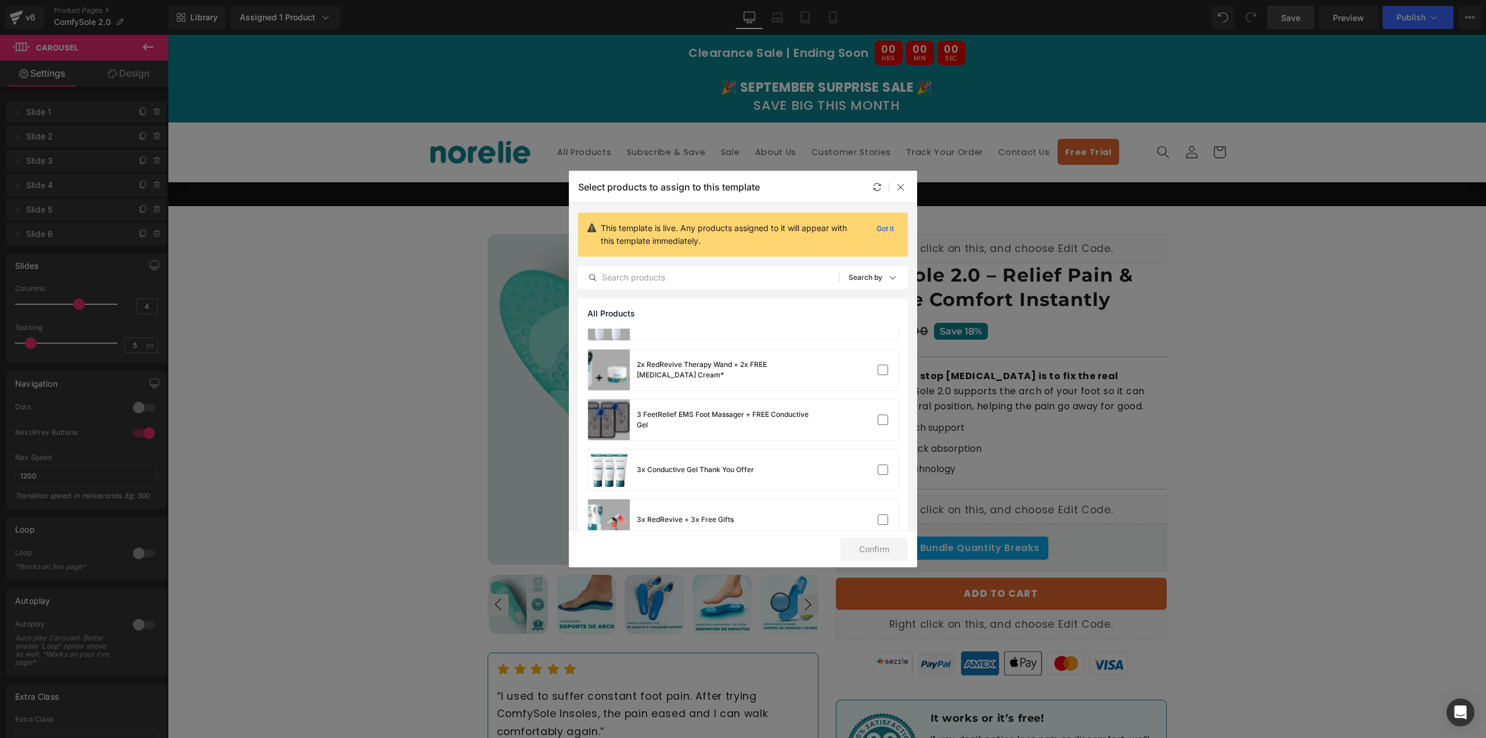
scroll to position [1393, 0]
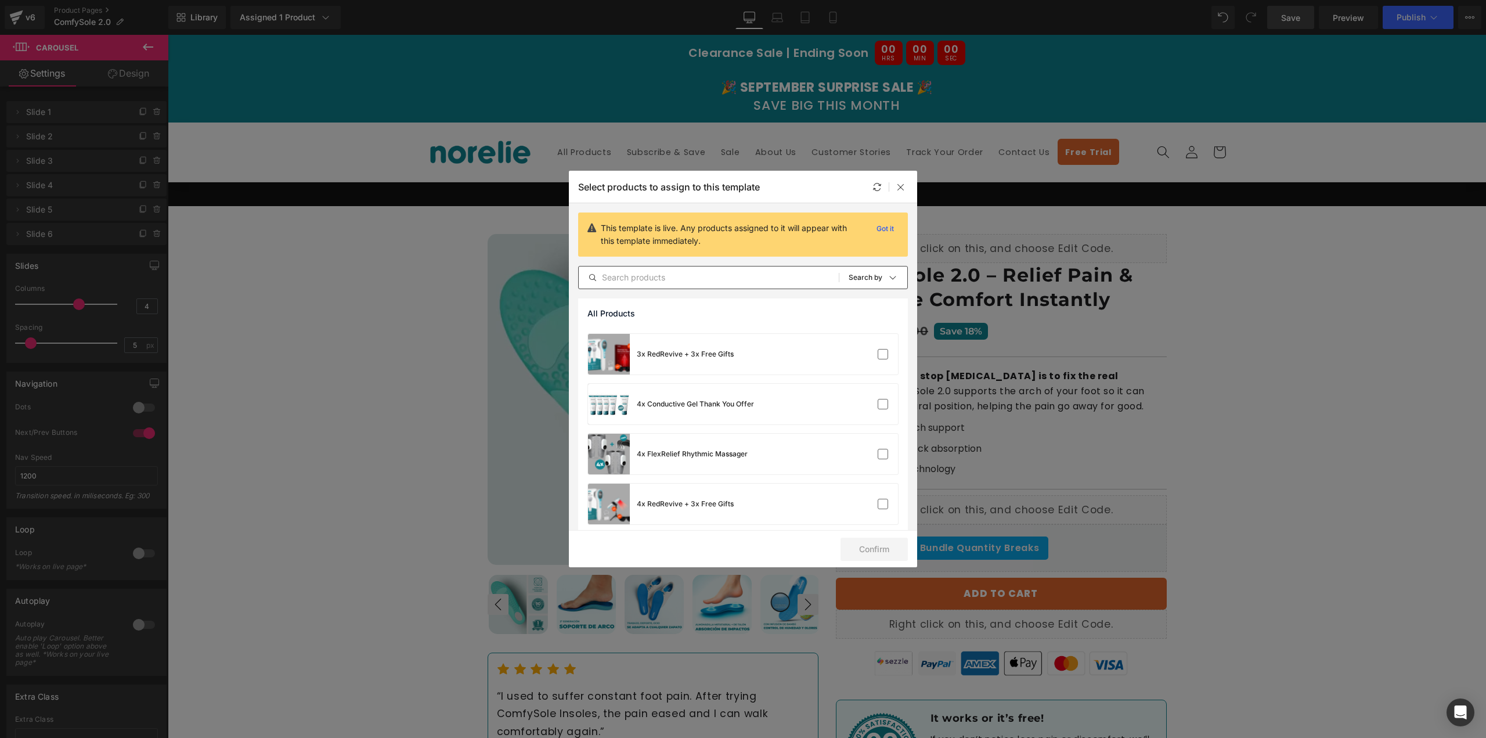
click at [694, 280] on input "text" at bounding box center [709, 277] width 260 height 14
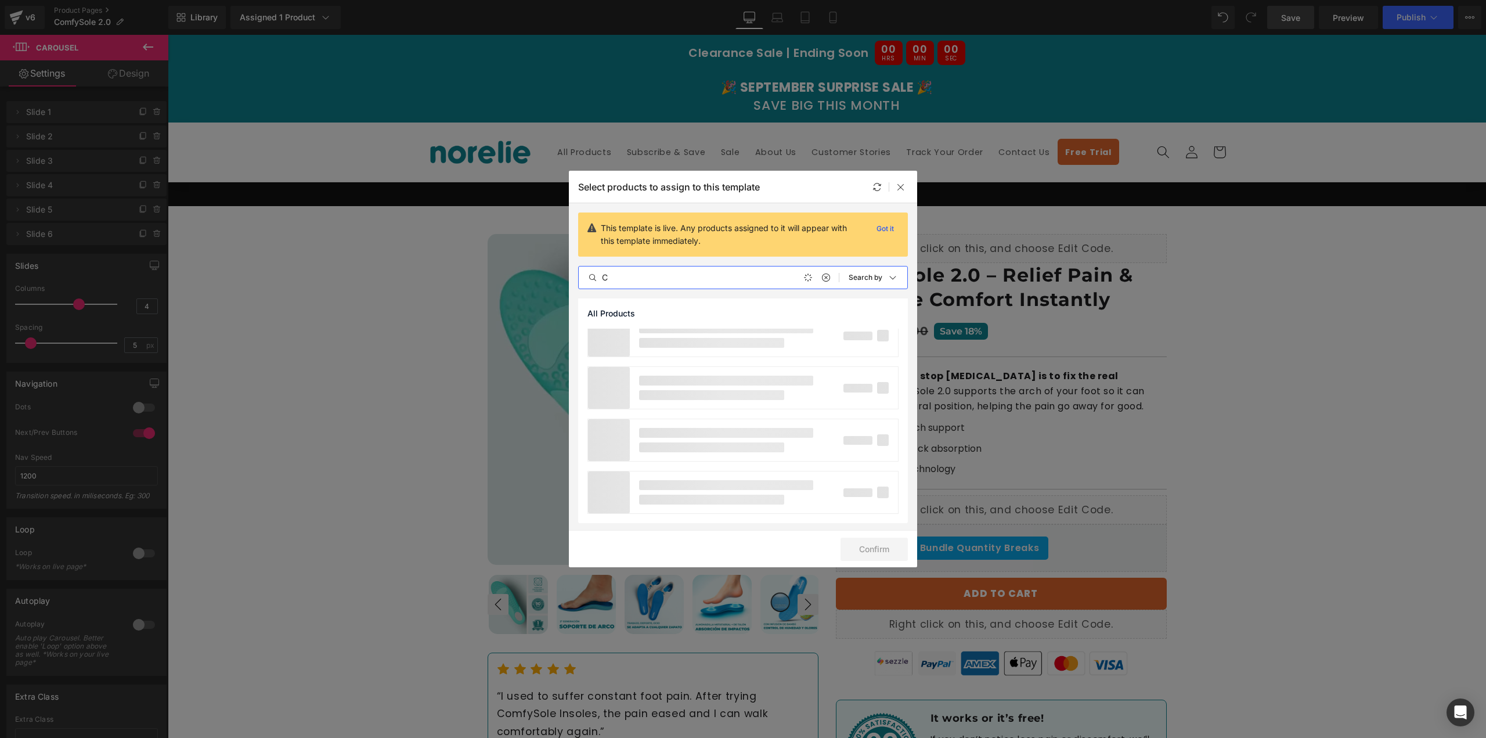
scroll to position [0, 0]
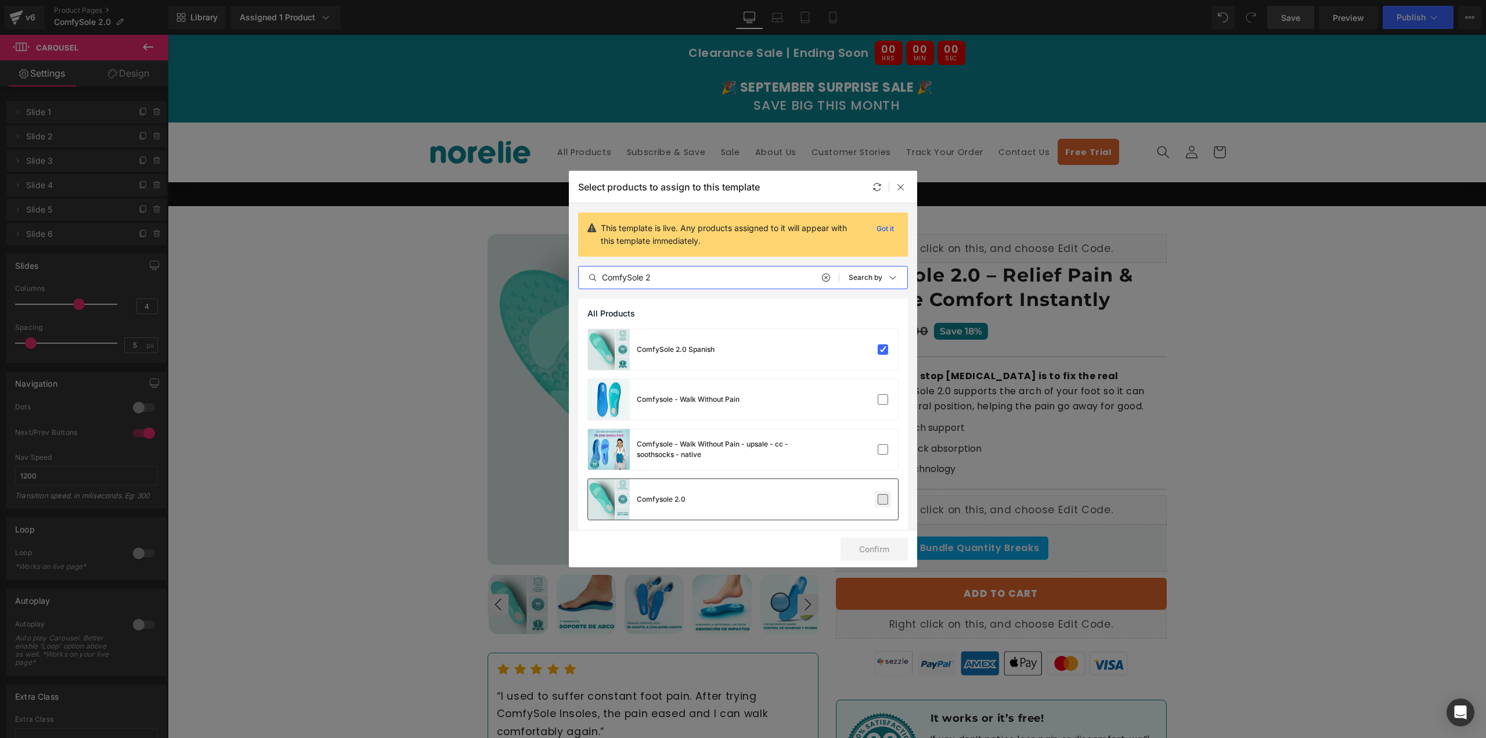
type input "ComfySole 2"
click at [882, 502] on label at bounding box center [883, 499] width 10 height 10
click at [883, 499] on input "checkbox" at bounding box center [883, 499] width 0 height 0
click at [882, 349] on label at bounding box center [883, 349] width 10 height 10
click at [883, 349] on input "checkbox" at bounding box center [883, 349] width 0 height 0
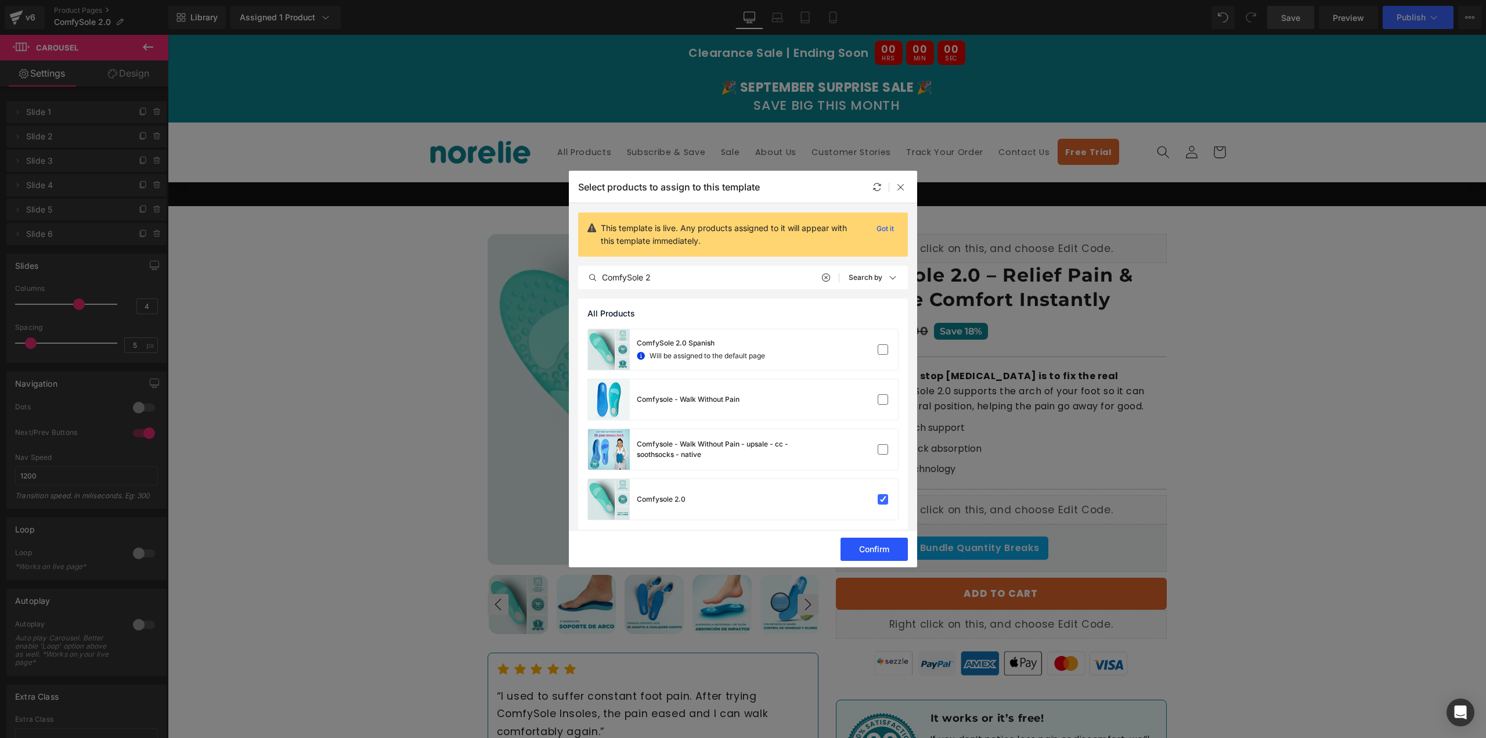
click at [869, 539] on button "Confirm" at bounding box center [873, 548] width 67 height 23
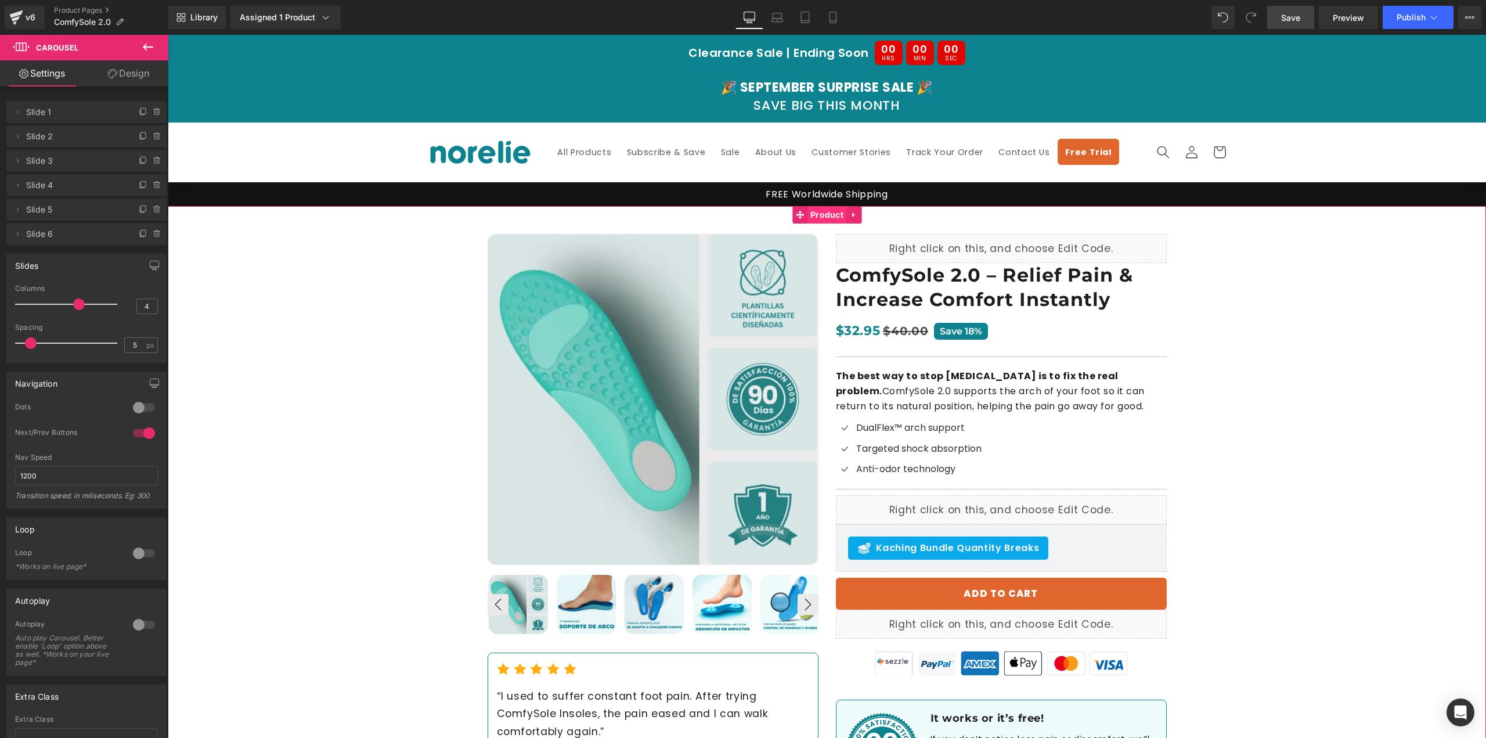
click at [843, 215] on span "Product" at bounding box center [826, 214] width 39 height 17
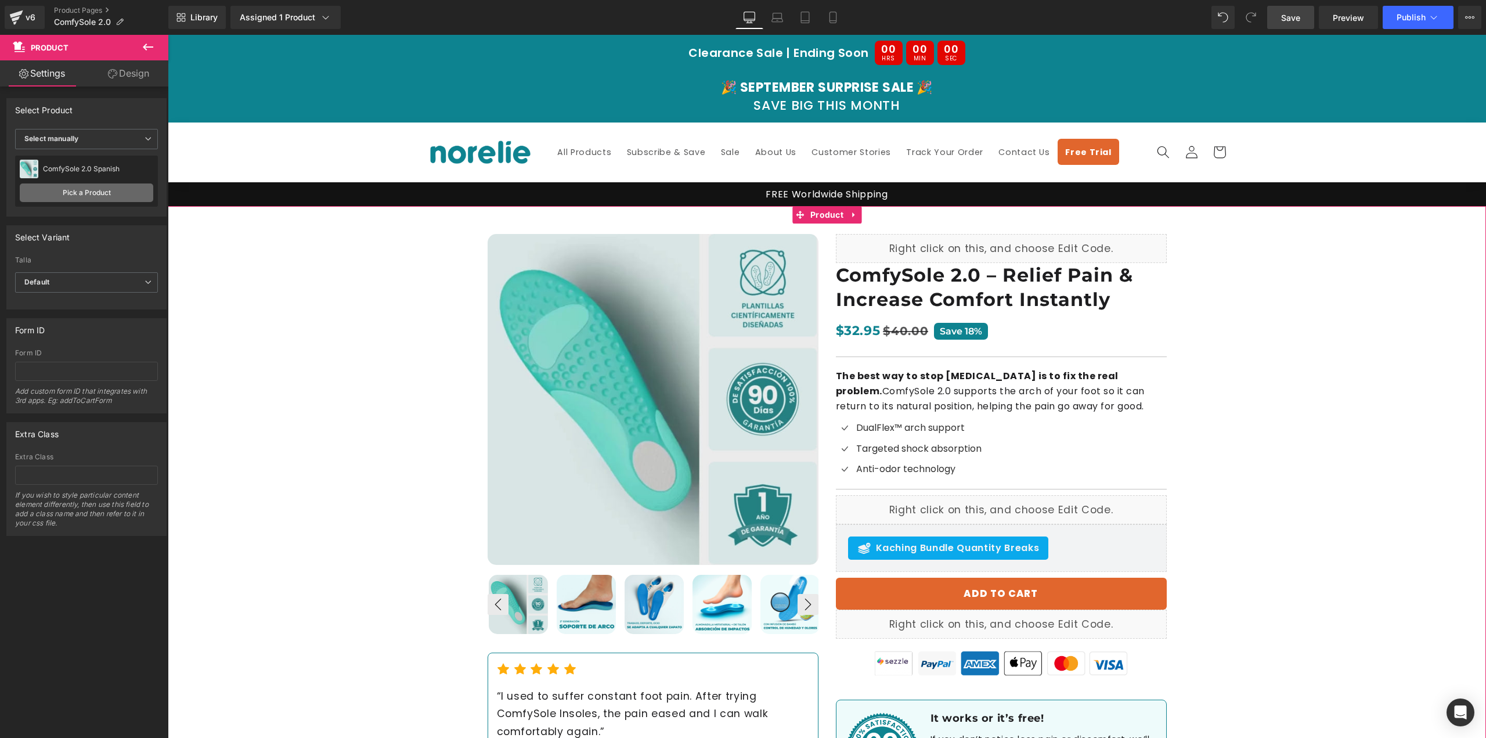
click at [110, 191] on link "Pick a Product" at bounding box center [86, 192] width 133 height 19
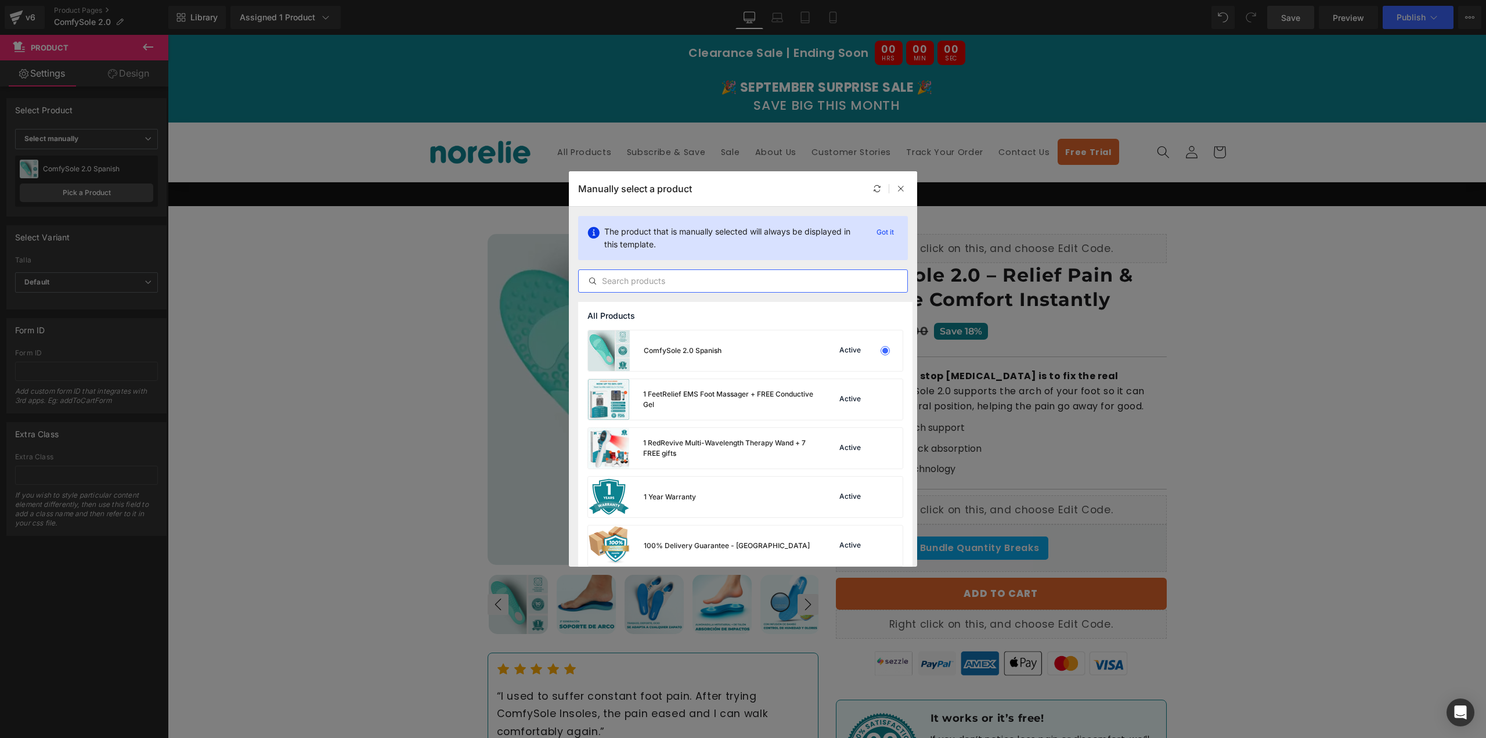
click at [681, 283] on input "text" at bounding box center [743, 281] width 329 height 14
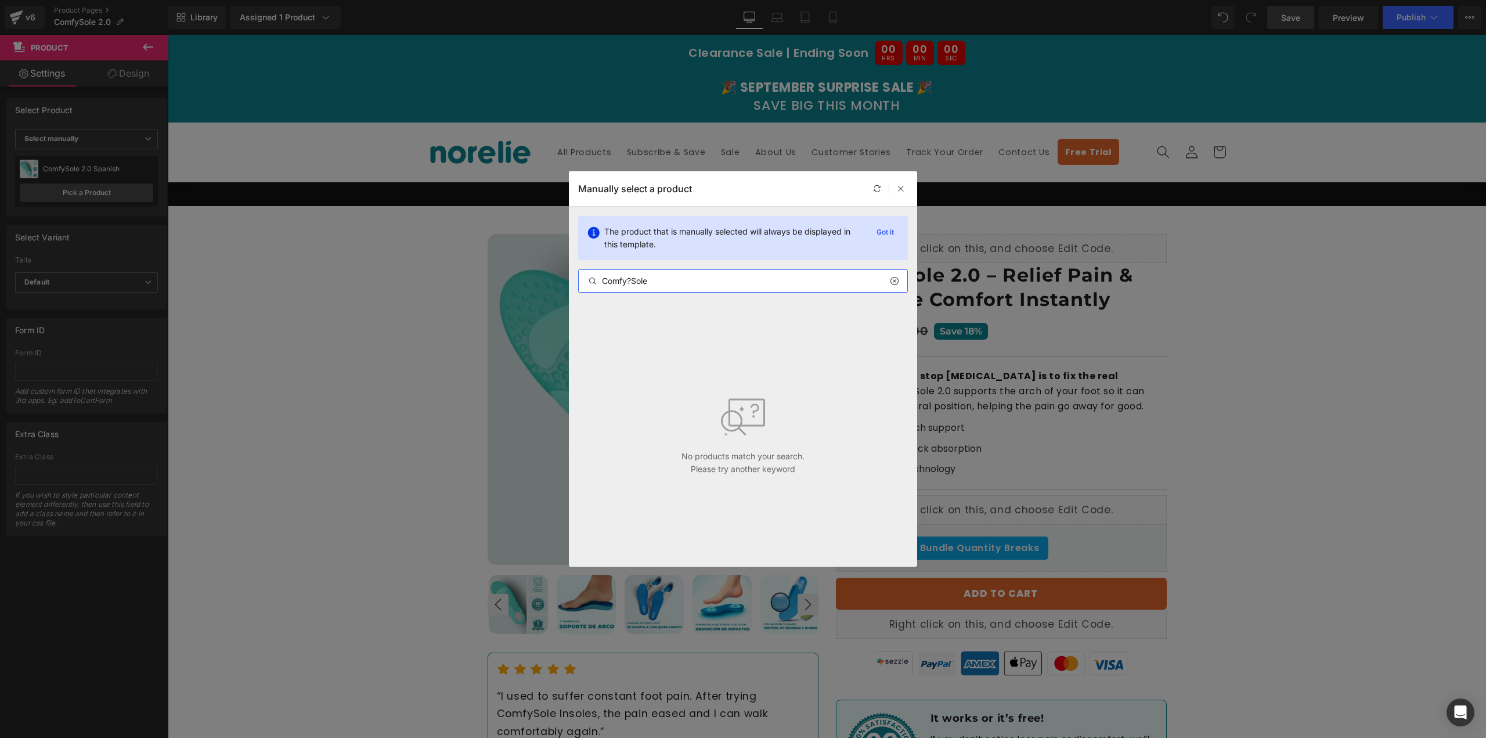
click at [629, 286] on input "Comfy?Sole" at bounding box center [743, 281] width 329 height 14
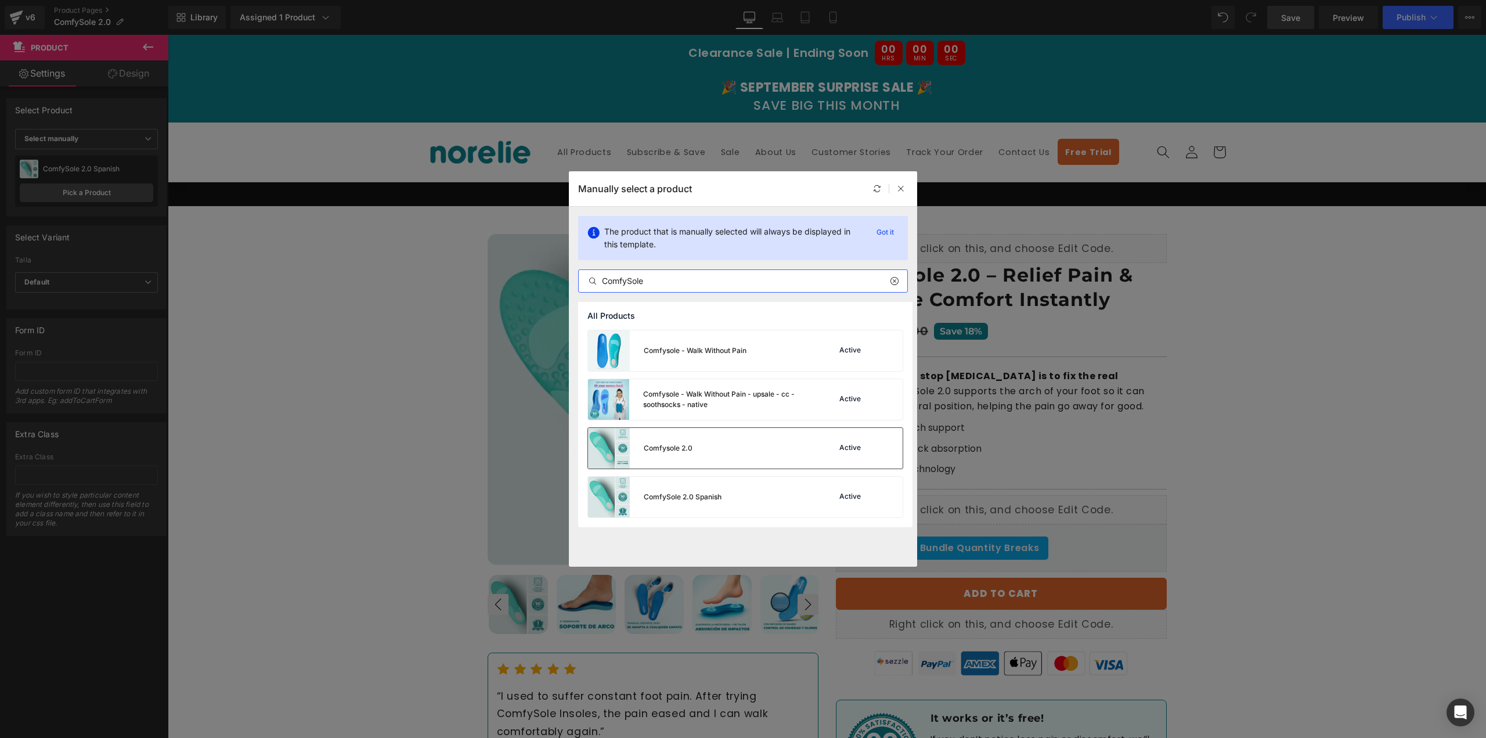
type input "ComfySole"
click at [855, 441] on div "Active" at bounding box center [854, 448] width 79 height 16
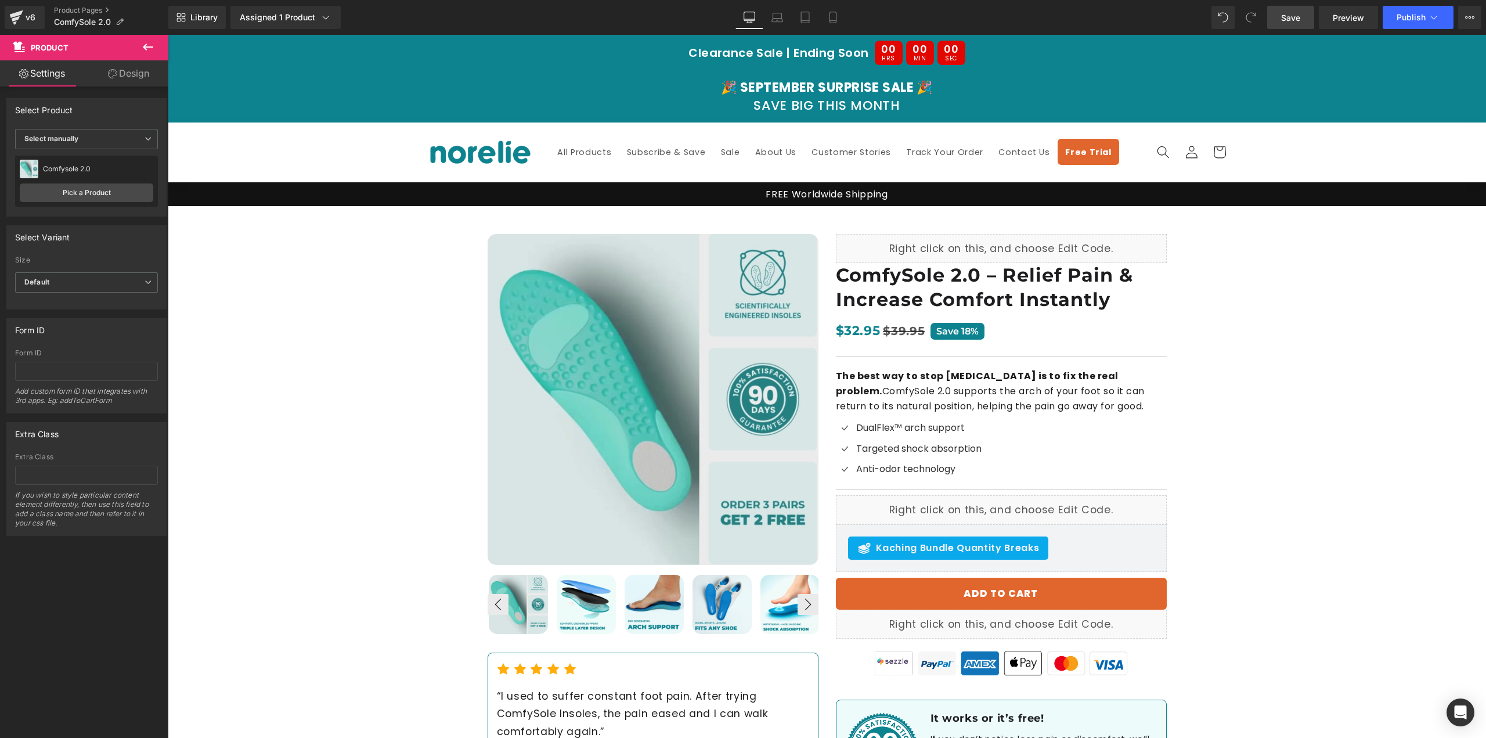
click at [1297, 16] on span "Save" at bounding box center [1290, 18] width 19 height 12
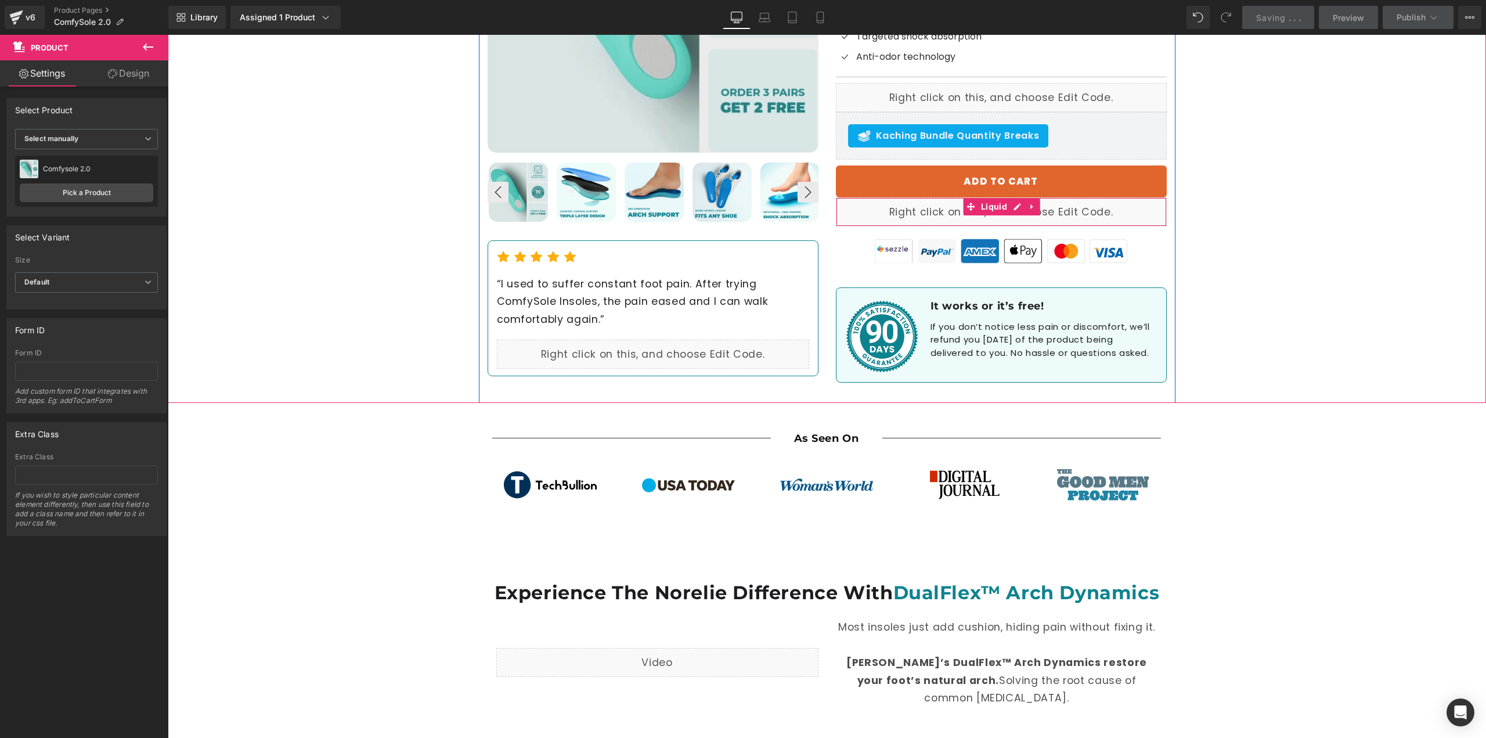
scroll to position [464, 0]
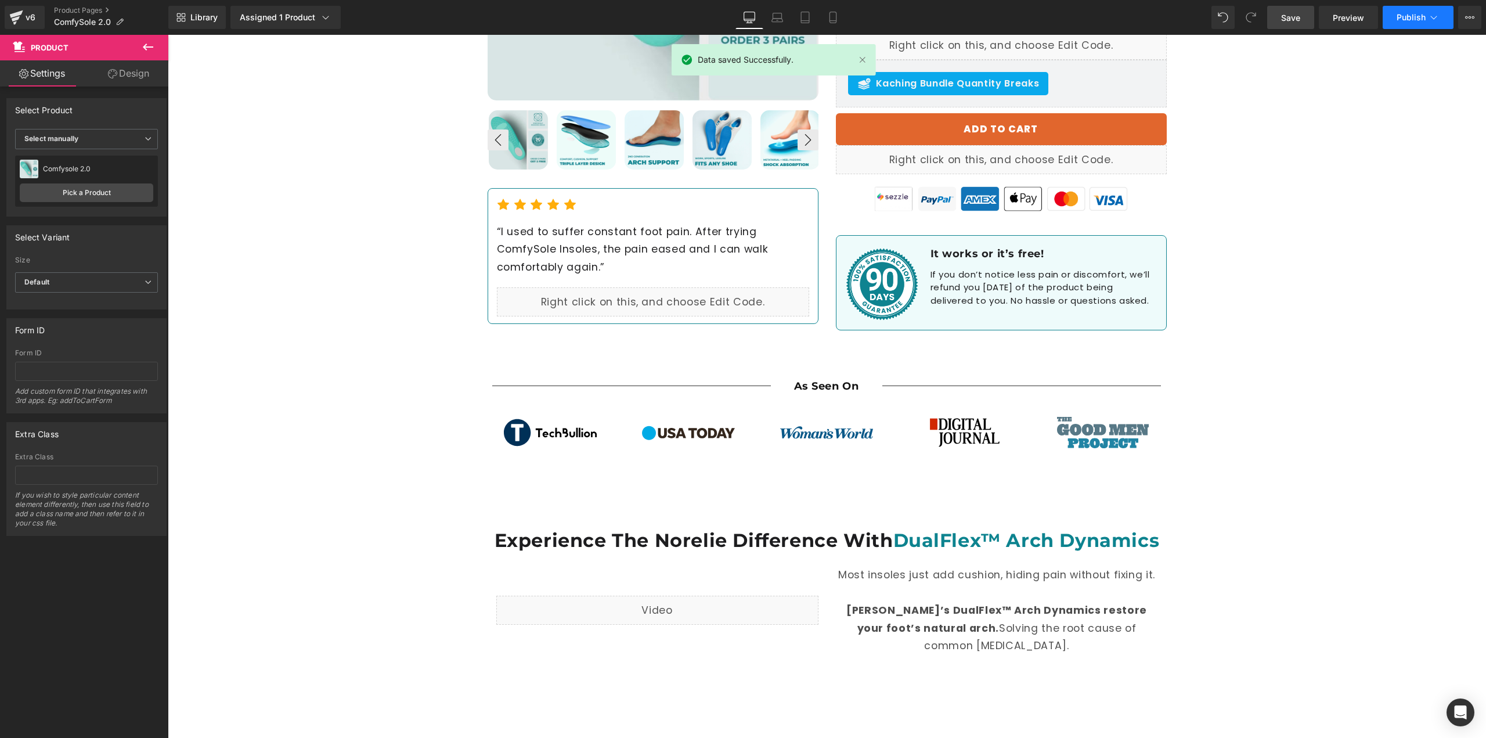
click at [1413, 11] on button "Publish" at bounding box center [1418, 17] width 71 height 23
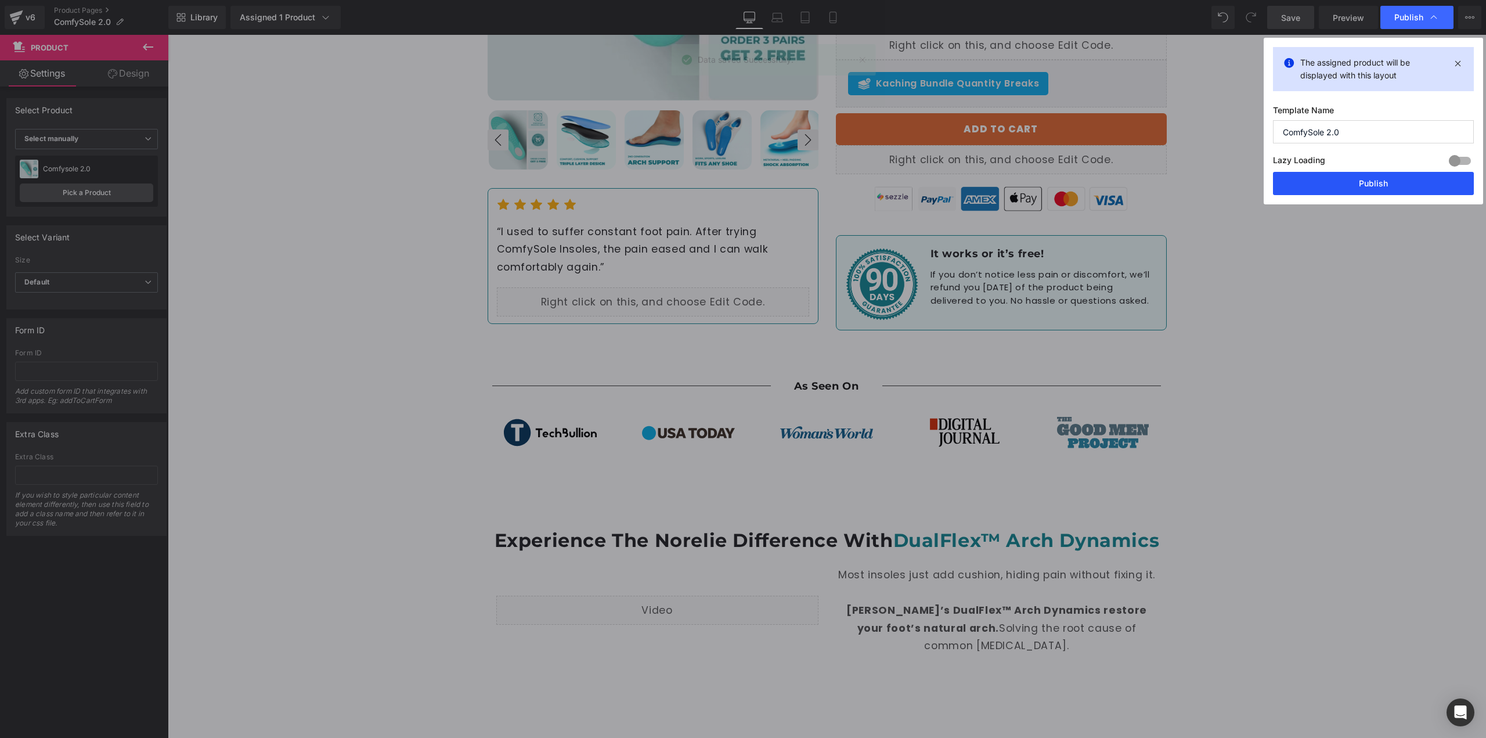
click at [1357, 181] on button "Publish" at bounding box center [1373, 183] width 201 height 23
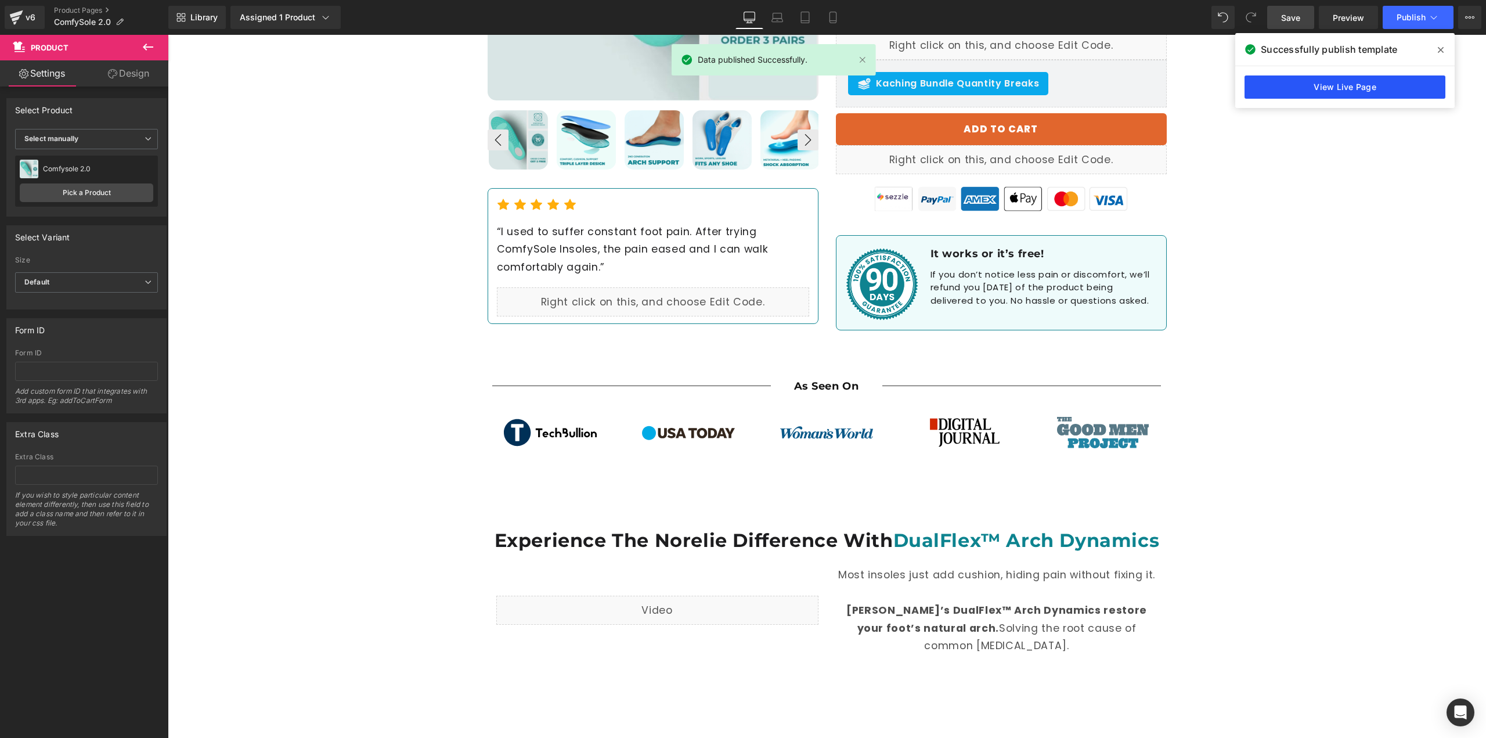
click at [1331, 88] on link "View Live Page" at bounding box center [1344, 86] width 201 height 23
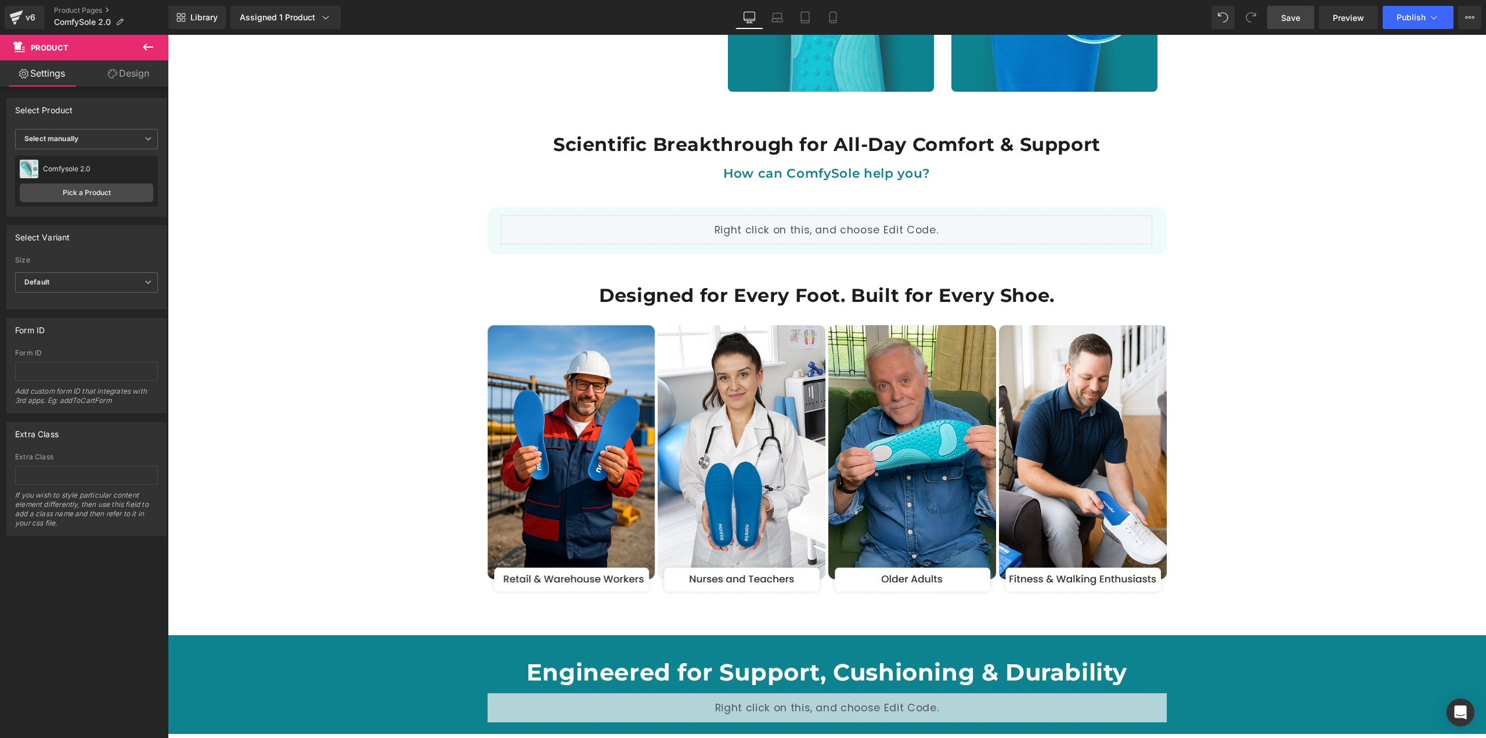
scroll to position [1683, 0]
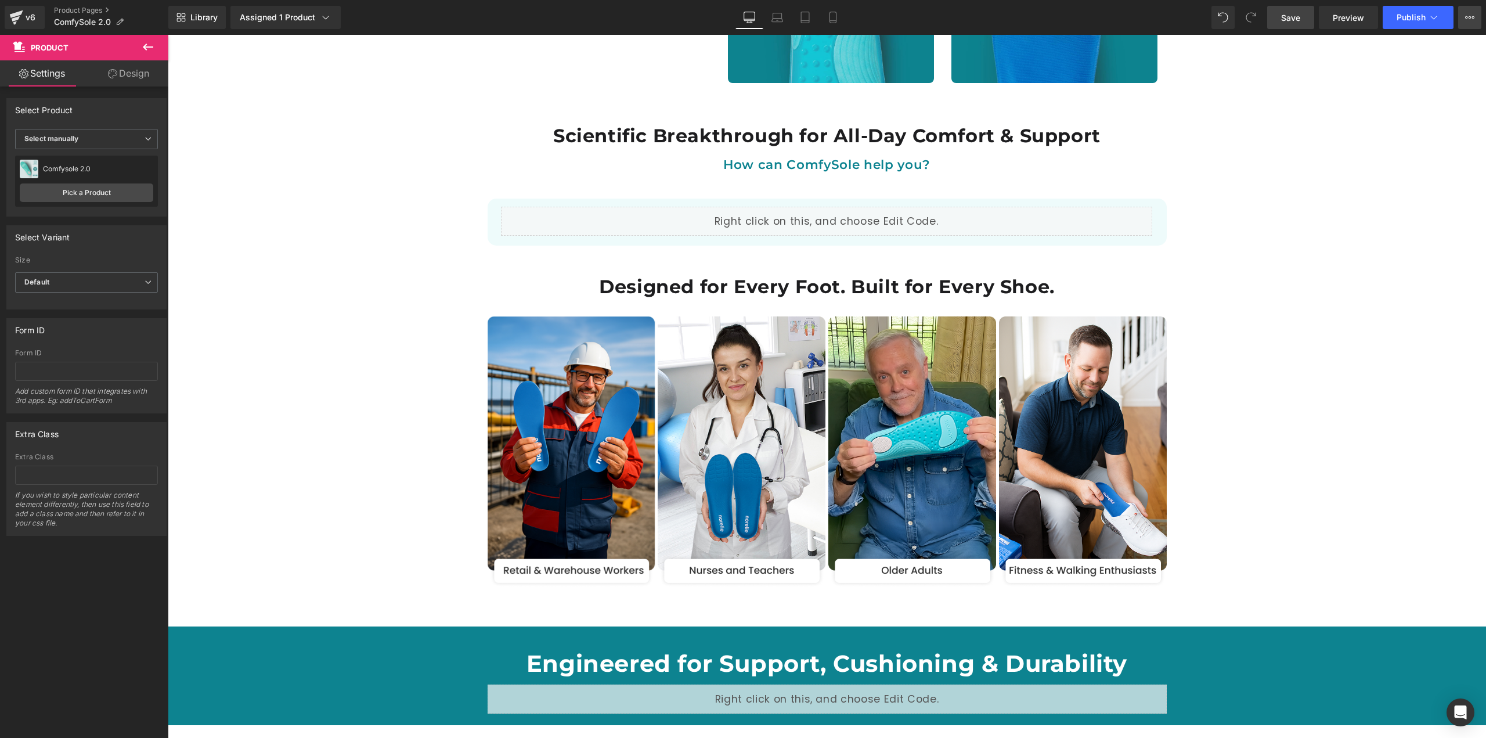
click at [1471, 19] on icon at bounding box center [1469, 17] width 9 height 9
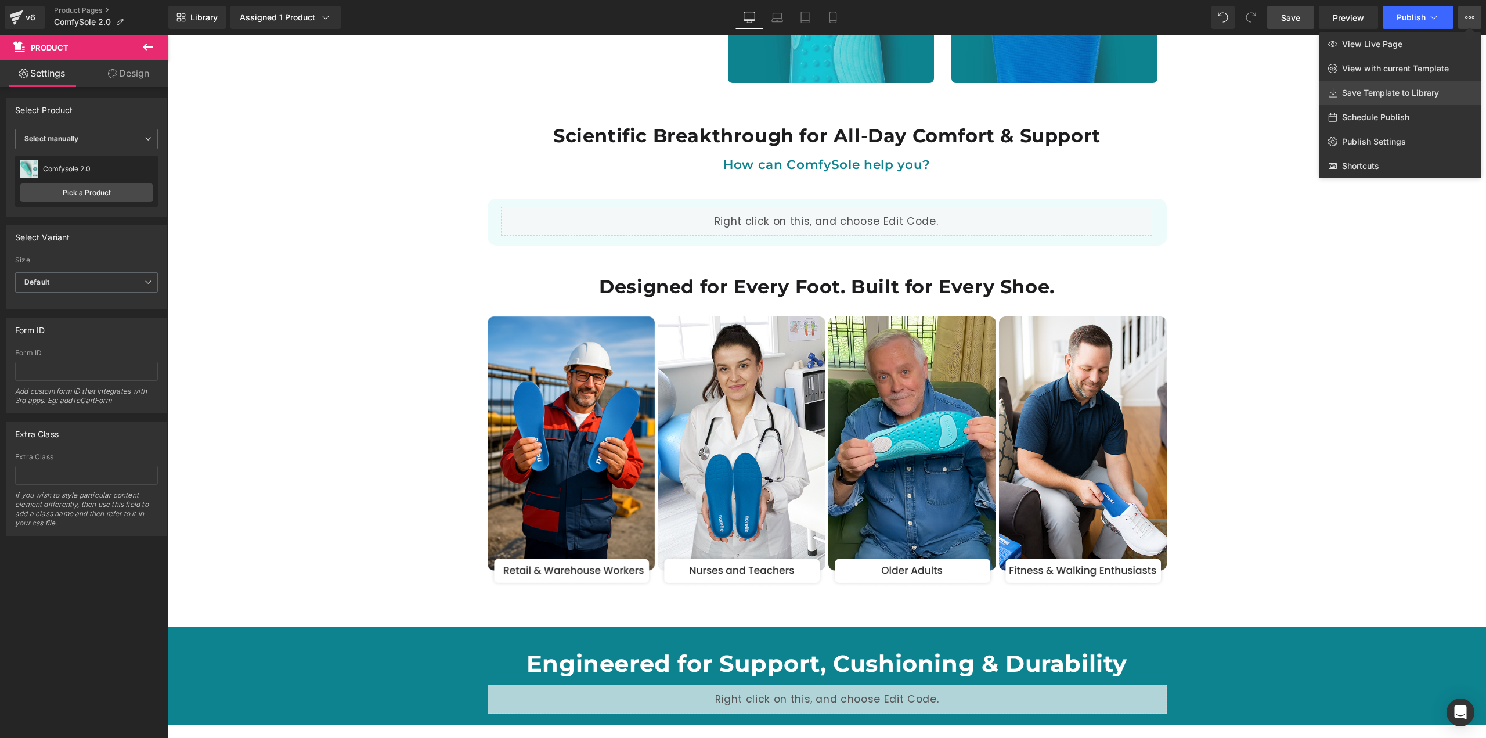
click at [1398, 91] on span "Save Template to Library" at bounding box center [1390, 93] width 97 height 10
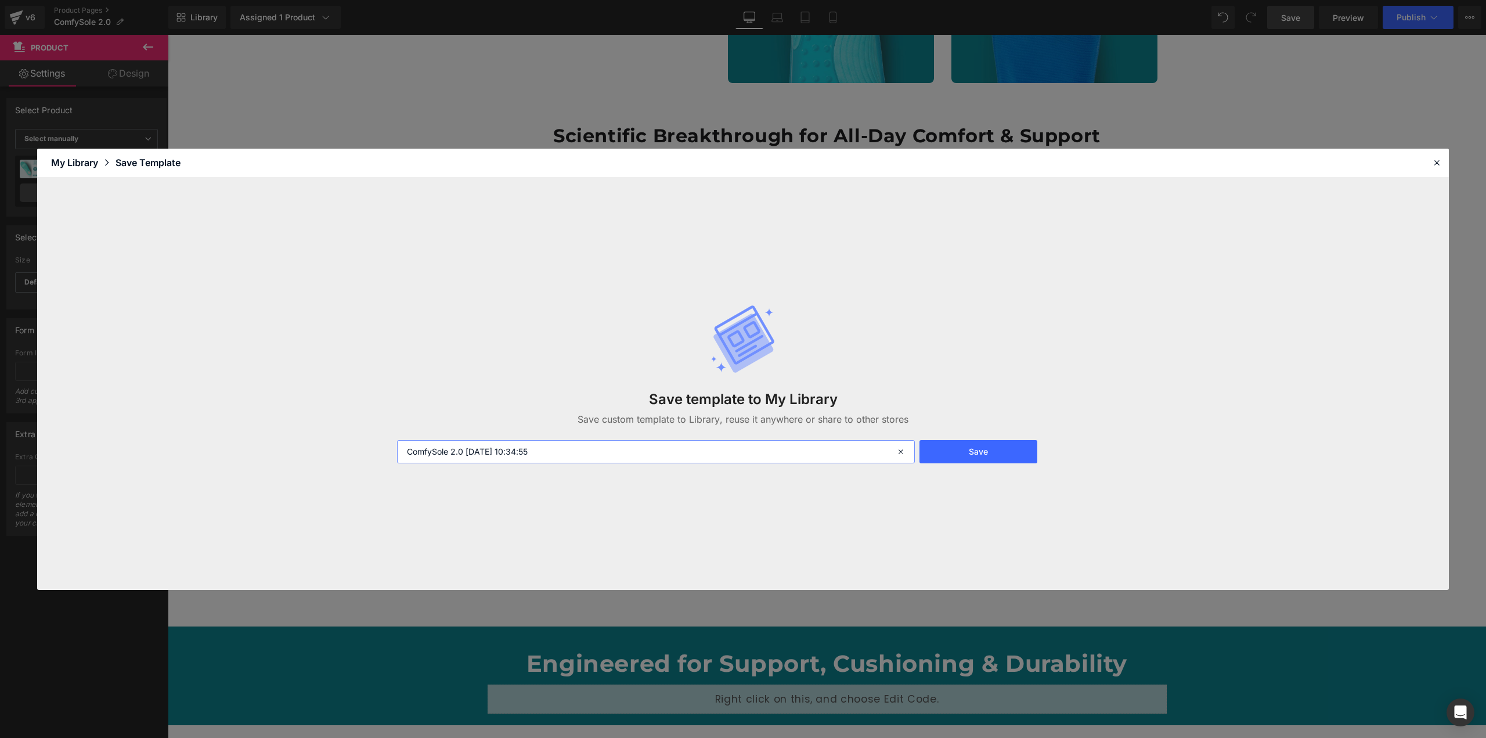
drag, startPoint x: 465, startPoint y: 448, endPoint x: 630, endPoint y: 448, distance: 164.8
click at [630, 448] on input "ComfySole 2.0 2025-09-07 10:34:55" at bounding box center [656, 451] width 518 height 23
type input "ComfySole 2.0"
click at [955, 446] on button "Save" at bounding box center [978, 451] width 118 height 23
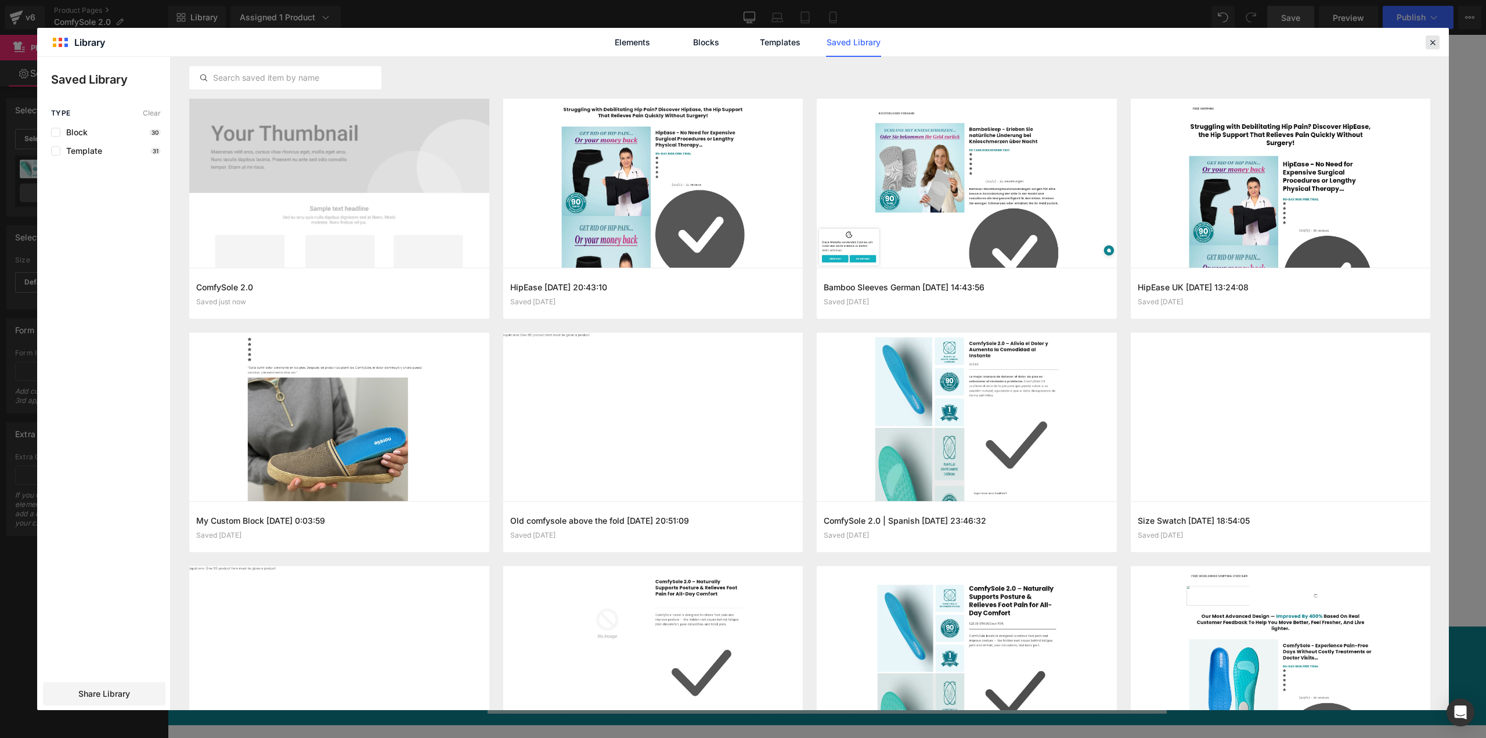
click at [1431, 43] on icon at bounding box center [1432, 42] width 10 height 10
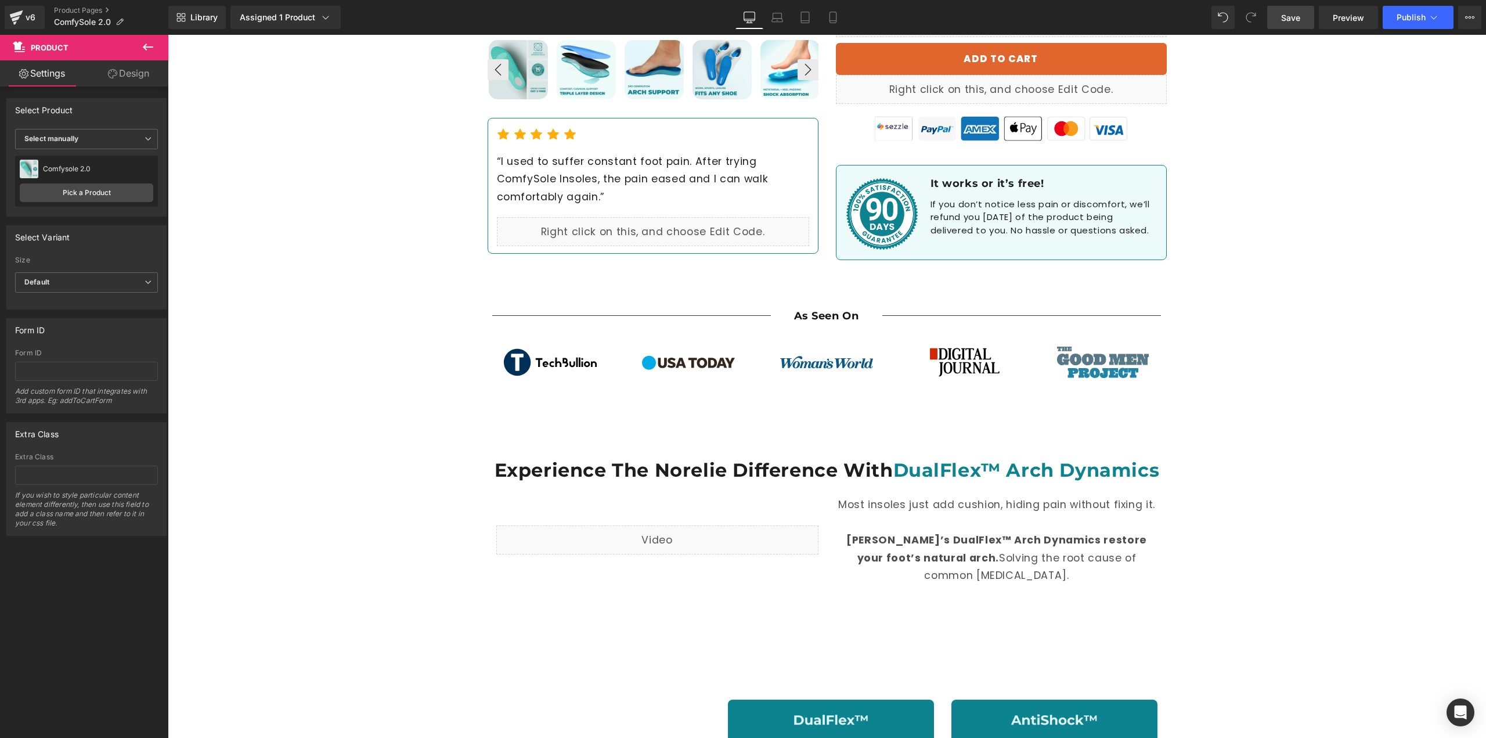
scroll to position [290, 0]
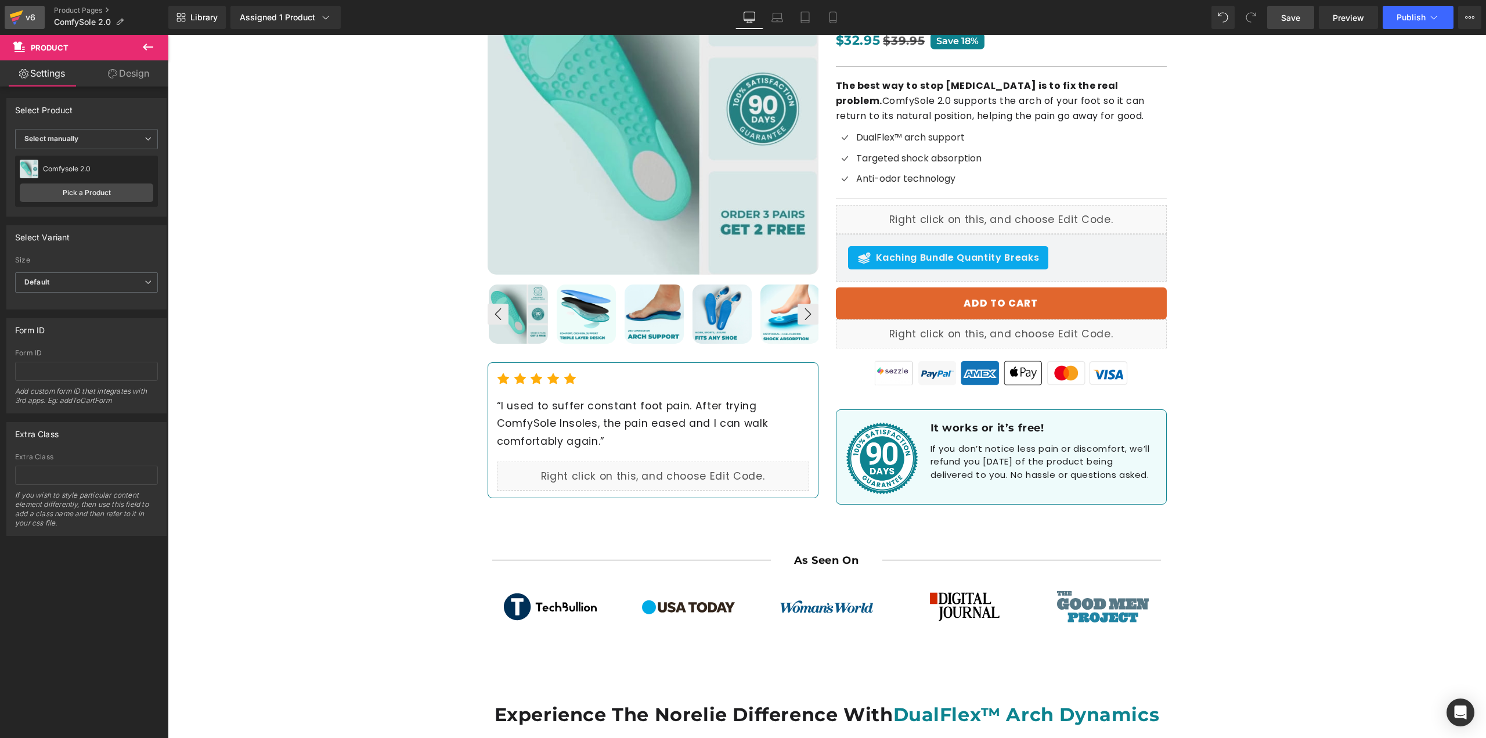
click at [22, 10] on icon at bounding box center [16, 17] width 14 height 29
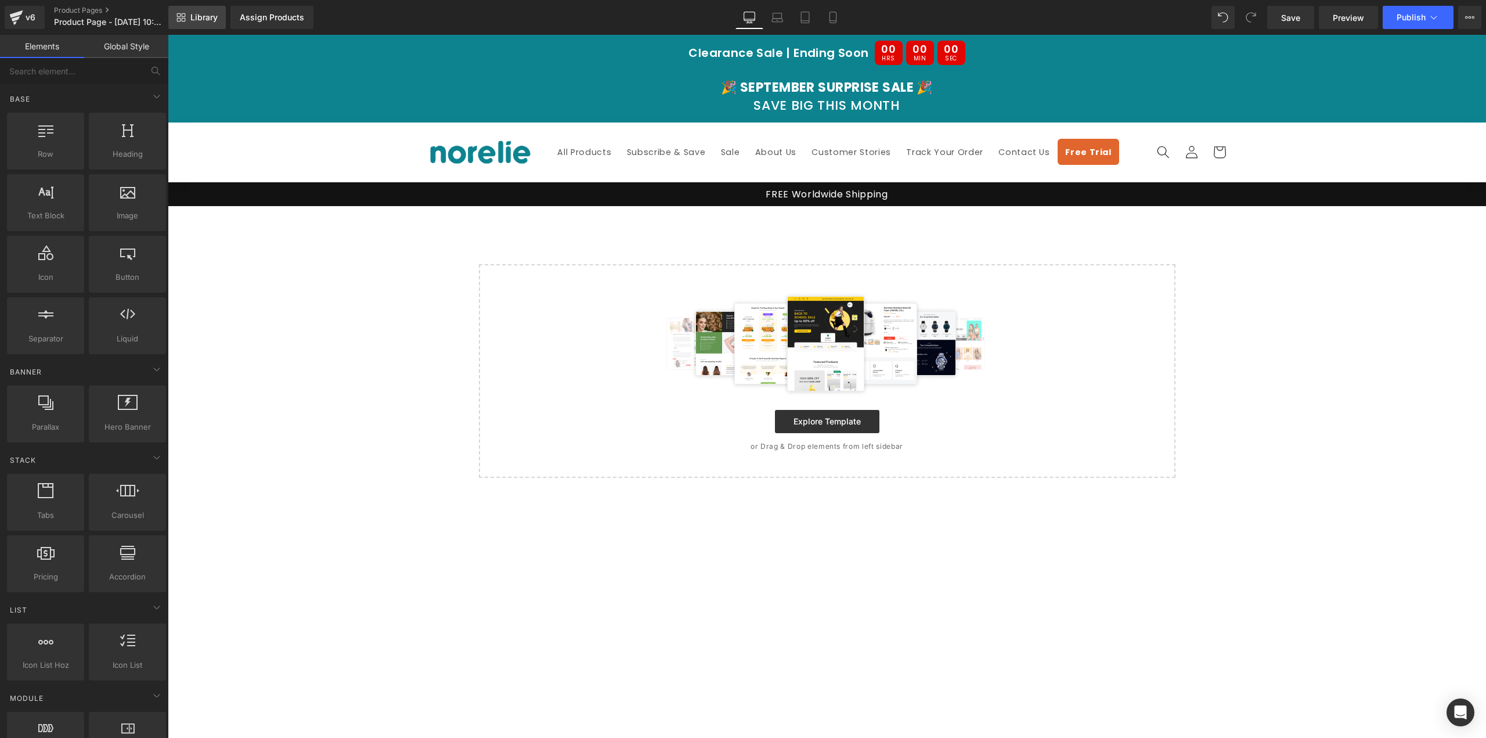
click at [217, 8] on link "Library" at bounding box center [196, 17] width 57 height 23
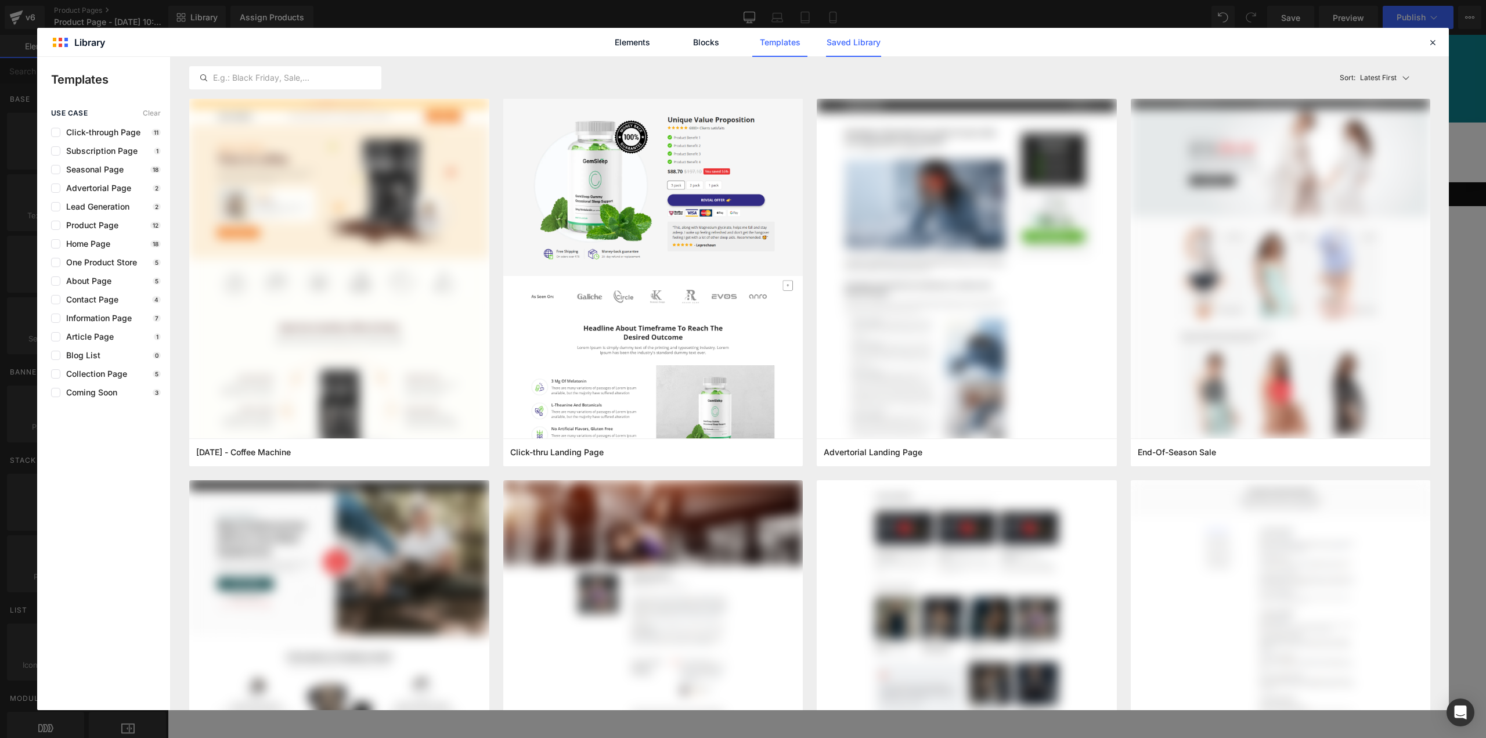
click at [843, 34] on link "Saved Library" at bounding box center [853, 42] width 55 height 29
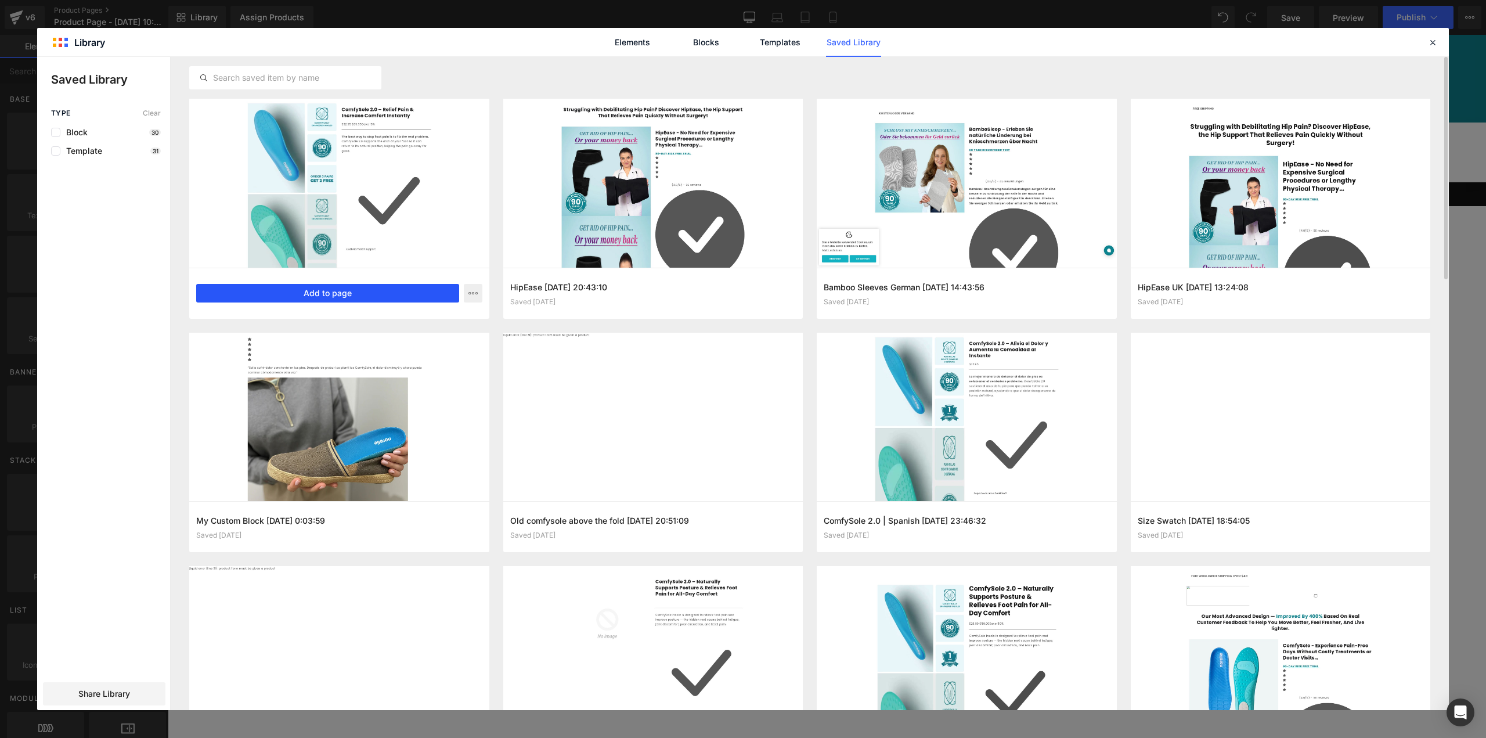
click at [398, 301] on button "Add to page" at bounding box center [327, 293] width 263 height 19
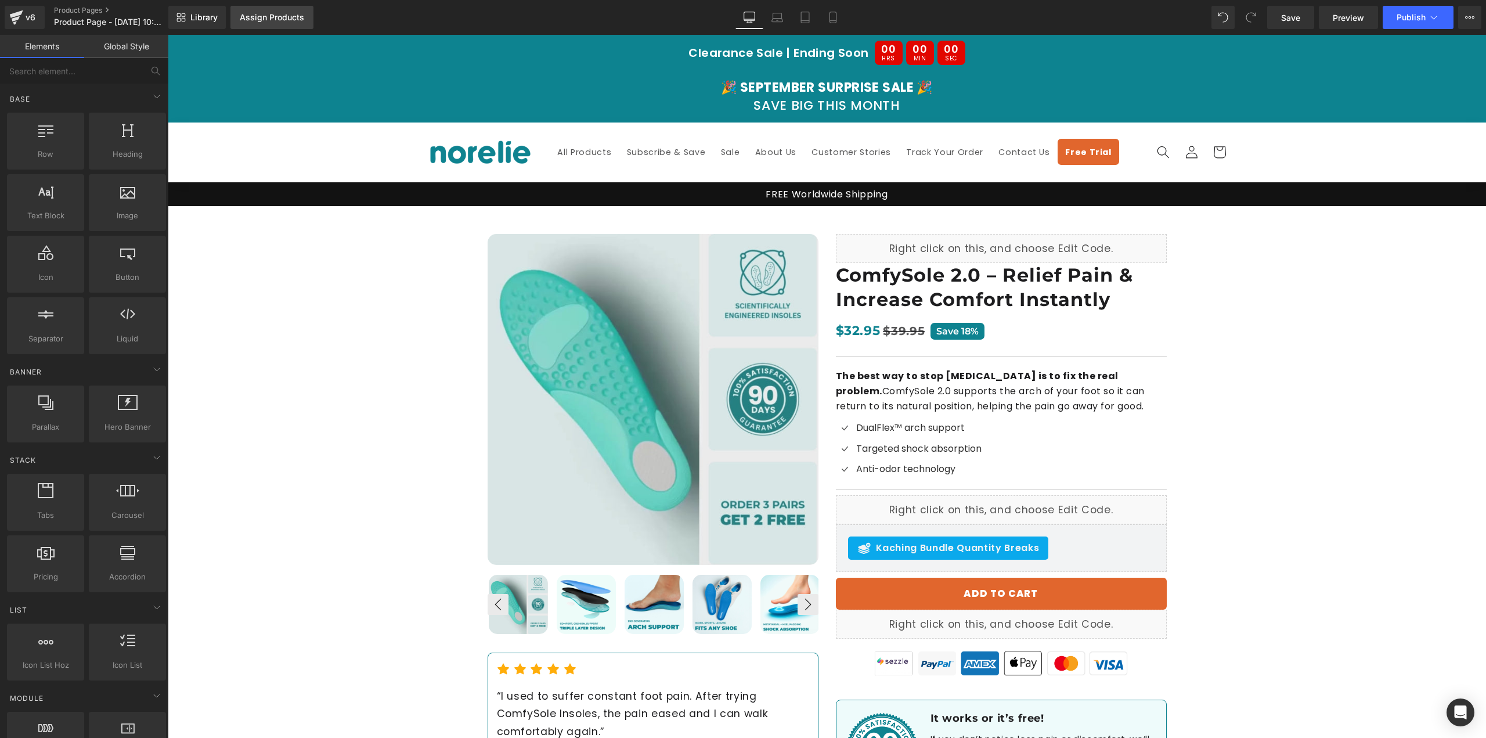
click at [283, 20] on div "Assign Products" at bounding box center [272, 17] width 64 height 9
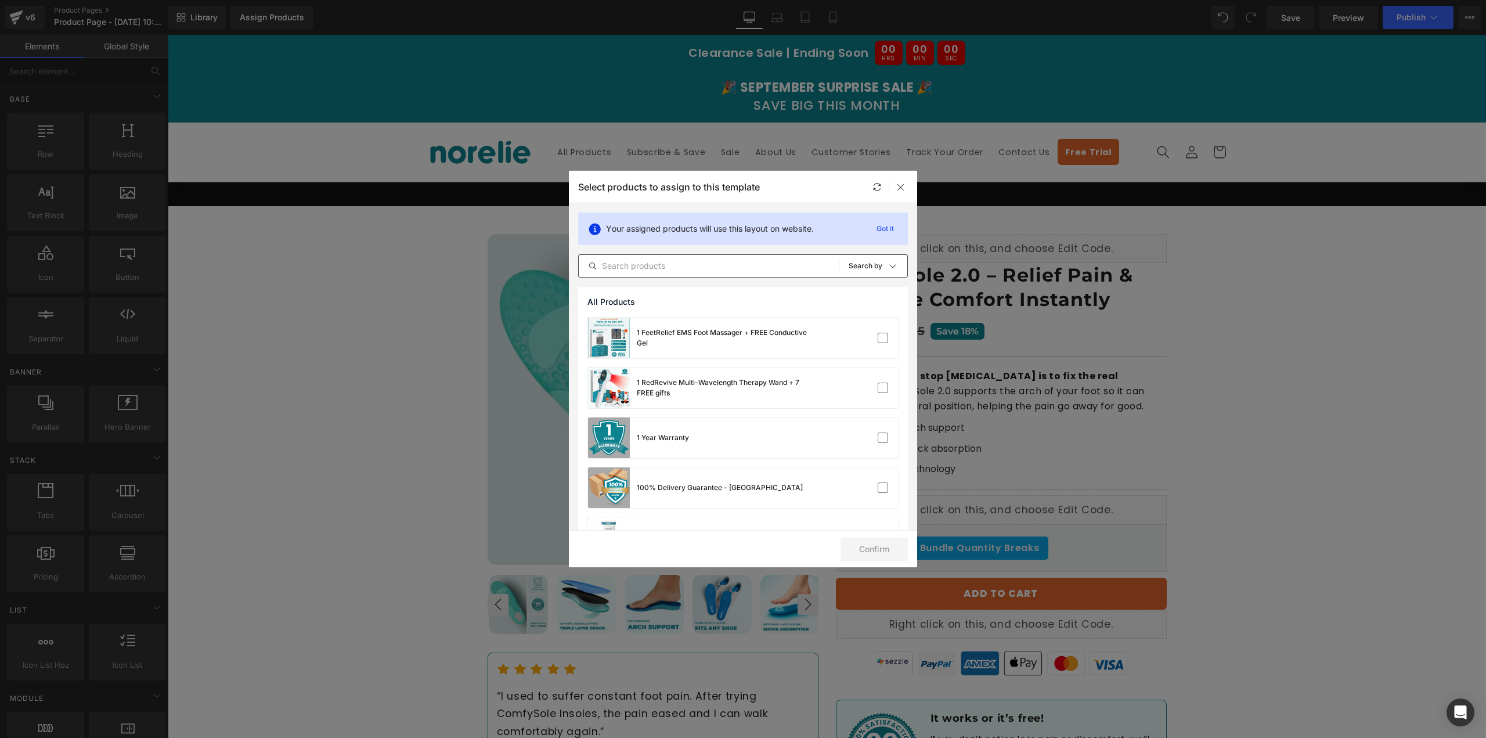
click at [738, 270] on input "text" at bounding box center [709, 266] width 260 height 14
type input "ComfySole"
drag, startPoint x: 883, startPoint y: 436, endPoint x: 887, endPoint y: 456, distance: 19.6
click at [883, 436] on label at bounding box center [883, 437] width 10 height 10
click at [883, 438] on input "checkbox" at bounding box center [883, 438] width 0 height 0
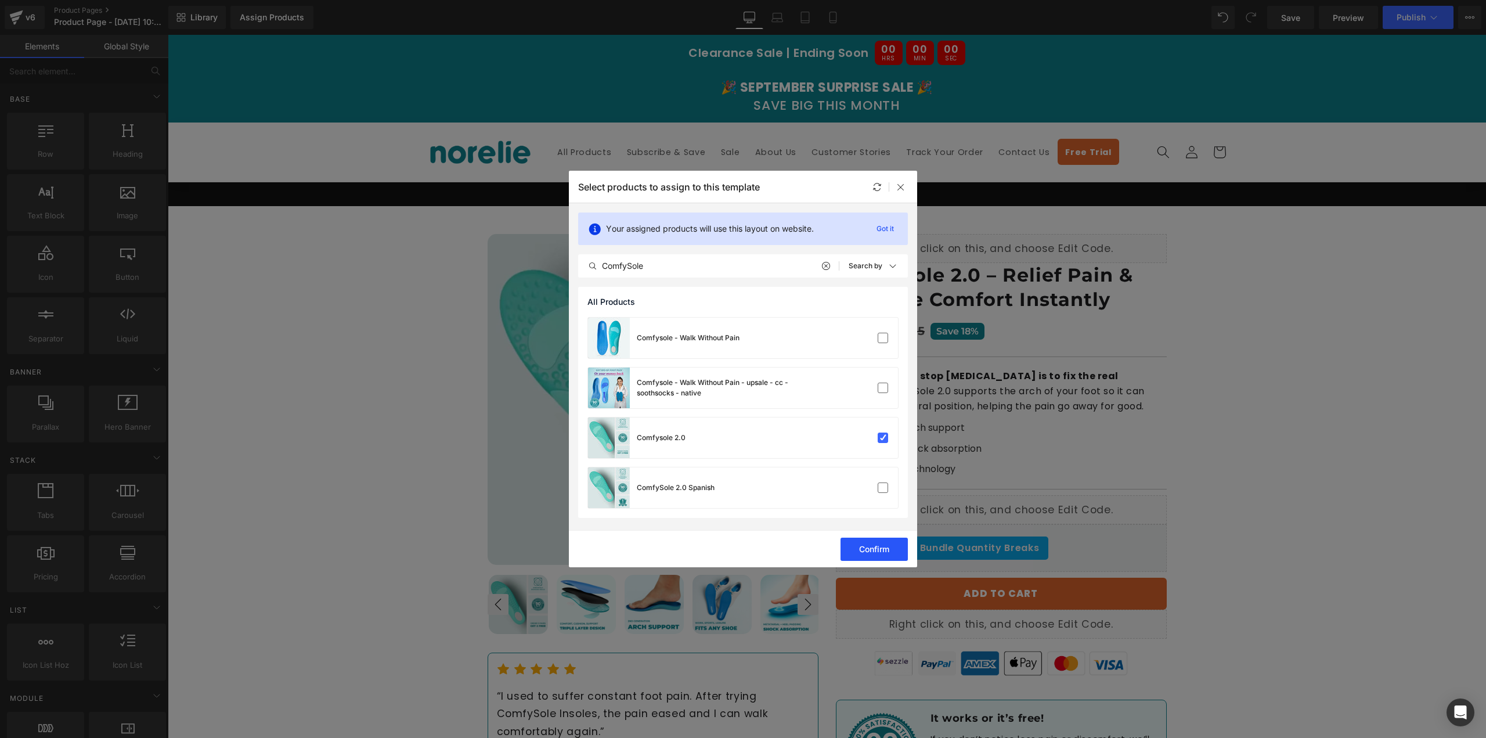
click at [880, 547] on button "Confirm" at bounding box center [873, 548] width 67 height 23
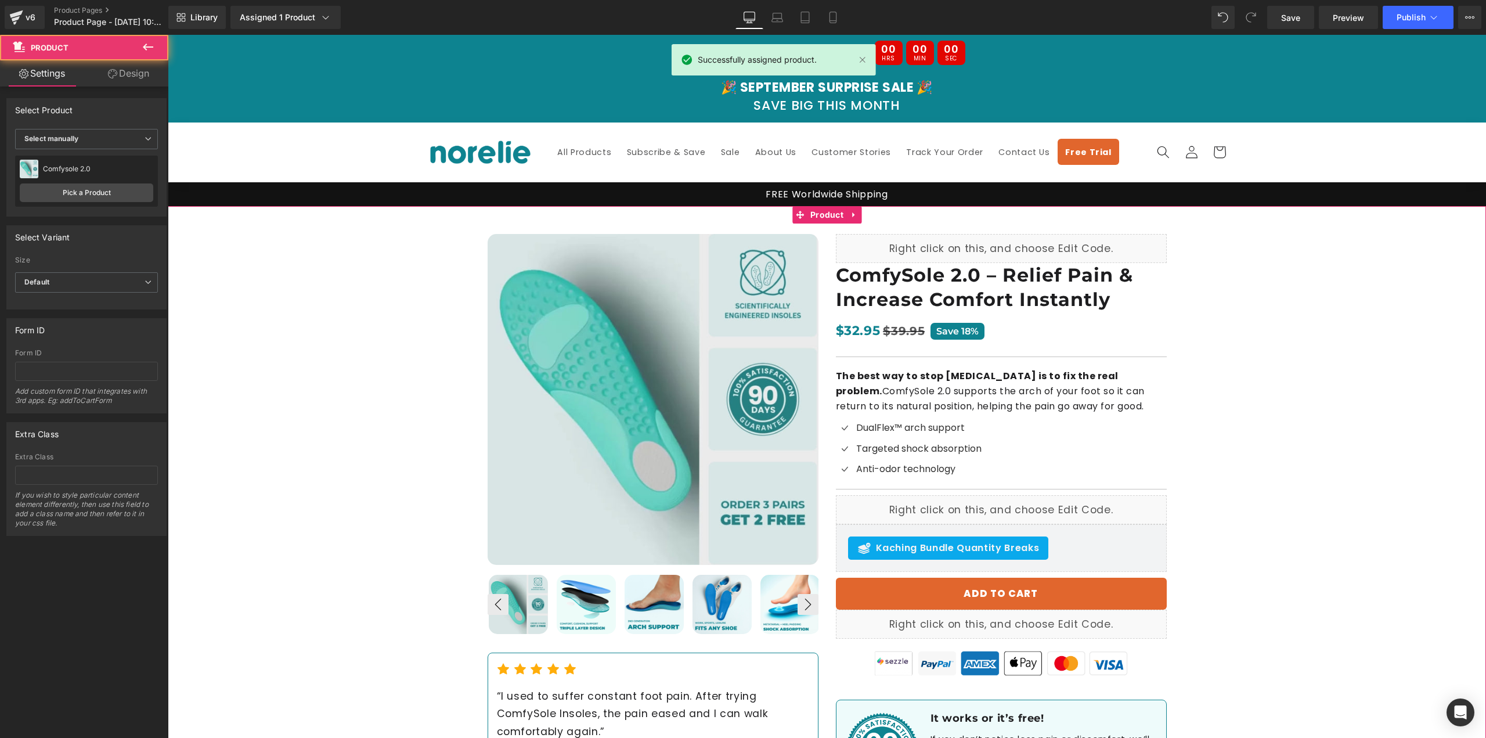
click at [312, 243] on div "Best Seller (P) Image ‹ ›" at bounding box center [827, 510] width 1318 height 609
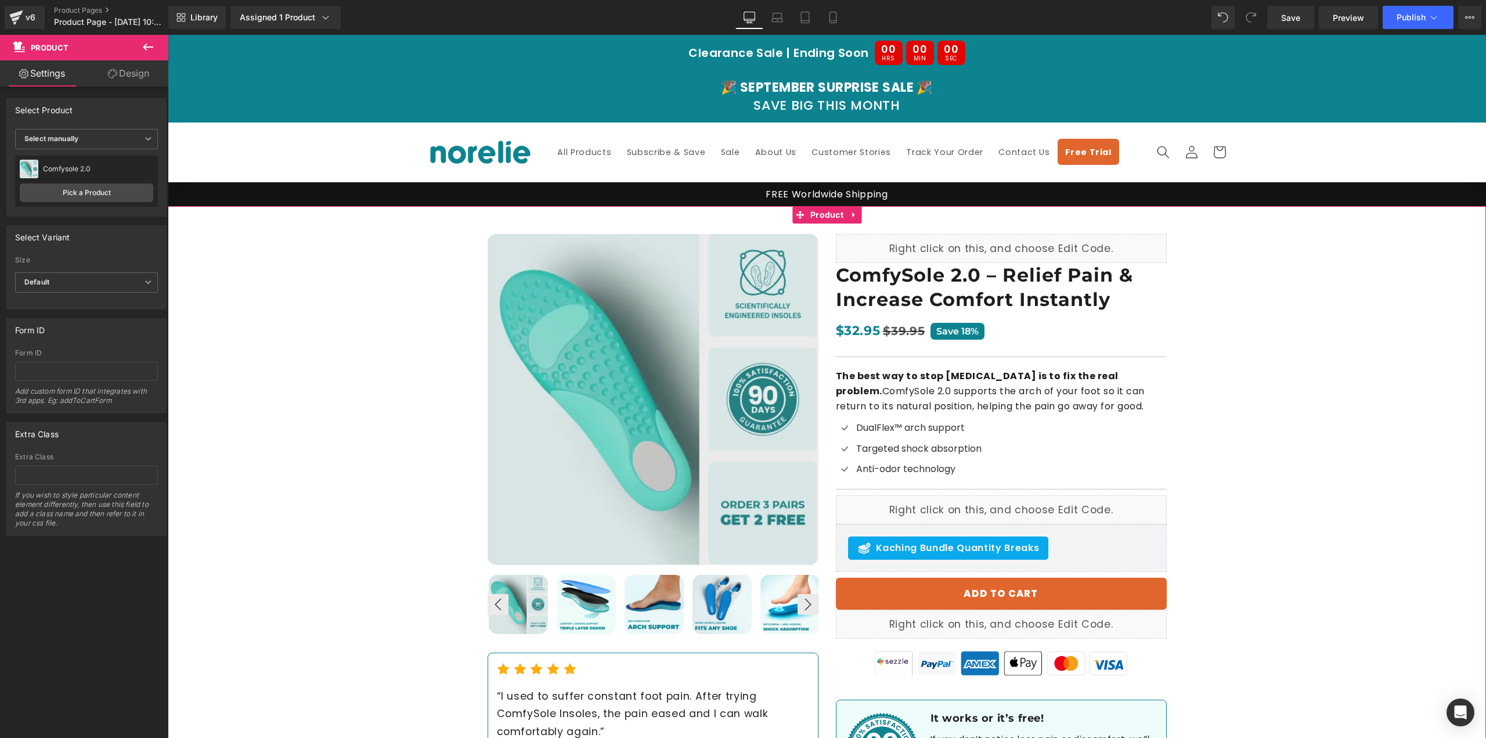
click at [280, 257] on div "Best Seller (P) Image ‹ ›" at bounding box center [827, 510] width 1318 height 609
click at [1413, 20] on span "Publish" at bounding box center [1410, 17] width 29 height 9
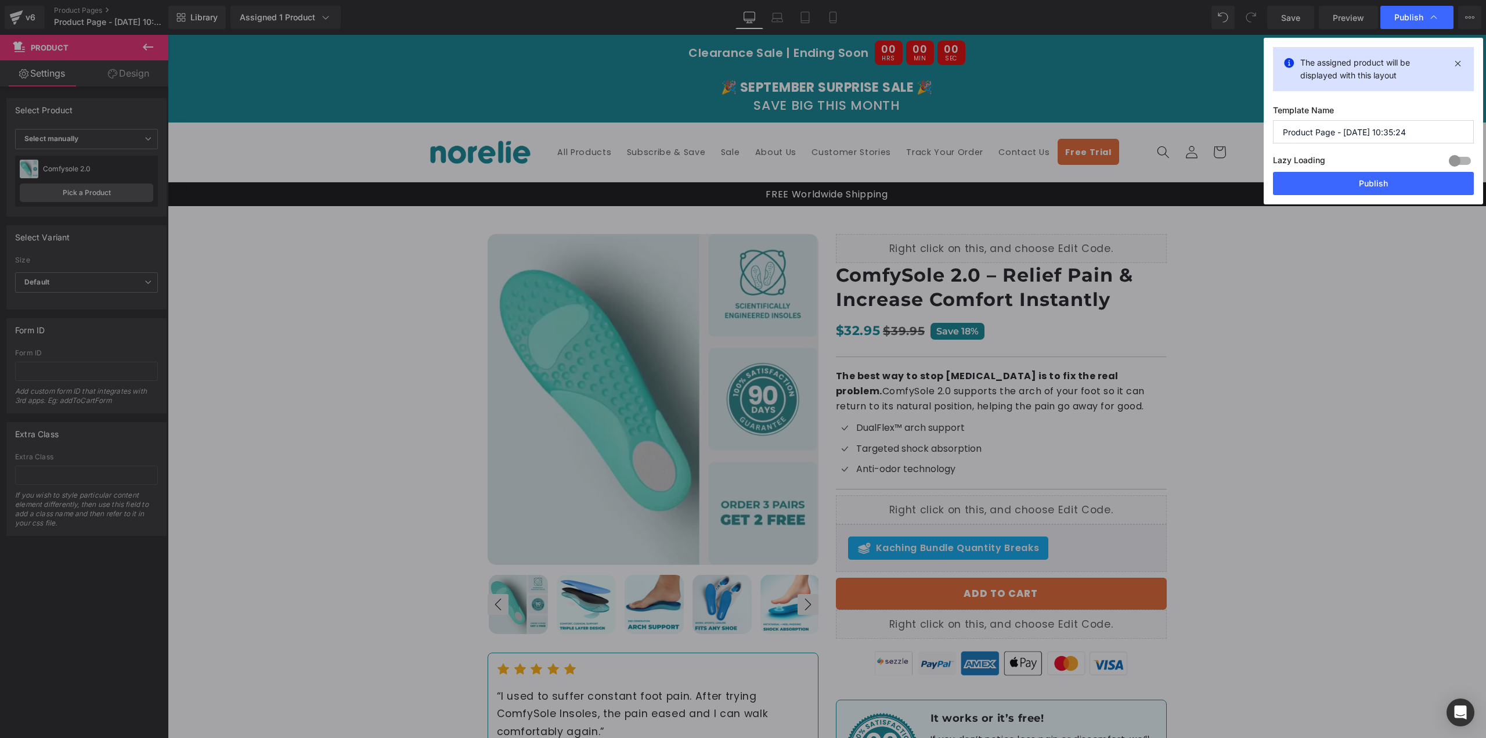
click at [1360, 133] on input "Product Page - Sep 7, 10:35:24" at bounding box center [1373, 131] width 201 height 23
drag, startPoint x: 1426, startPoint y: 135, endPoint x: 1268, endPoint y: 135, distance: 157.3
click at [1268, 135] on div "The assigned product will be displayed with this layout Template Name Product P…" at bounding box center [1373, 121] width 219 height 167
type input "ComfySole 2.0"
click at [1399, 180] on button "Publish" at bounding box center [1373, 183] width 201 height 23
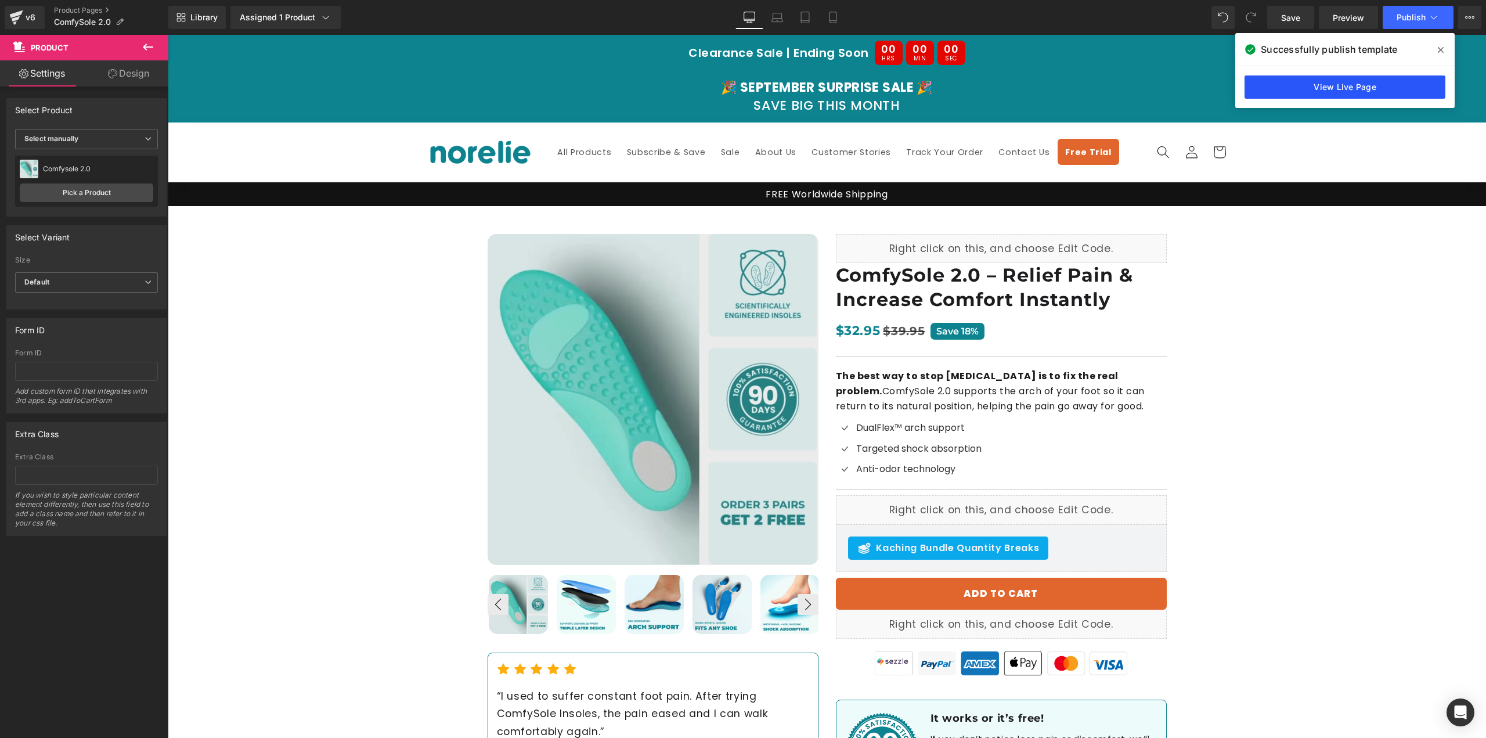
click at [1367, 86] on link "View Live Page" at bounding box center [1344, 86] width 201 height 23
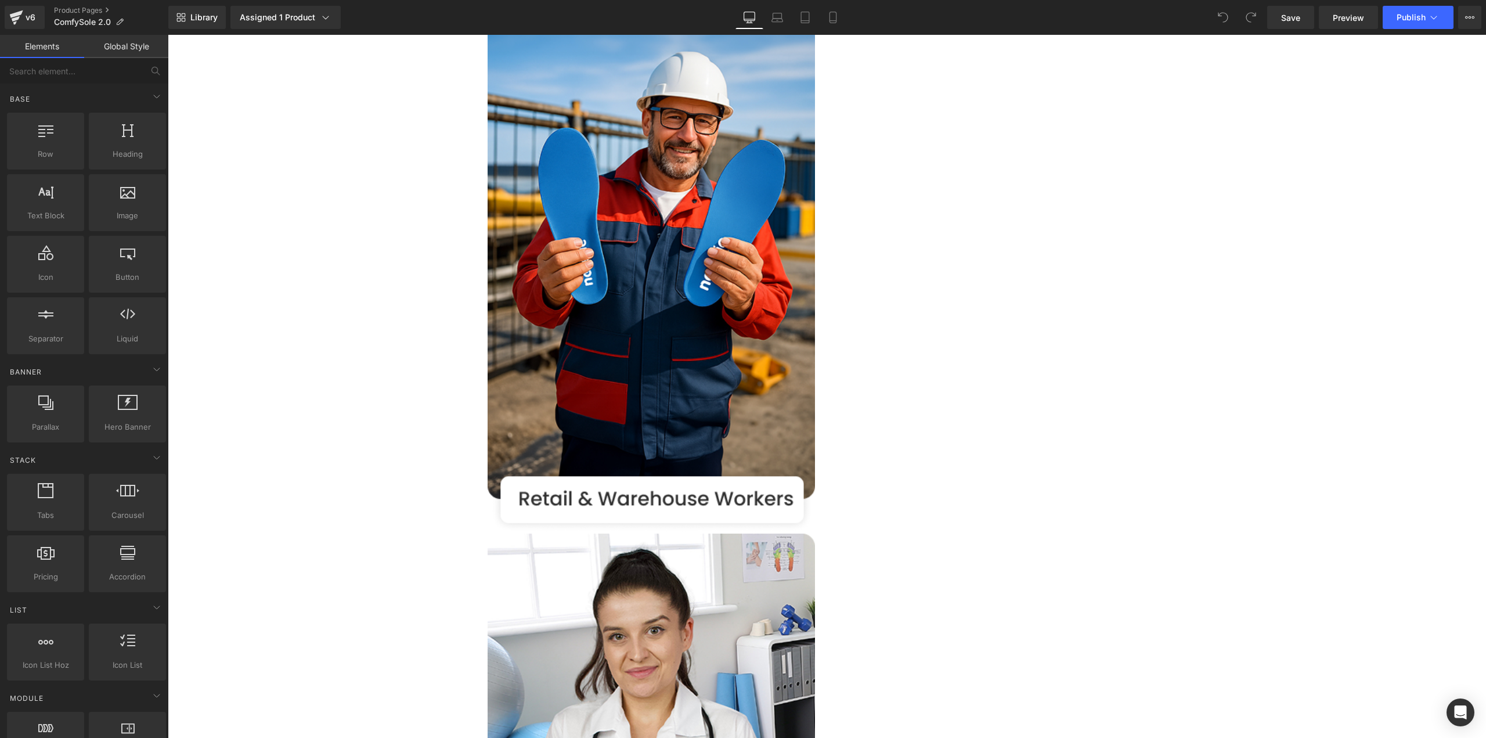
scroll to position [2554, 0]
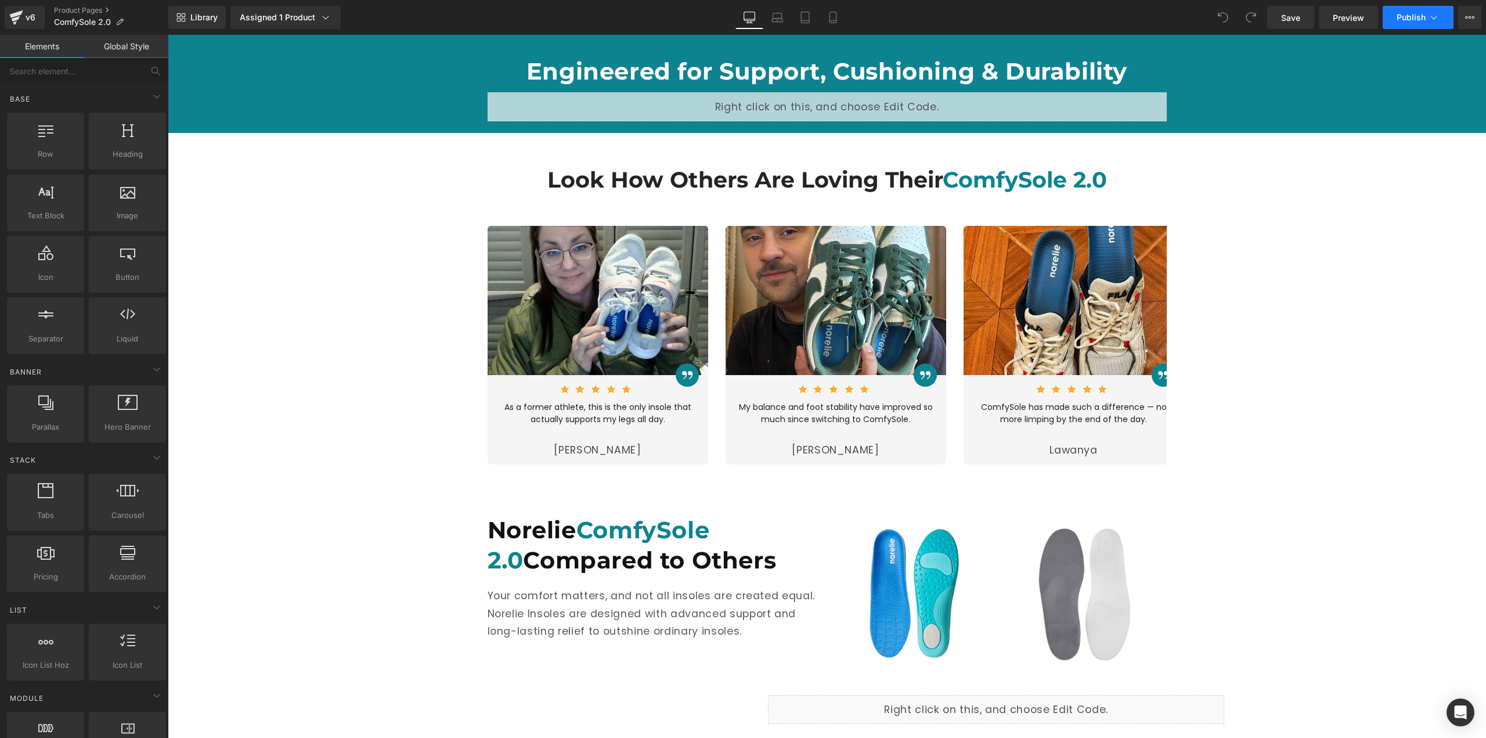
click at [1402, 14] on span "Publish" at bounding box center [1410, 17] width 29 height 9
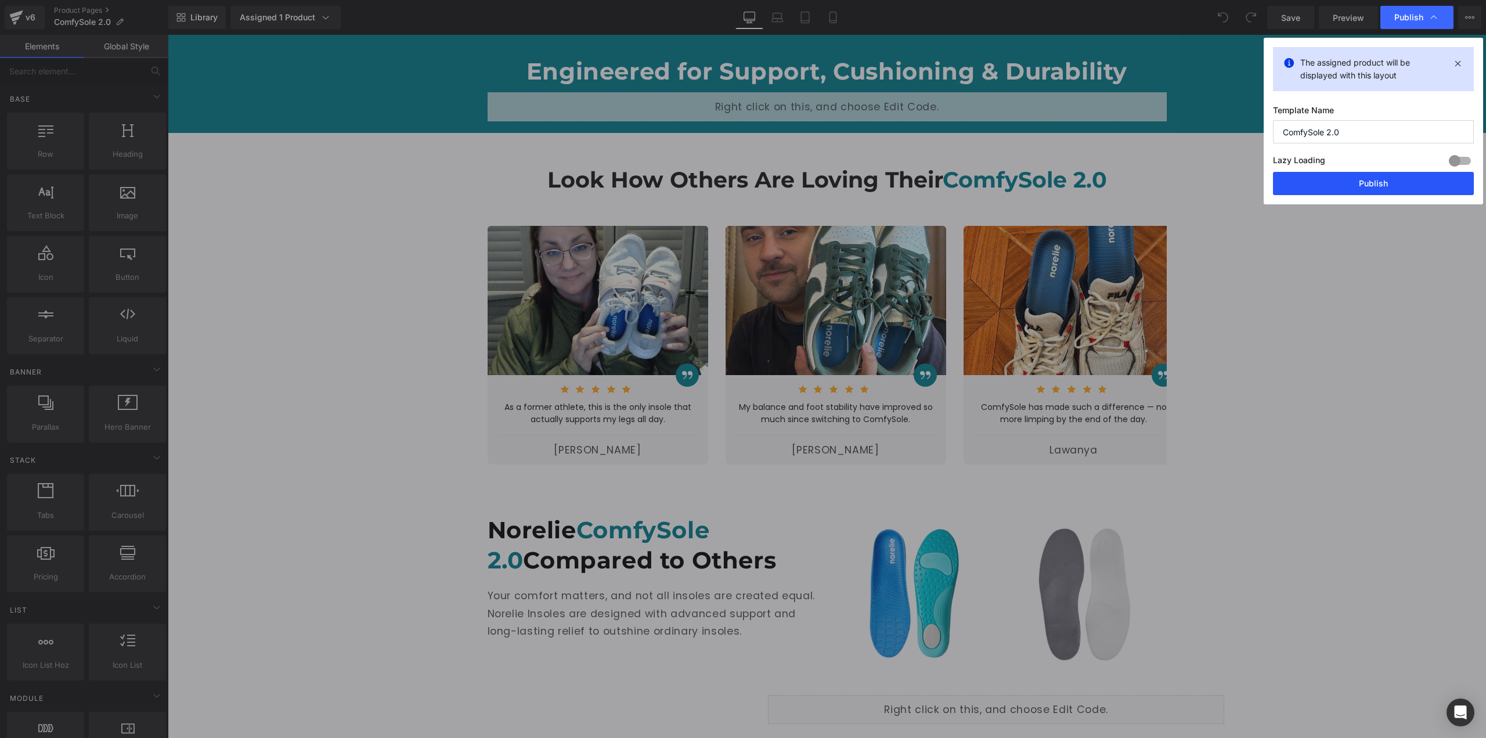
click at [1345, 181] on button "Publish" at bounding box center [1373, 183] width 201 height 23
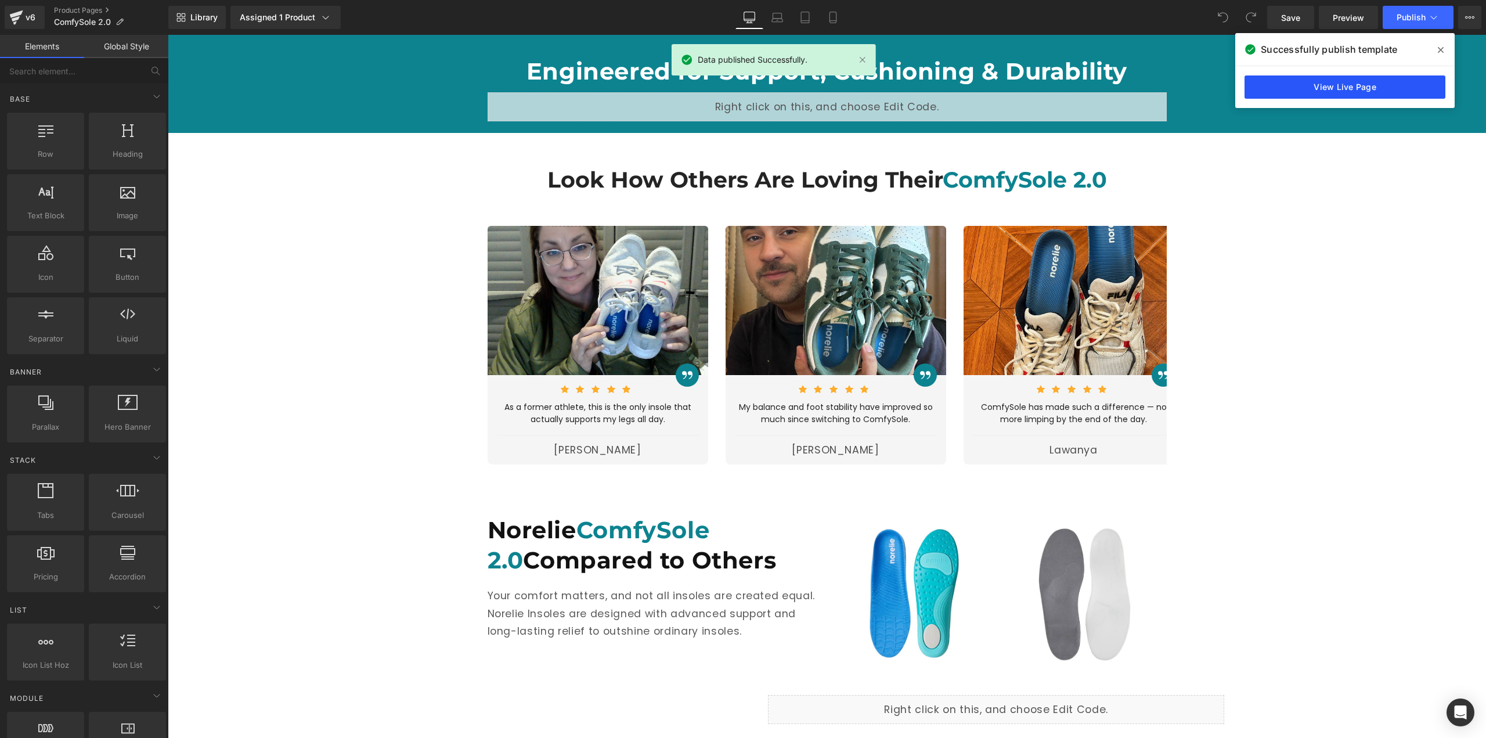
click at [1354, 86] on link "View Live Page" at bounding box center [1344, 86] width 201 height 23
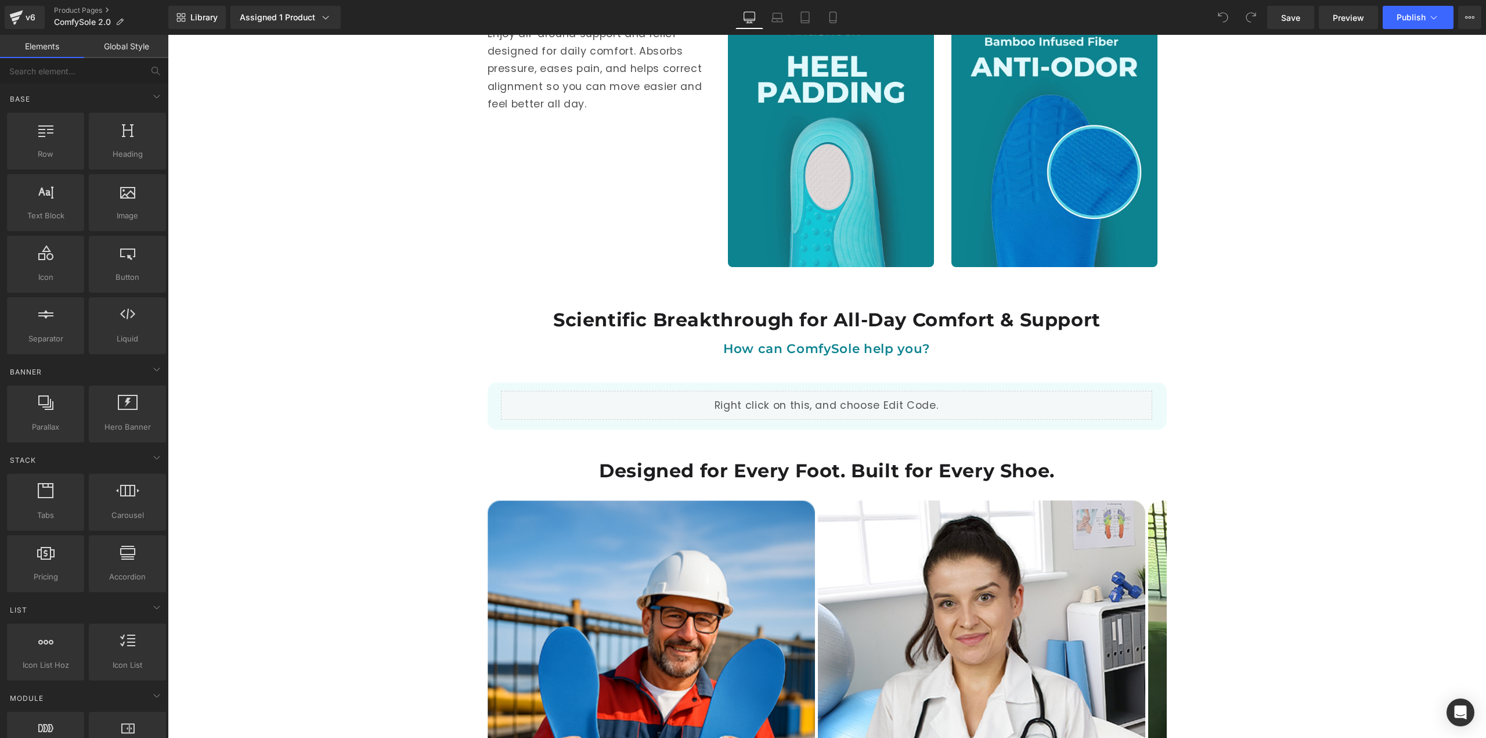
scroll to position [1509, 0]
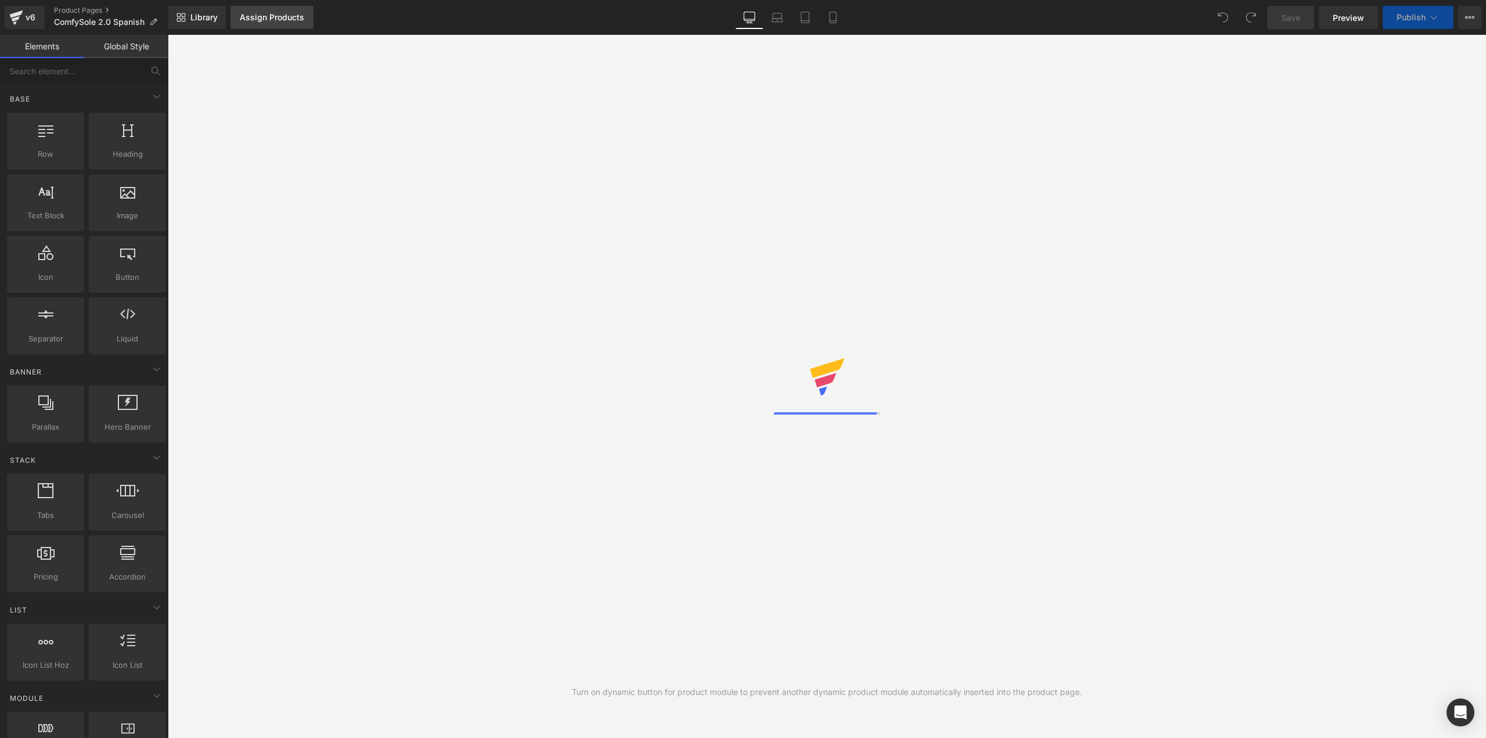
click at [268, 18] on div "Assign Products" at bounding box center [272, 17] width 64 height 9
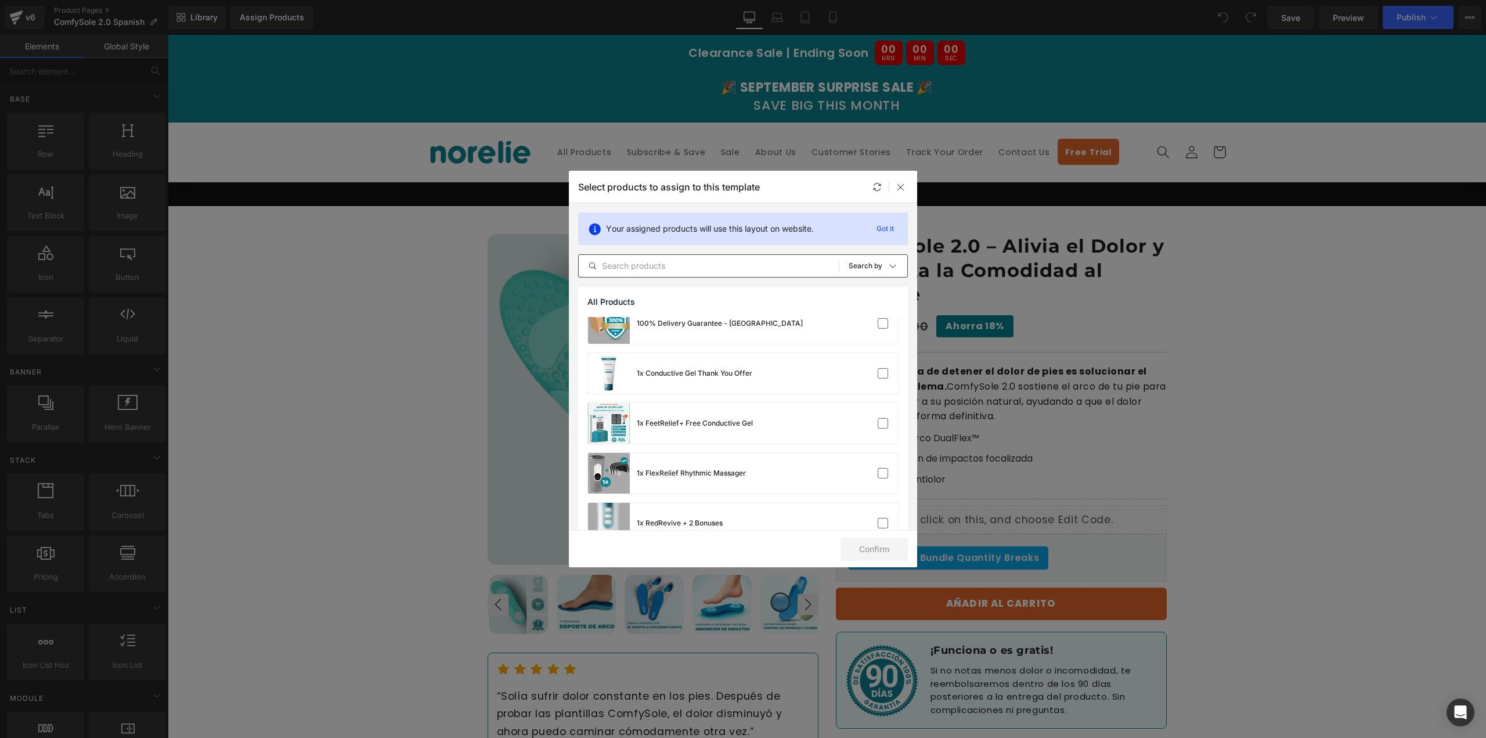
scroll to position [116, 0]
click at [709, 267] on input "text" at bounding box center [709, 266] width 260 height 14
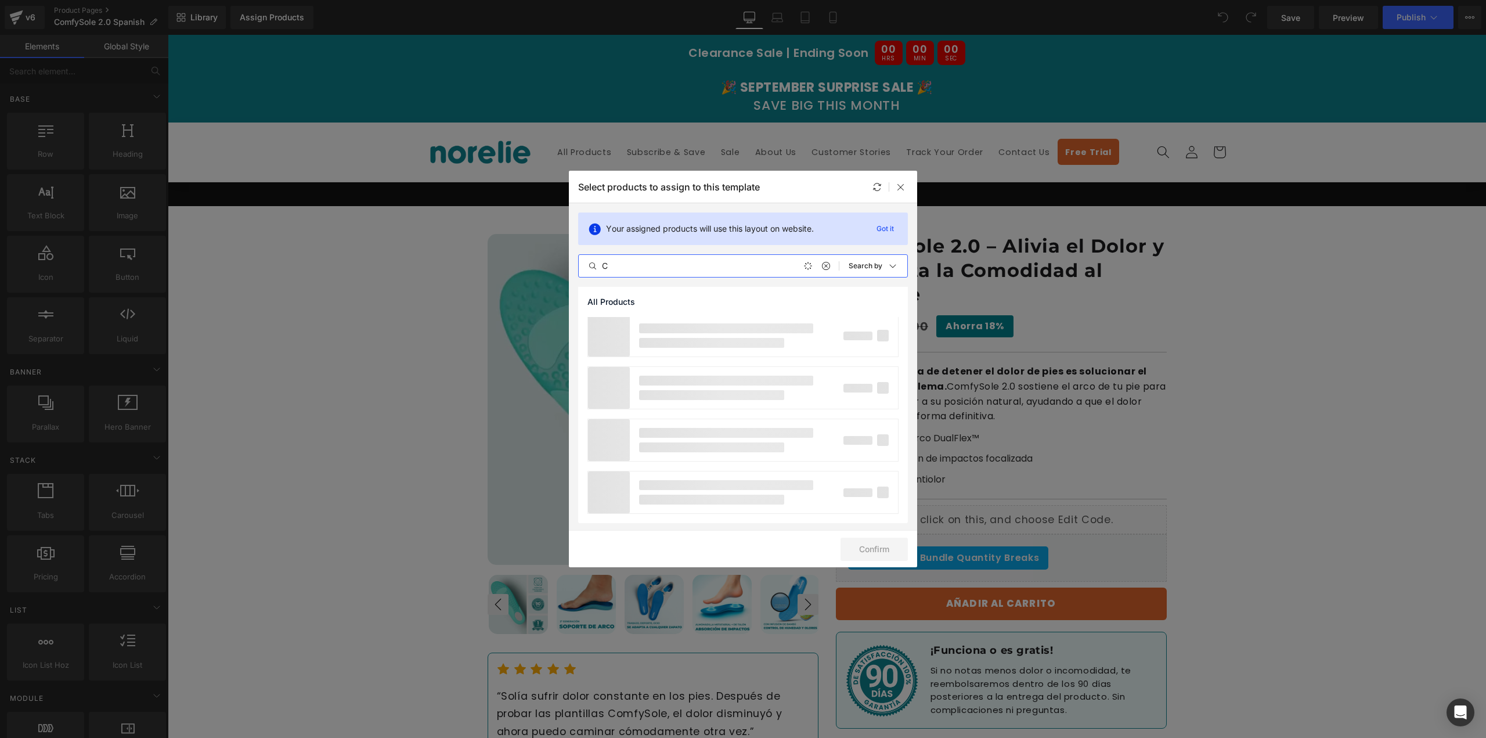
scroll to position [0, 0]
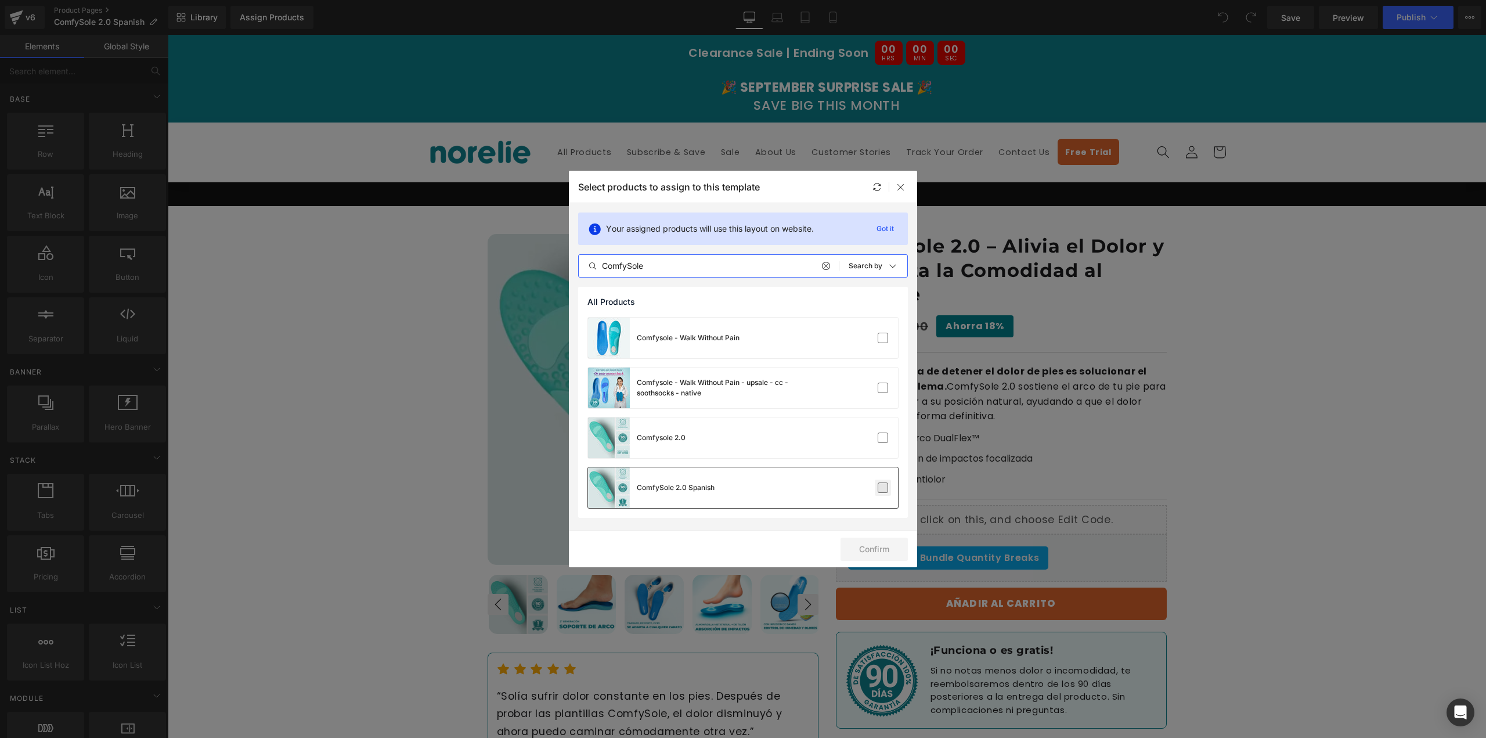
type input "ComfySole"
click at [887, 489] on label at bounding box center [883, 487] width 10 height 10
click at [883, 488] on input "checkbox" at bounding box center [883, 488] width 0 height 0
click at [887, 544] on button "Confirm" at bounding box center [873, 548] width 67 height 23
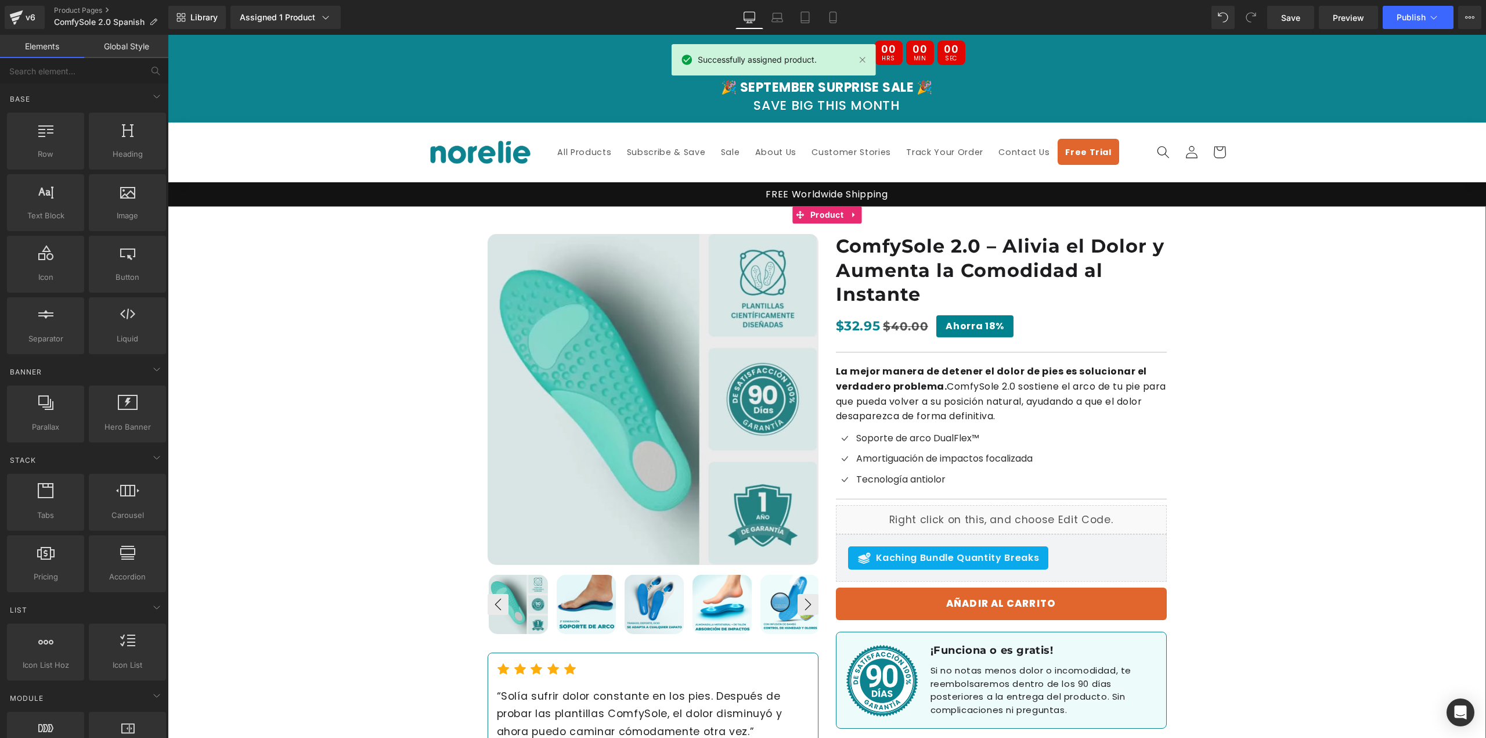
click at [813, 214] on span "Product" at bounding box center [826, 214] width 39 height 17
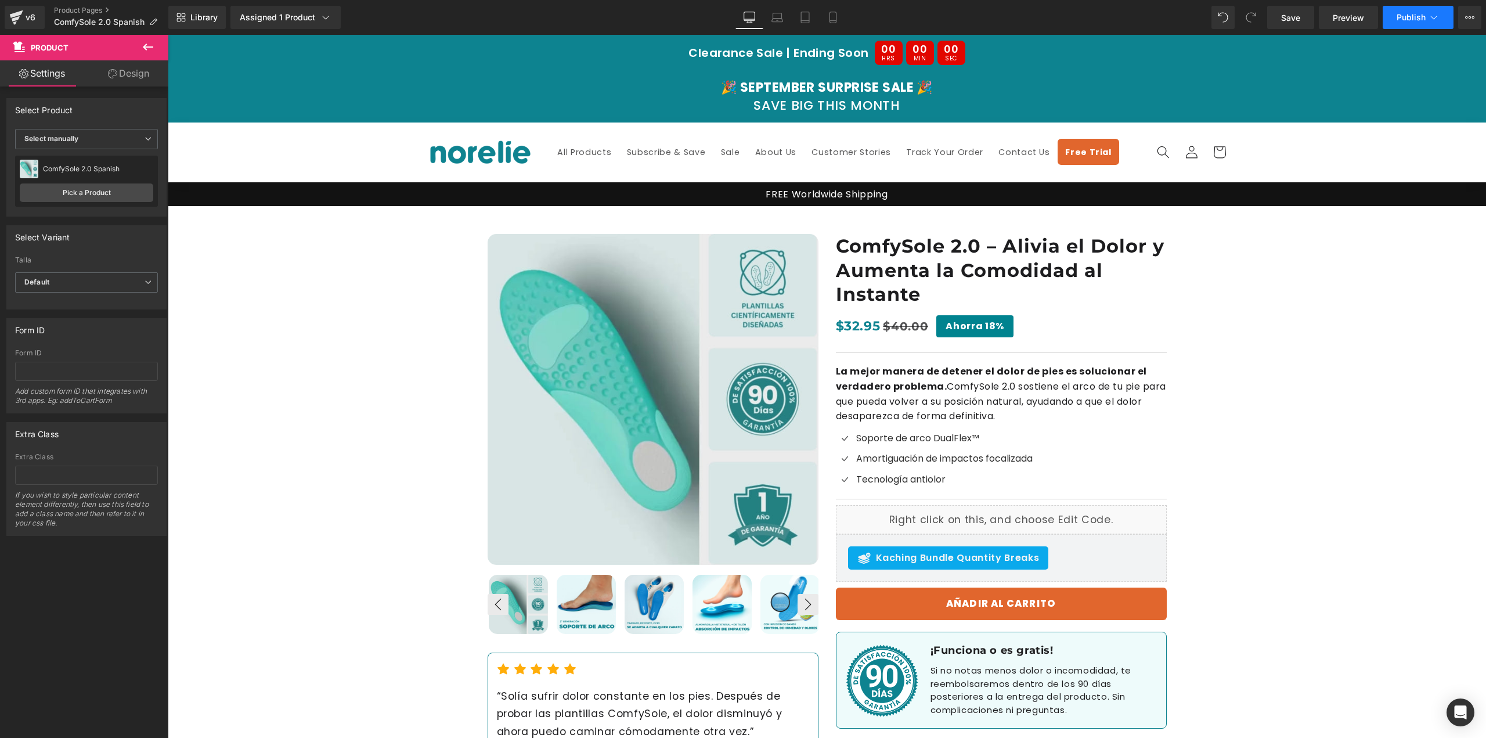
click at [1411, 9] on button "Publish" at bounding box center [1418, 17] width 71 height 23
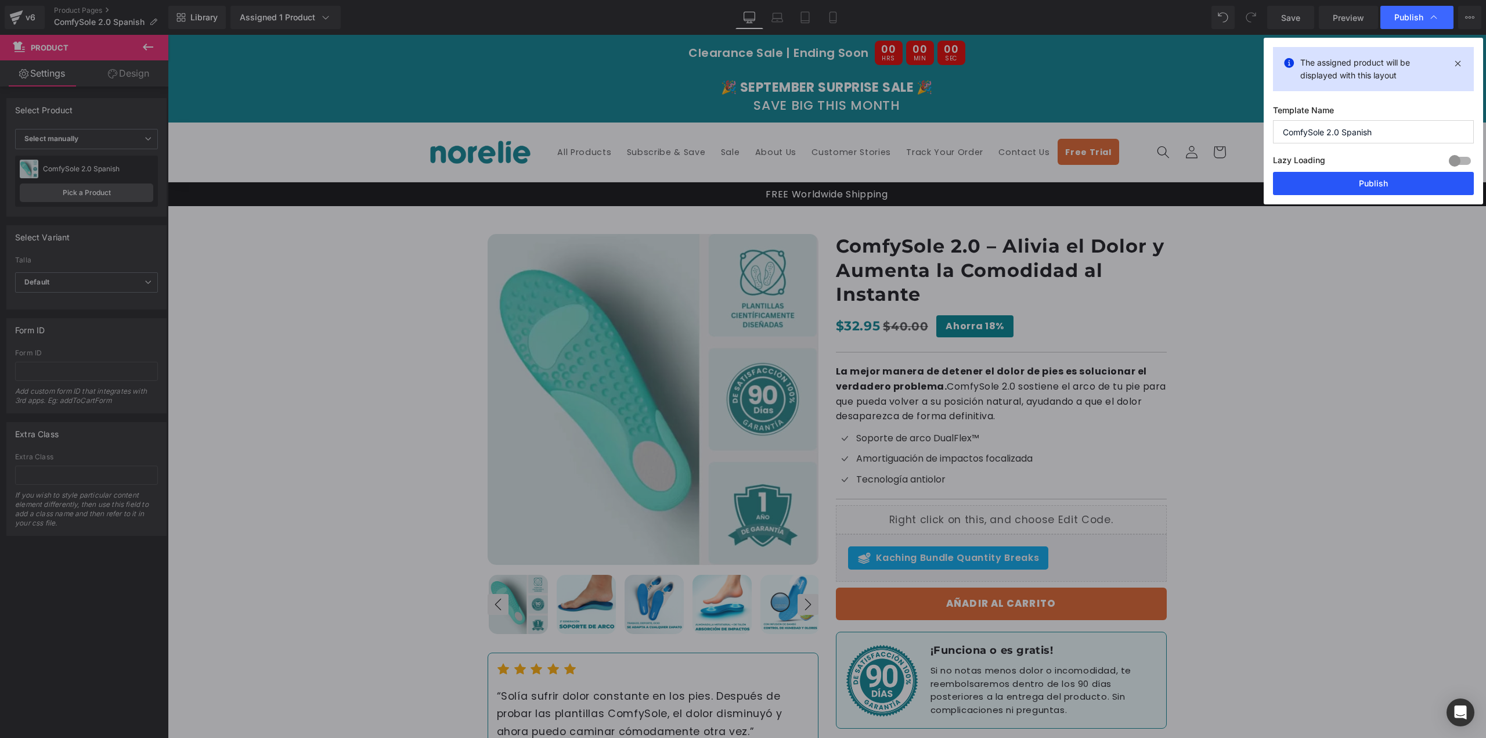
click at [1356, 180] on button "Publish" at bounding box center [1373, 183] width 201 height 23
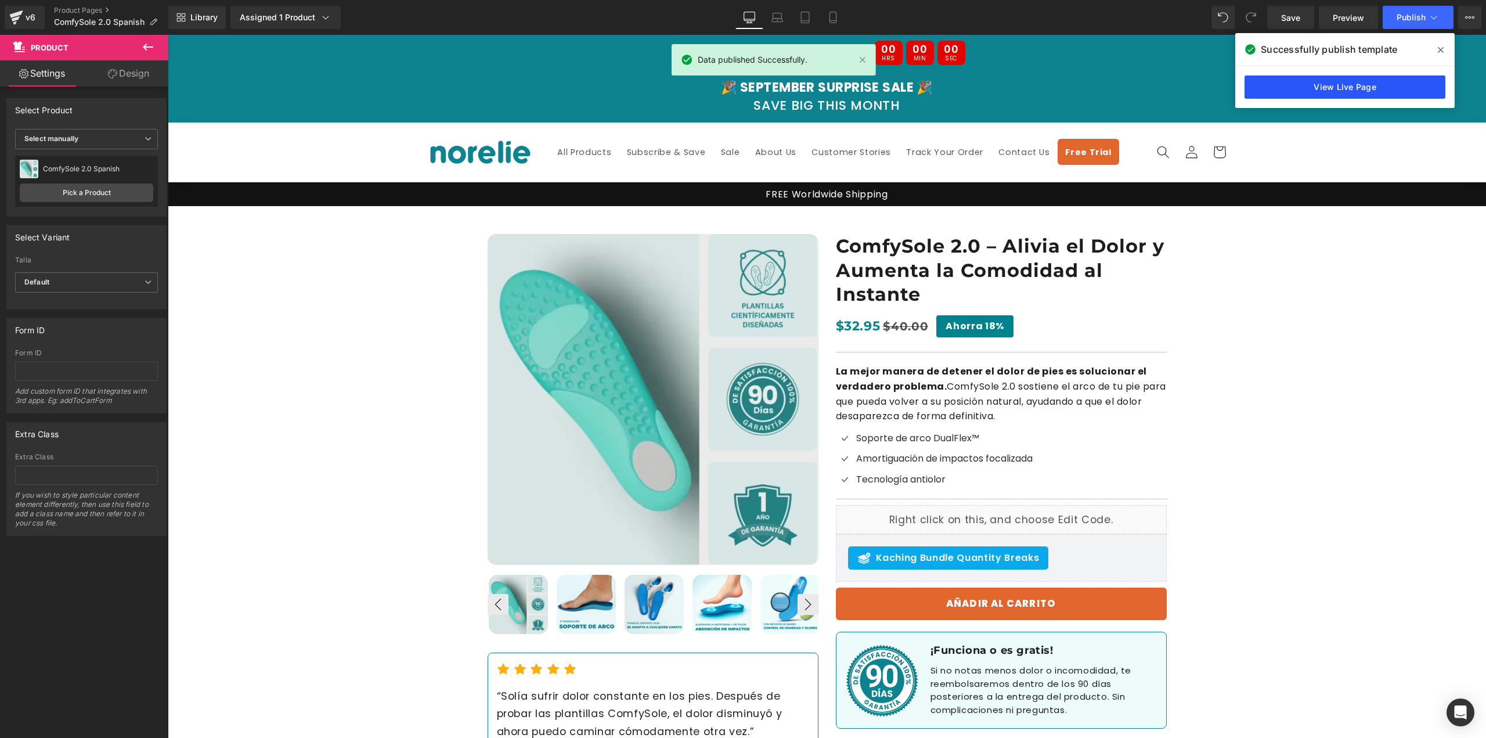
click at [1362, 80] on link "View Live Page" at bounding box center [1344, 86] width 201 height 23
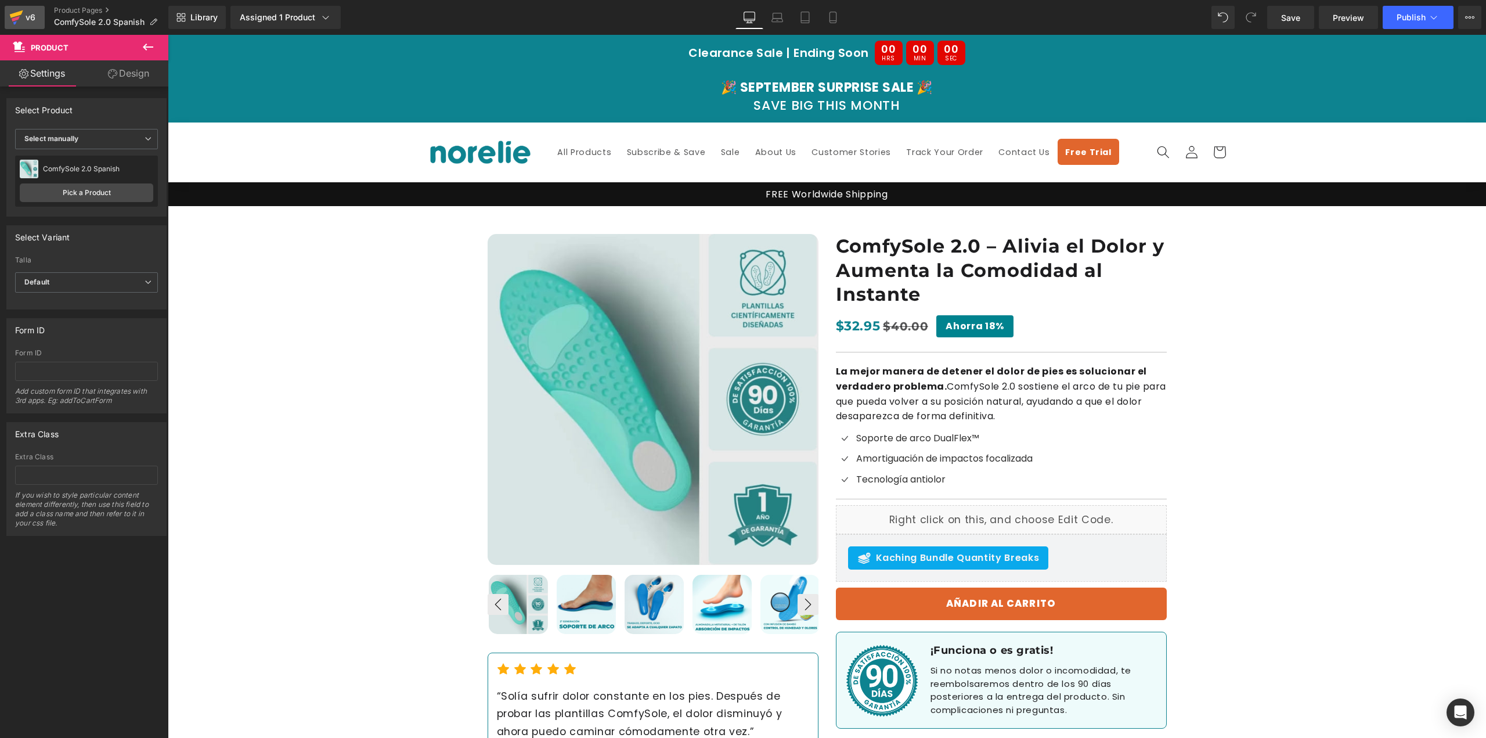
click at [36, 17] on div "v6" at bounding box center [30, 17] width 15 height 15
